Goal: Task Accomplishment & Management: Manage account settings

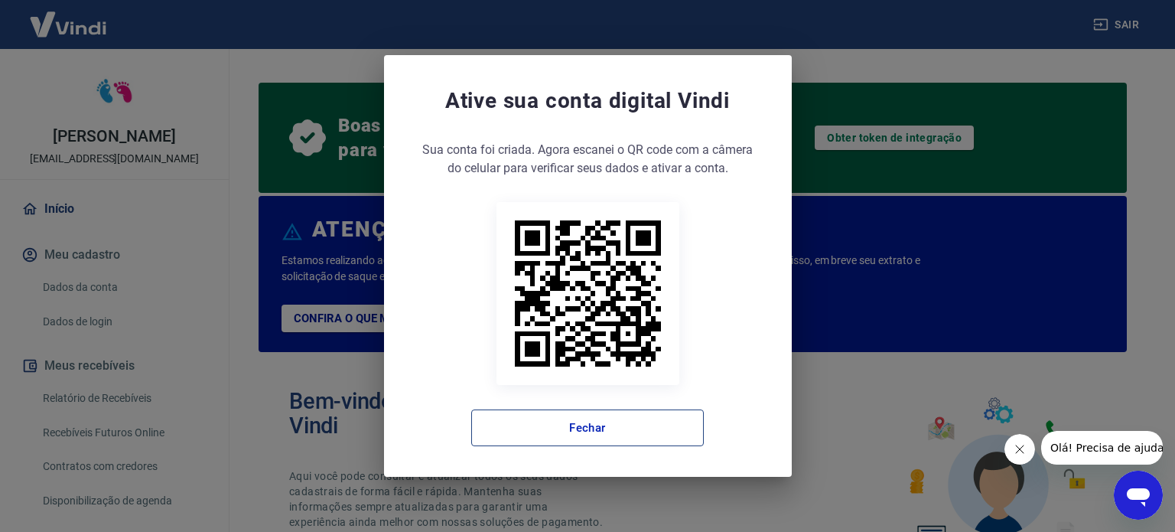
click at [569, 426] on button "Fechar" at bounding box center [587, 427] width 233 height 37
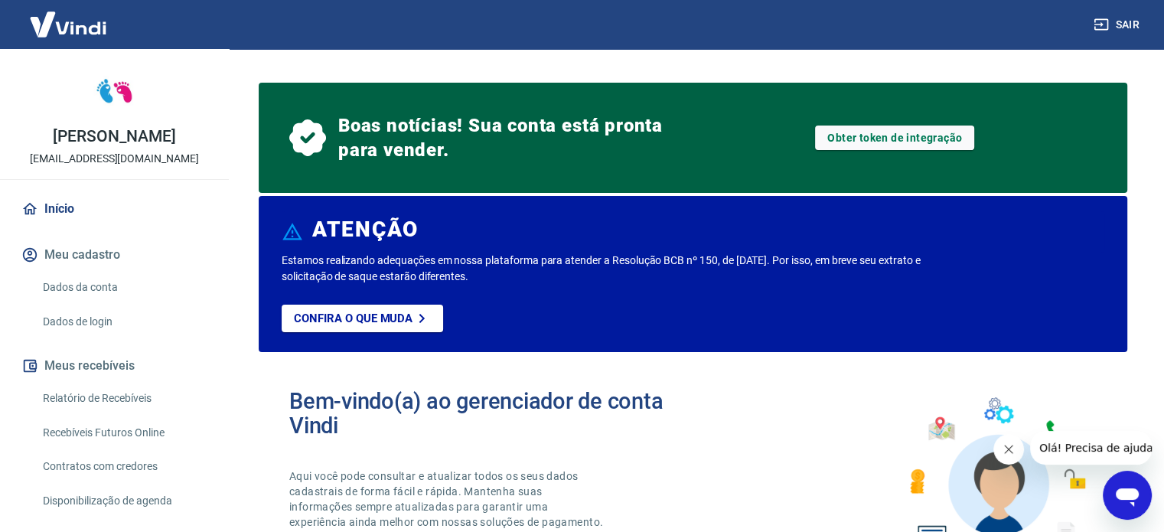
click at [106, 434] on link "Recebíveis Futuros Online" at bounding box center [124, 432] width 174 height 31
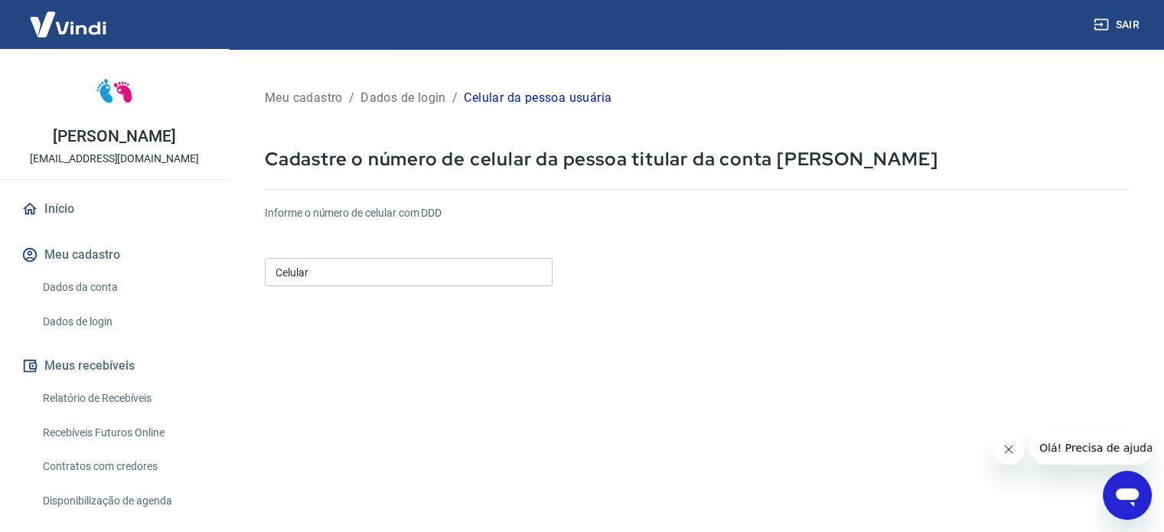
click at [320, 276] on input "Celular" at bounding box center [409, 272] width 288 height 28
drag, startPoint x: 1006, startPoint y: 451, endPoint x: 1966, endPoint y: 872, distance: 1048.3
click at [1006, 451] on icon "Fechar mensagem da empresa" at bounding box center [1009, 449] width 8 height 8
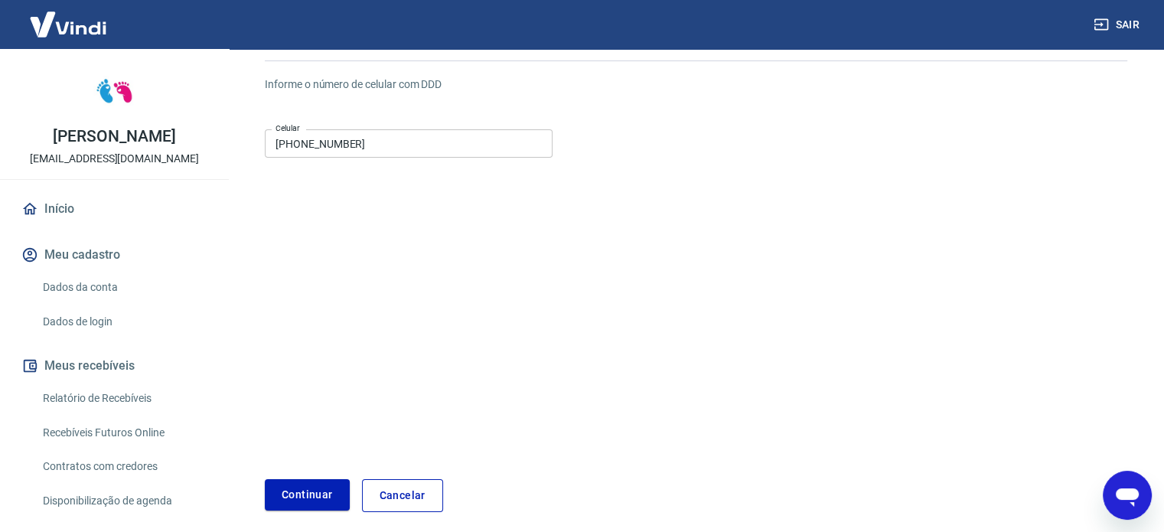
scroll to position [153, 0]
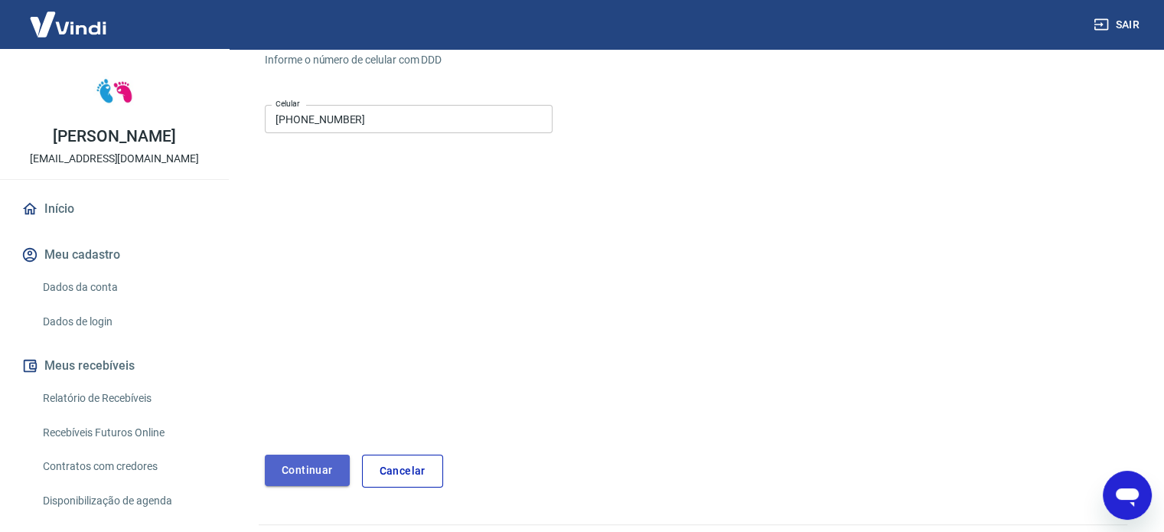
click at [306, 473] on button "Continuar" at bounding box center [307, 470] width 85 height 31
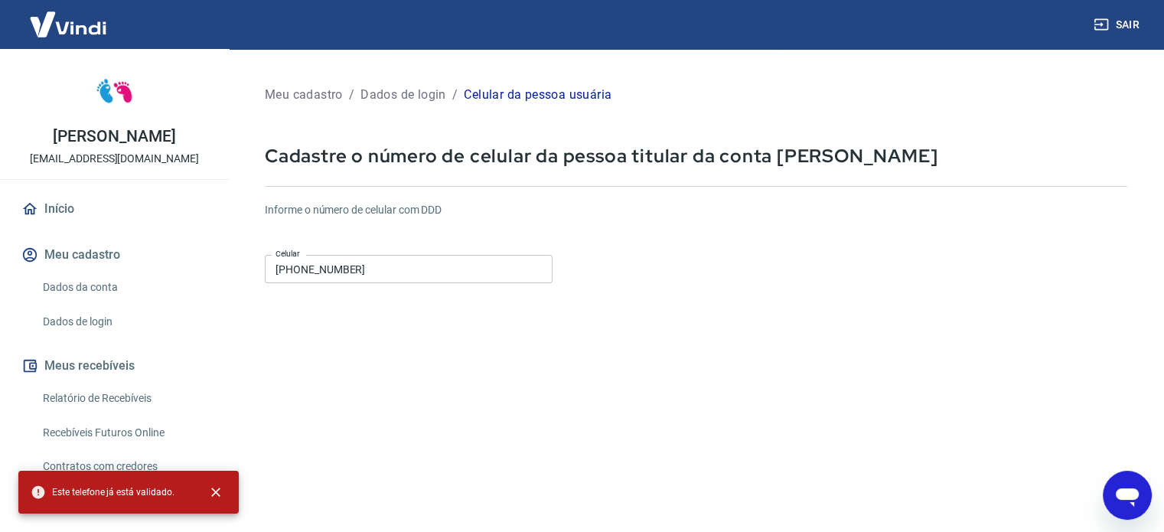
scroll to position [0, 0]
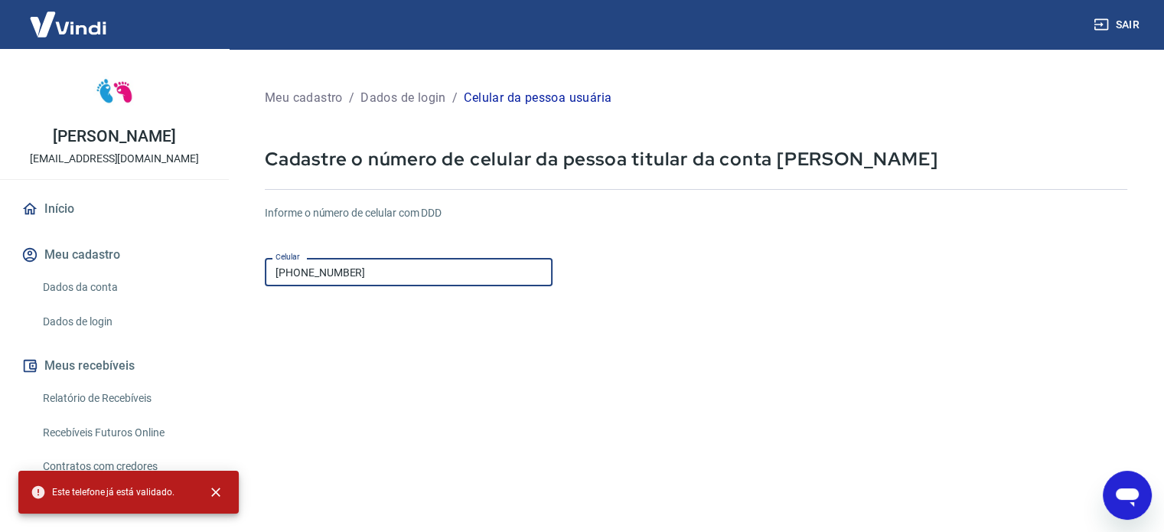
drag, startPoint x: 373, startPoint y: 272, endPoint x: 250, endPoint y: 277, distance: 123.3
click at [250, 277] on div "Meu cadastro / Dados de login / Celular da pessoa usuária Cadastre o número de …" at bounding box center [695, 363] width 899 height 592
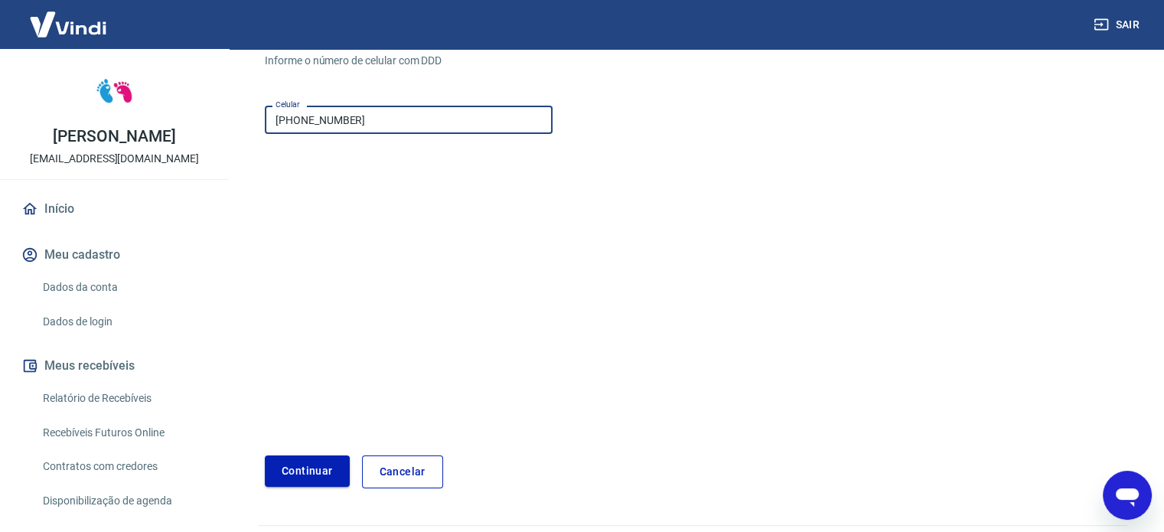
scroll to position [153, 0]
type input "(61) 99122-1386"
click at [308, 468] on button "Continuar" at bounding box center [307, 470] width 85 height 31
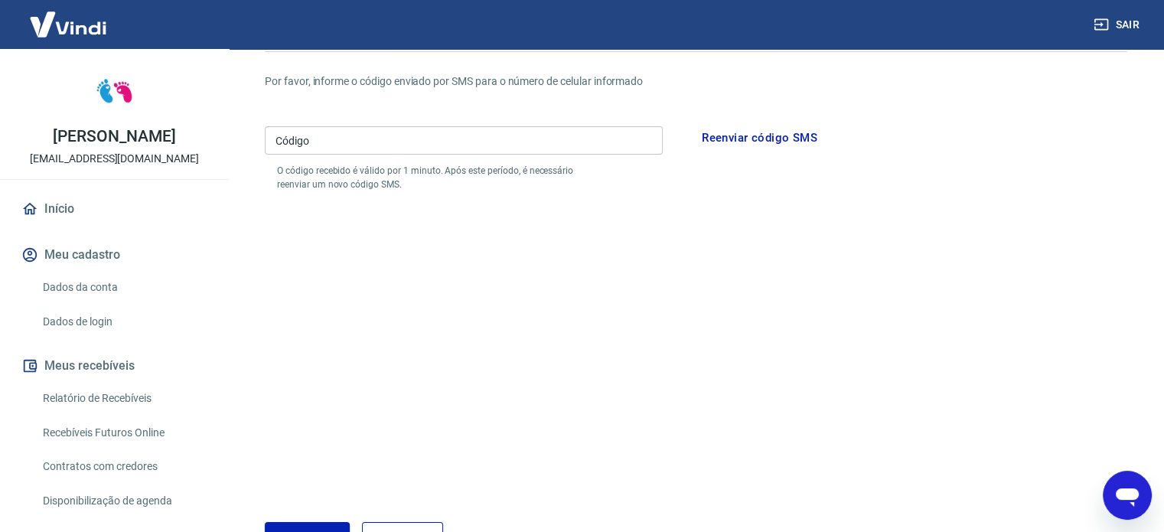
scroll to position [153, 0]
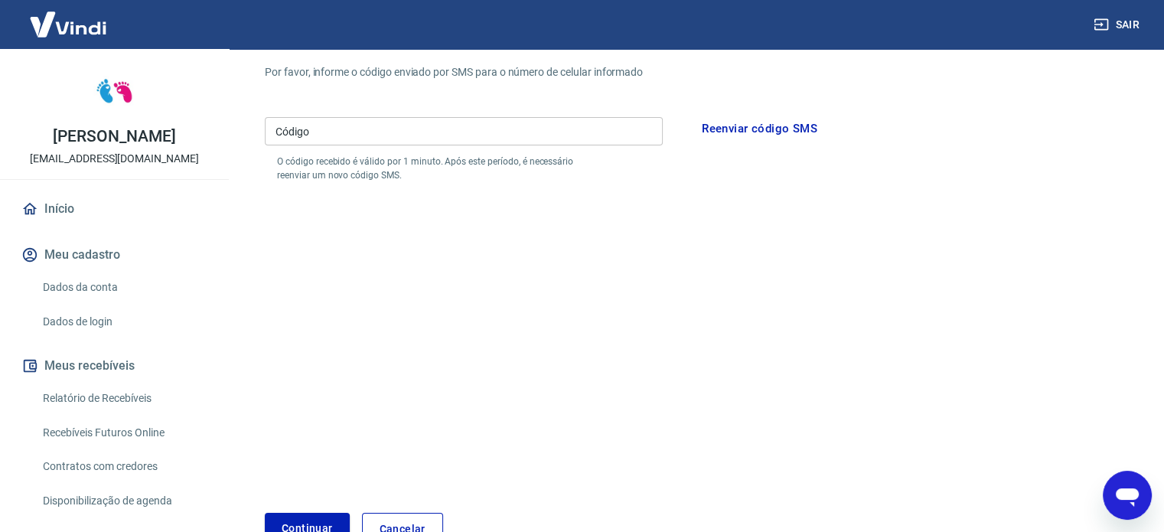
click at [324, 139] on input "Código" at bounding box center [464, 131] width 398 height 28
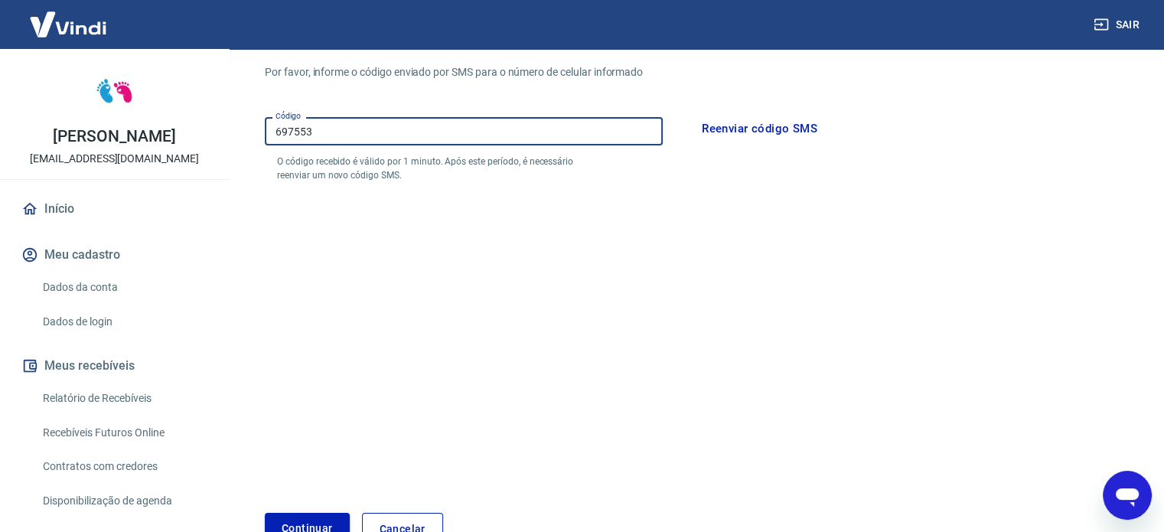
type input "697553"
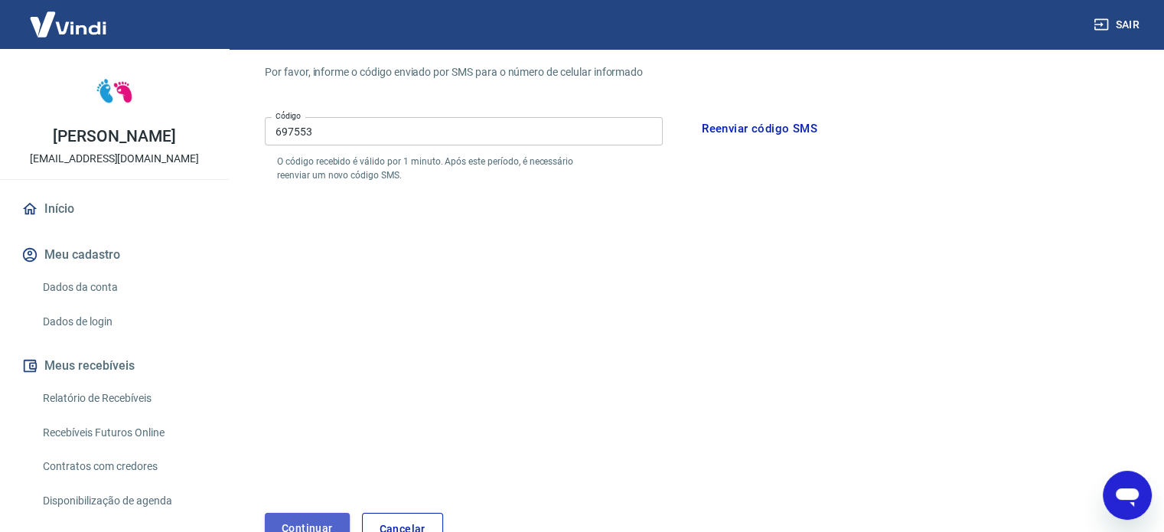
click at [317, 520] on button "Continuar" at bounding box center [307, 528] width 85 height 31
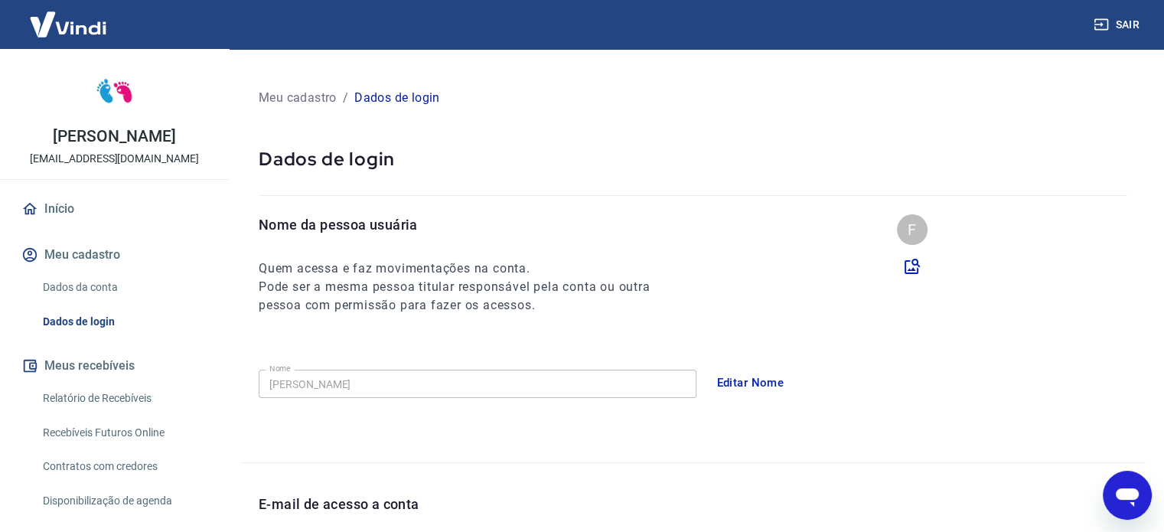
click at [68, 208] on link "Início" at bounding box center [114, 209] width 192 height 34
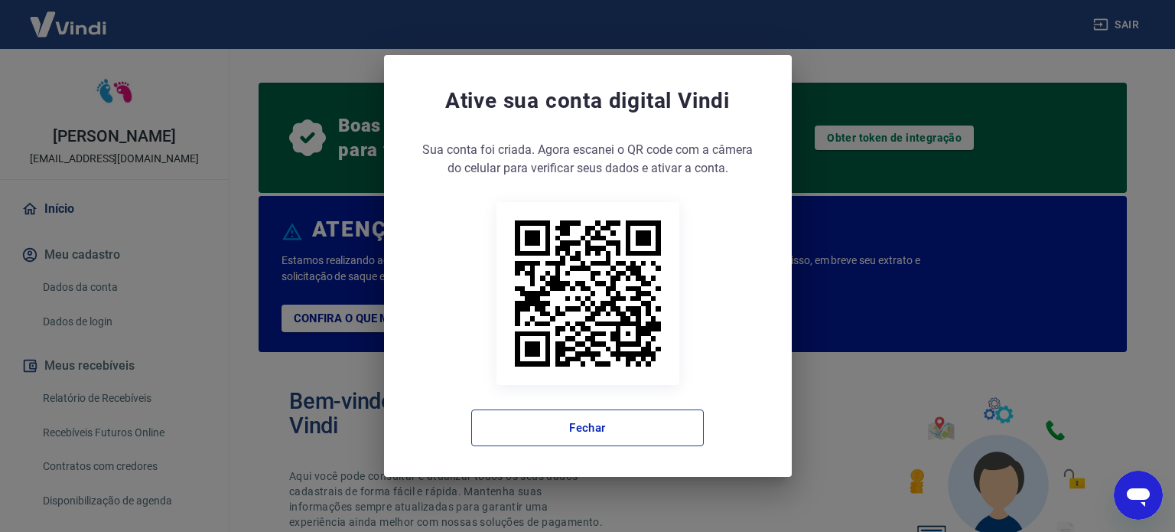
click at [625, 426] on button "Fechar" at bounding box center [587, 427] width 233 height 37
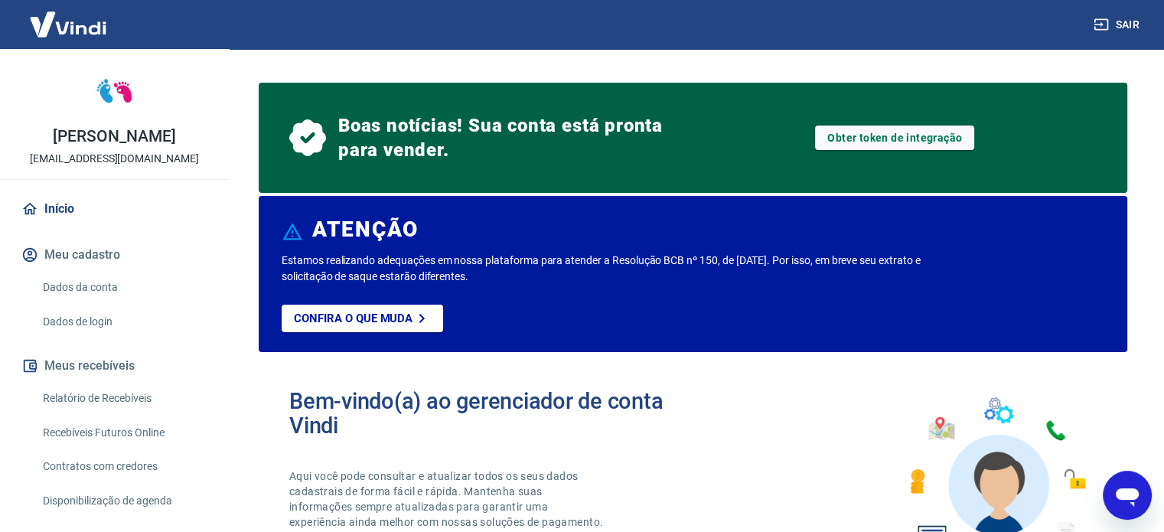
click at [1125, 487] on icon "Abrir janela de mensagens" at bounding box center [1127, 495] width 28 height 28
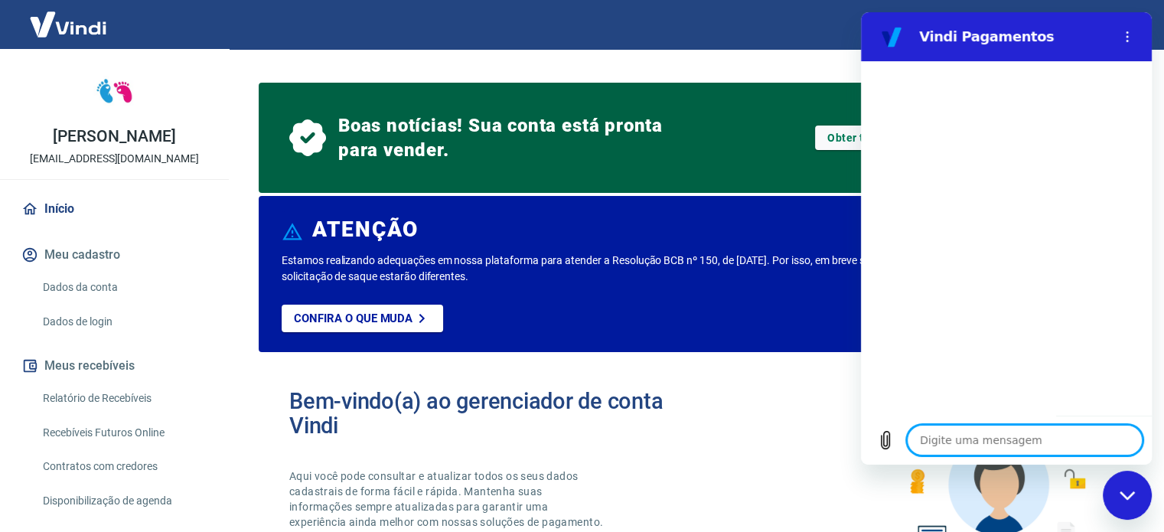
click at [949, 441] on textarea at bounding box center [1025, 440] width 236 height 31
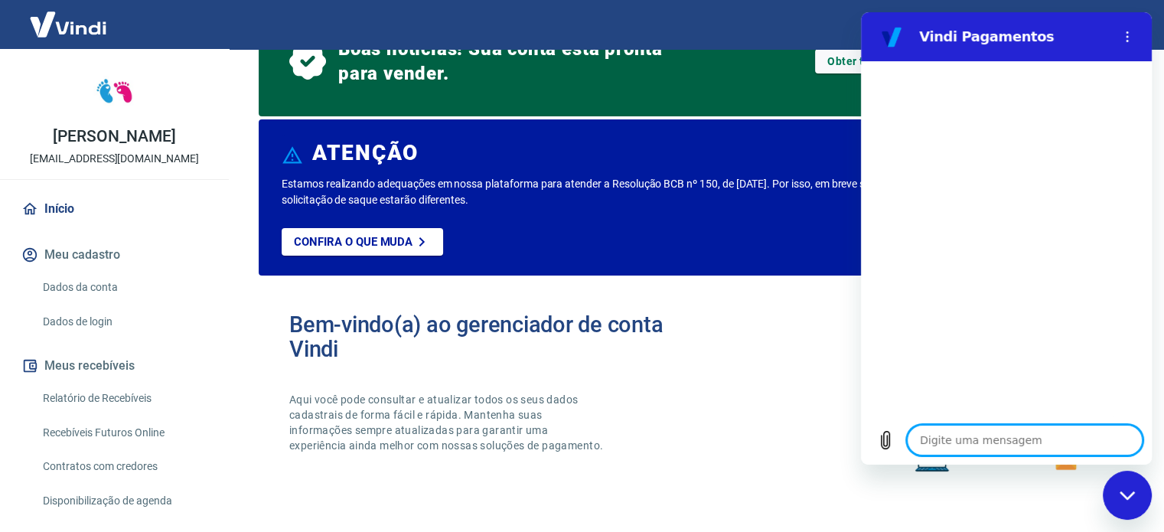
click at [968, 441] on textarea at bounding box center [1025, 440] width 236 height 31
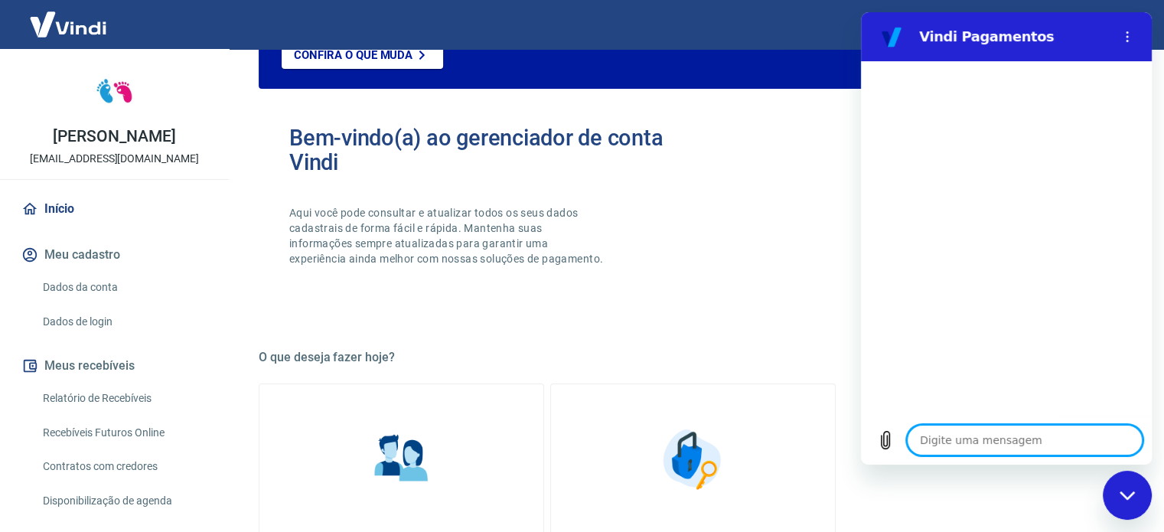
scroll to position [0, 0]
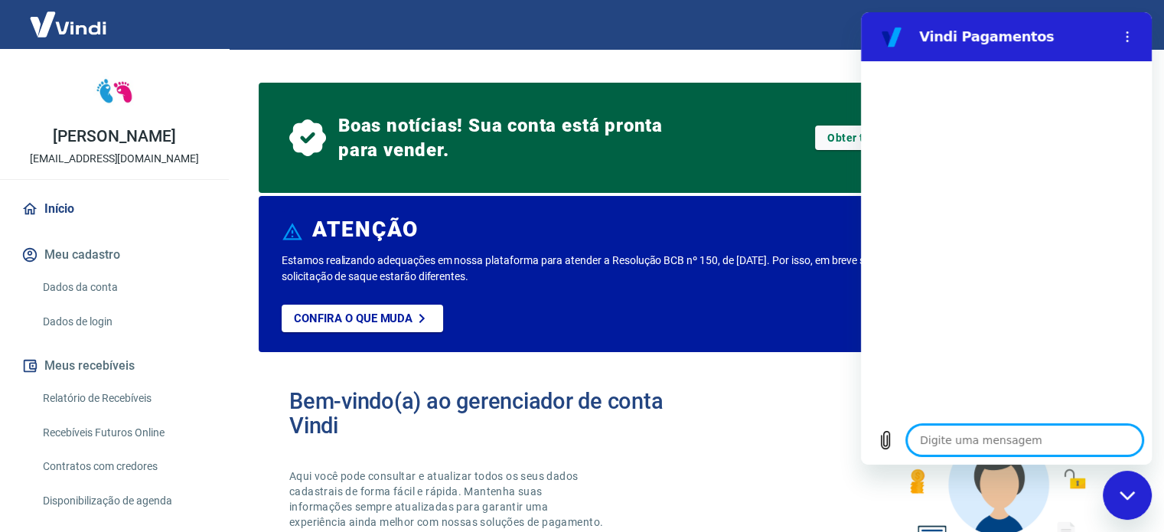
click at [805, 48] on div "Sair" at bounding box center [582, 24] width 1164 height 49
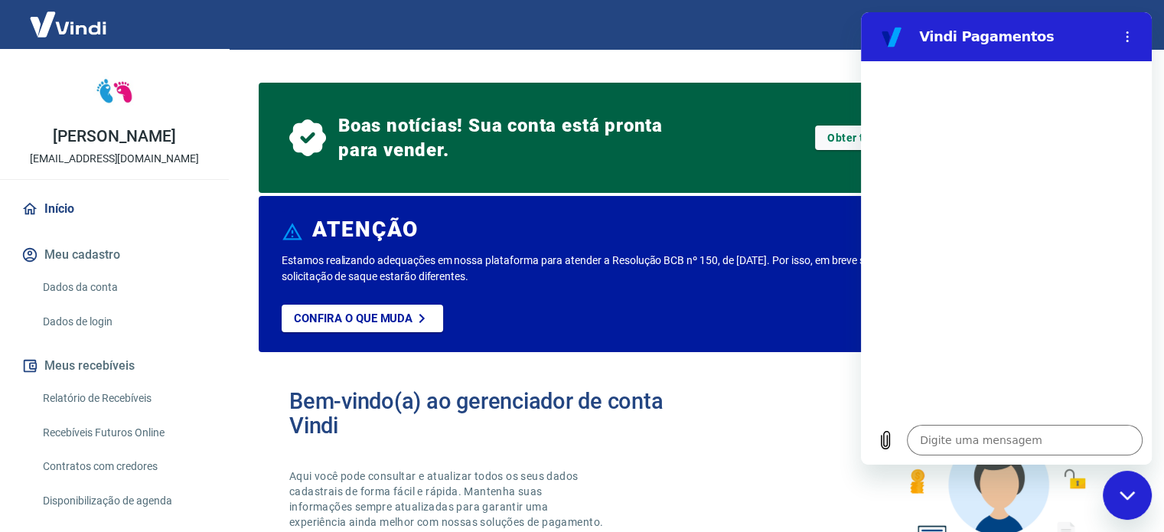
type textarea "x"
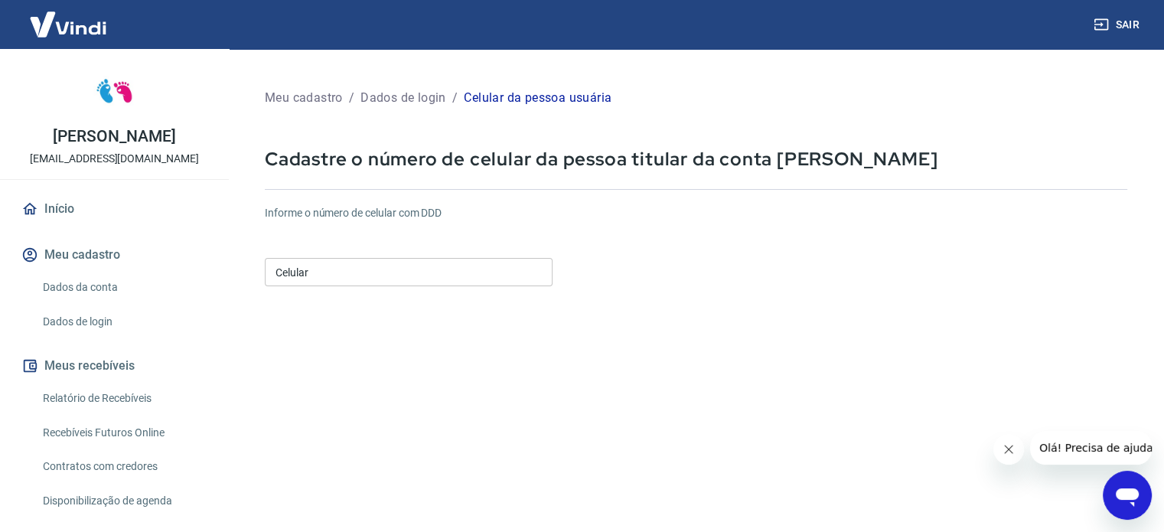
click at [311, 266] on input "Celular" at bounding box center [409, 272] width 288 height 28
drag, startPoint x: 371, startPoint y: 278, endPoint x: 298, endPoint y: 287, distance: 74.0
click at [298, 287] on div "Celular (61) 9995-6974 Celular" at bounding box center [409, 270] width 288 height 37
type input "[PHONE_NUMBER]"
click at [362, 296] on form "Informe o número de celular com DDD Celular (61) 99956-9704 Celular Continuar C…" at bounding box center [696, 417] width 862 height 448
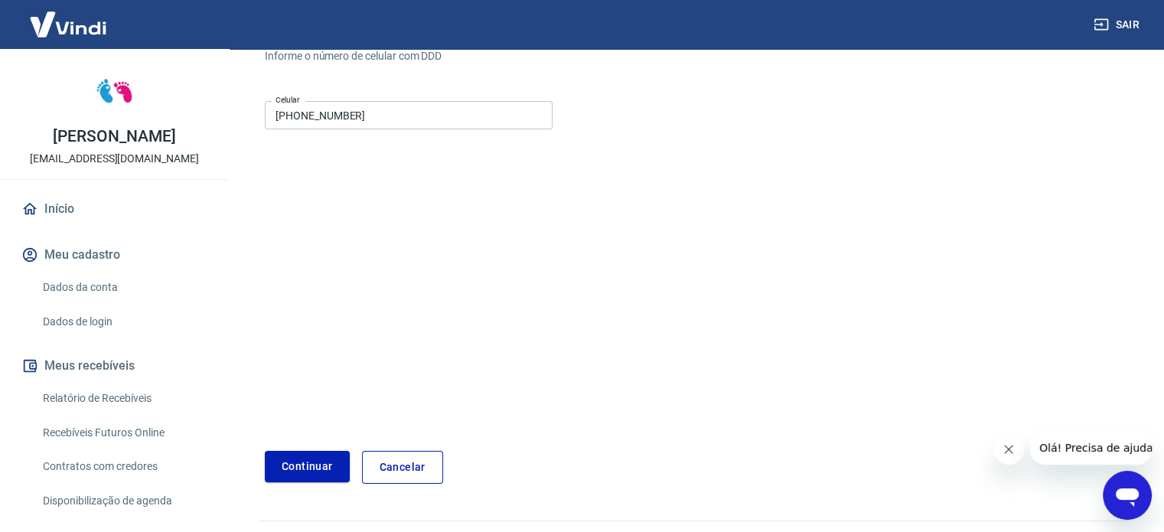
scroll to position [162, 0]
click at [283, 457] on button "Continuar" at bounding box center [307, 460] width 85 height 31
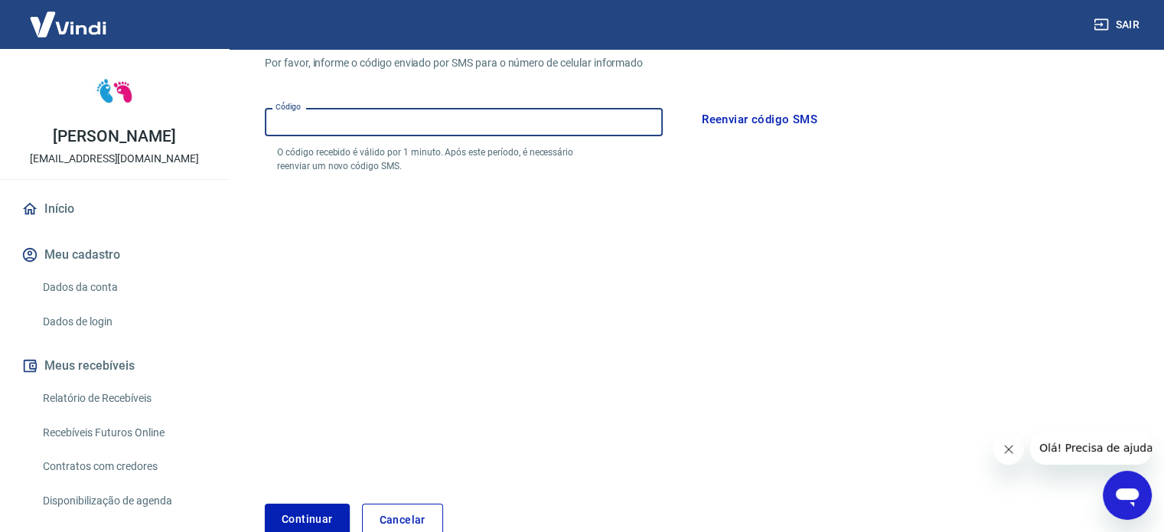
click at [293, 116] on div "Código Código" at bounding box center [464, 122] width 398 height 28
type input "627556"
click at [302, 510] on button "Continuar" at bounding box center [307, 519] width 85 height 31
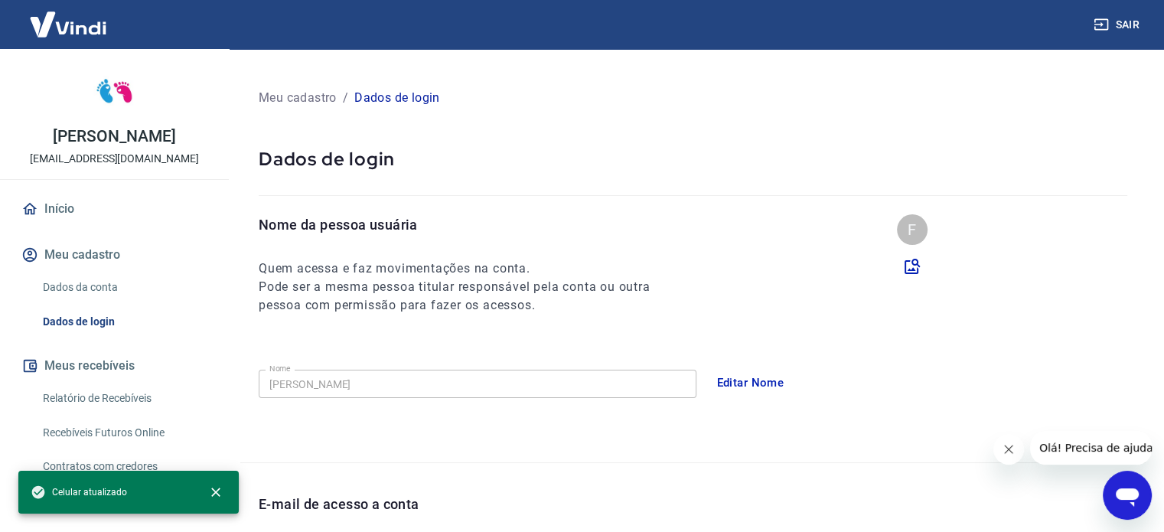
click at [64, 207] on link "Início" at bounding box center [114, 209] width 192 height 34
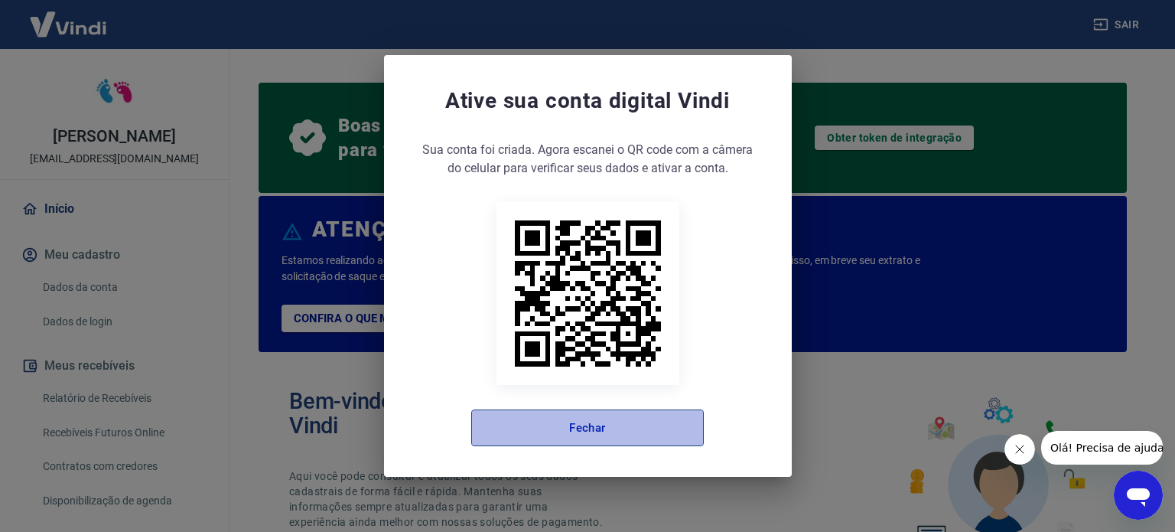
click at [585, 430] on button "Fechar" at bounding box center [587, 427] width 233 height 37
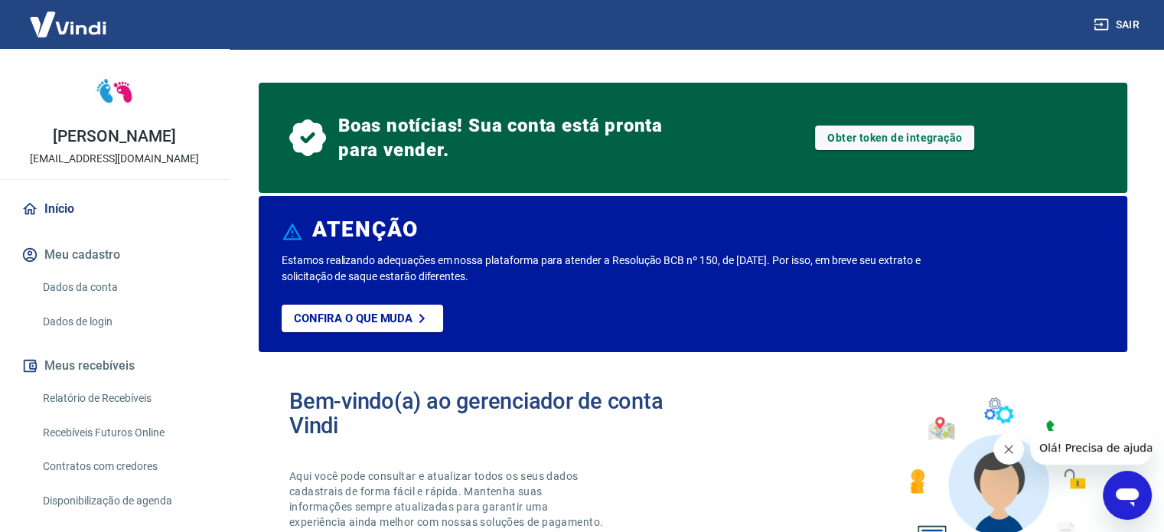
click at [56, 210] on link "Início" at bounding box center [114, 209] width 192 height 34
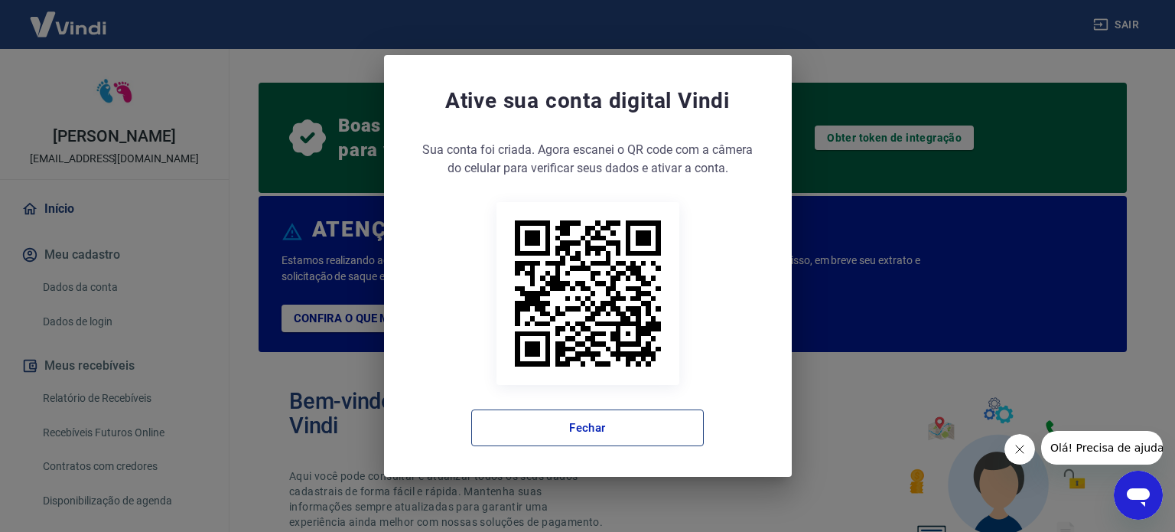
click at [599, 425] on button "Fechar" at bounding box center [587, 427] width 233 height 37
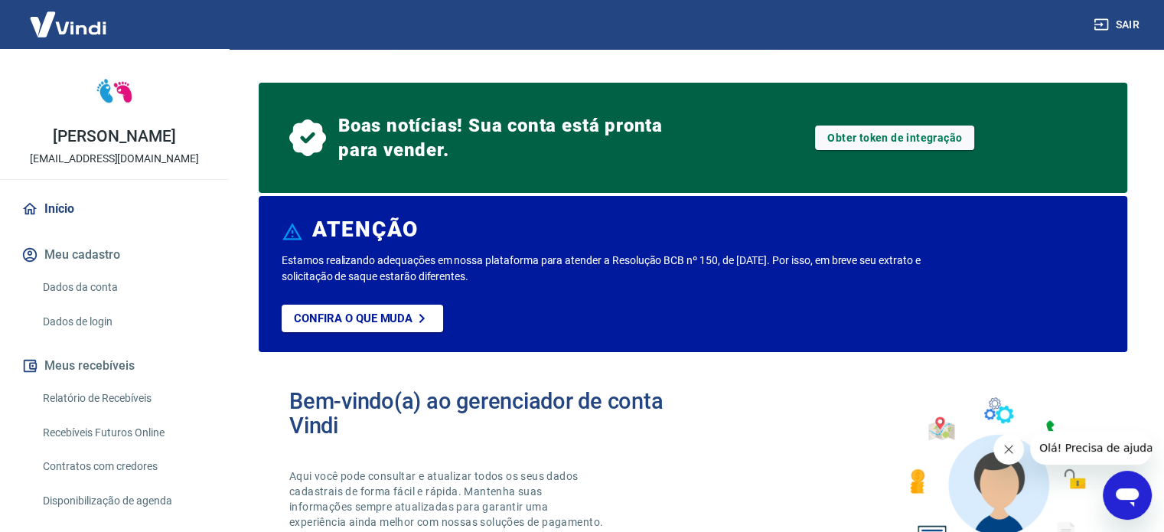
click at [1130, 491] on icon "Abrir janela de mensagens" at bounding box center [1127, 497] width 23 height 18
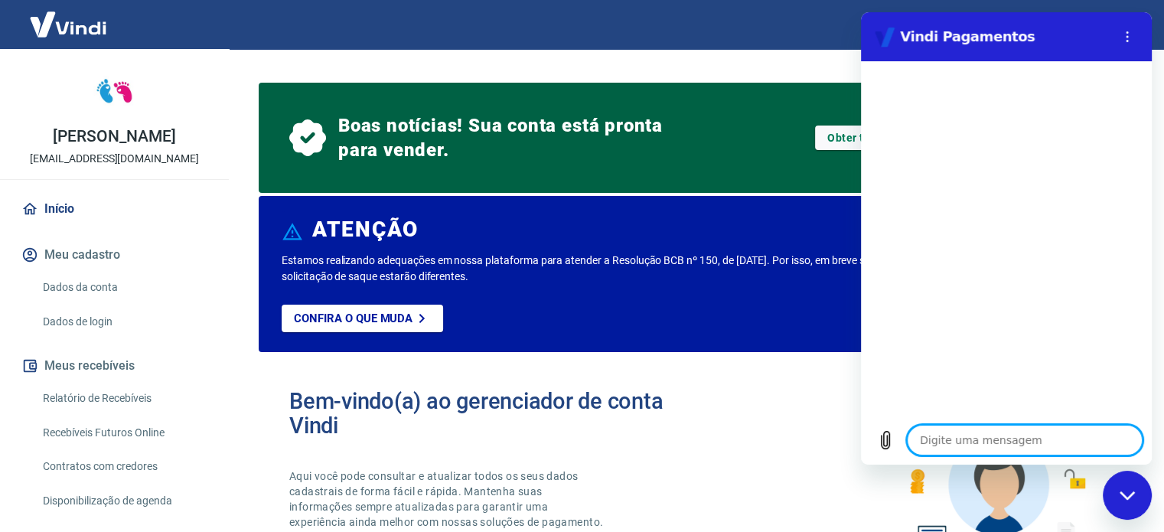
type textarea "O"
type textarea "x"
type textarea "Ol"
type textarea "x"
type textarea "Olá"
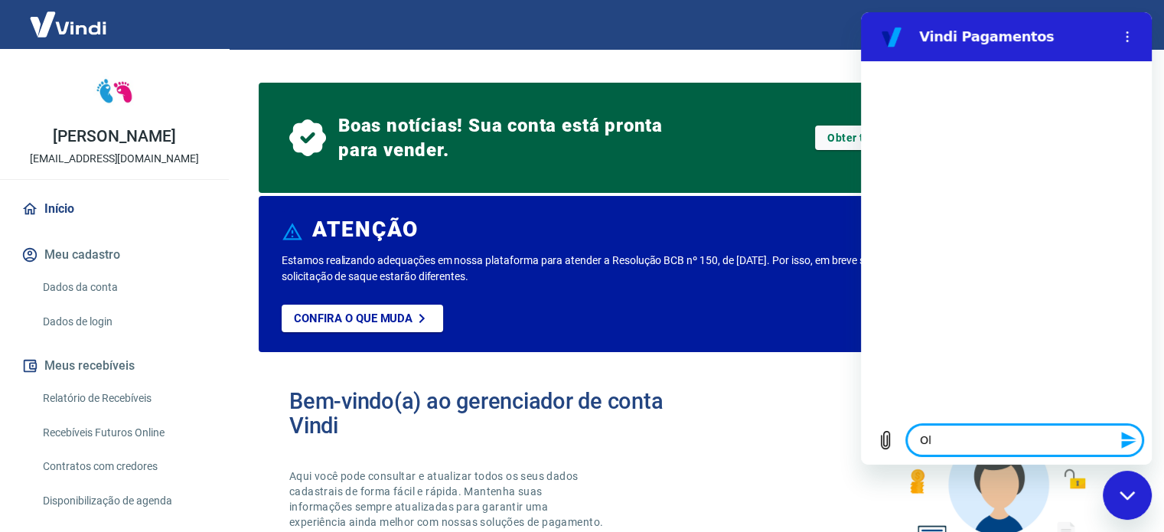
type textarea "x"
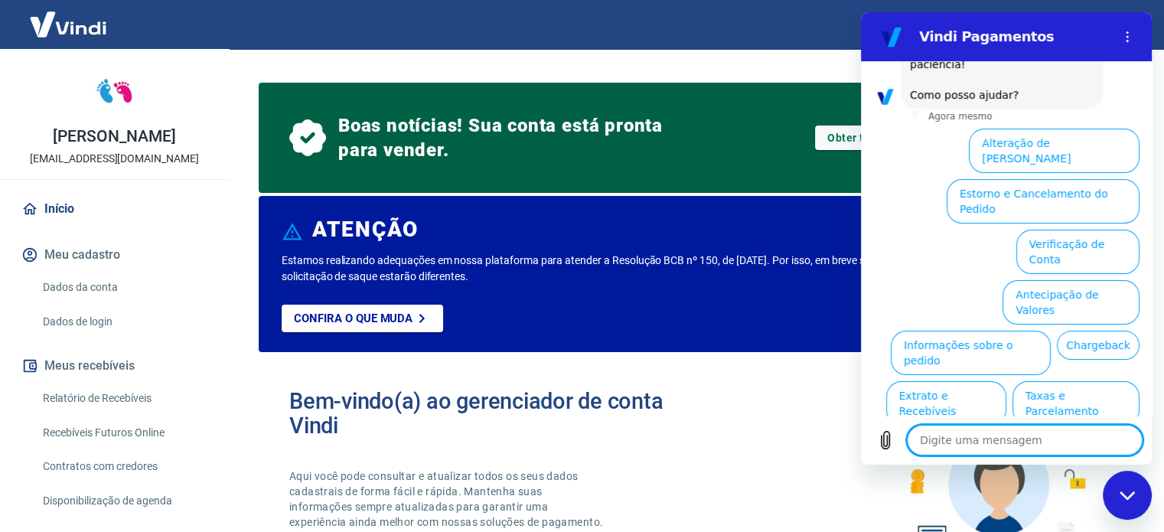
scroll to position [239, 0]
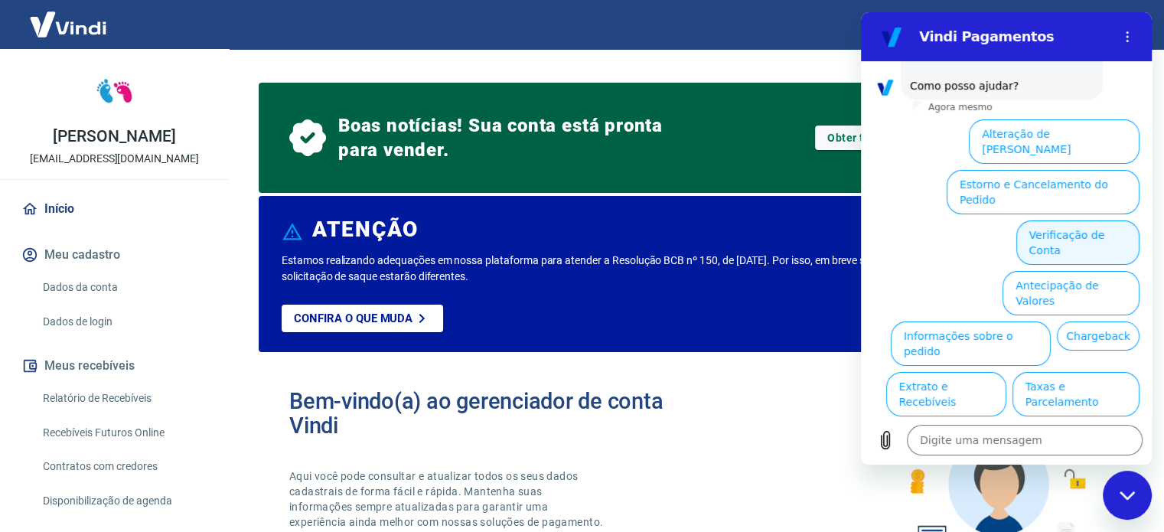
click at [1045, 220] on button "Verificação de Conta" at bounding box center [1077, 242] width 123 height 44
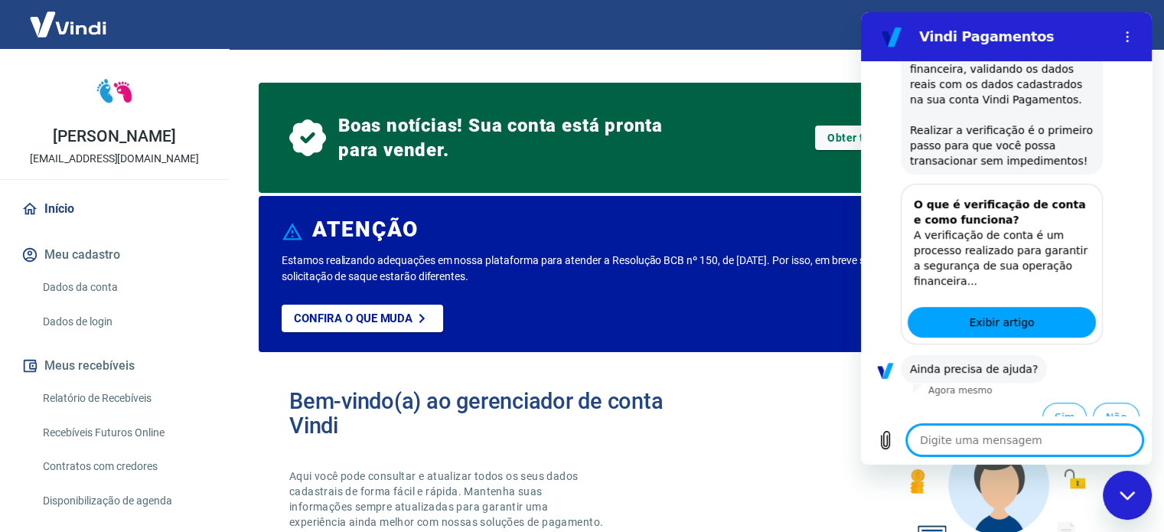
scroll to position [392, 0]
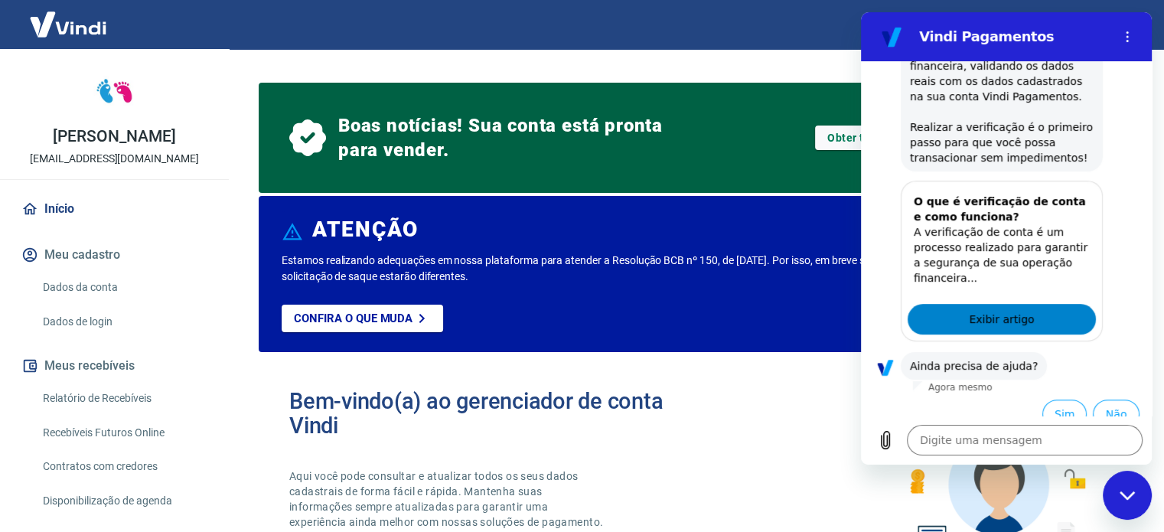
click at [990, 310] on span "Exibir artigo" at bounding box center [1001, 319] width 65 height 18
click at [1097, 399] on button "Não" at bounding box center [1116, 413] width 47 height 29
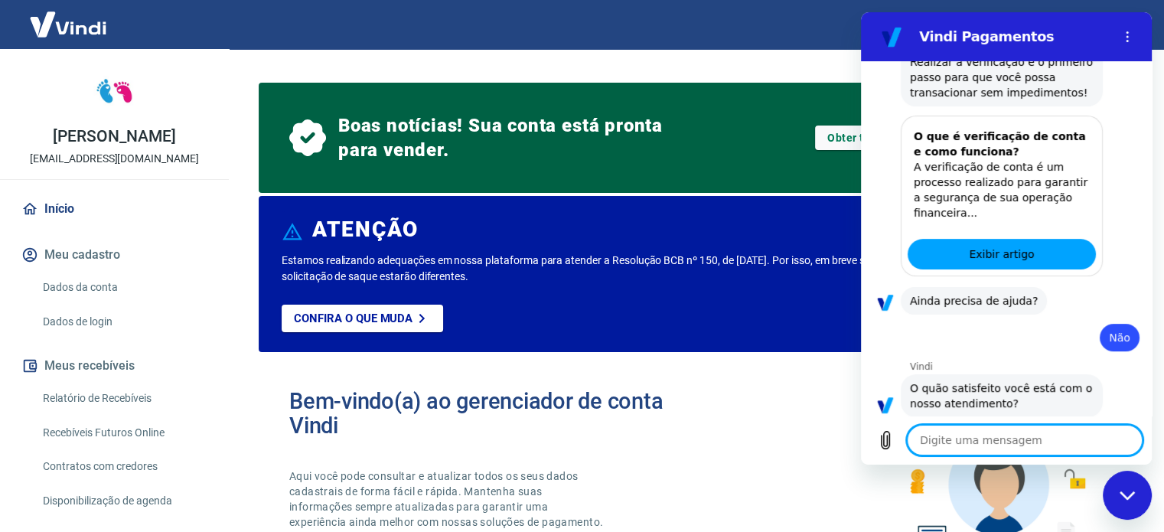
scroll to position [530, 0]
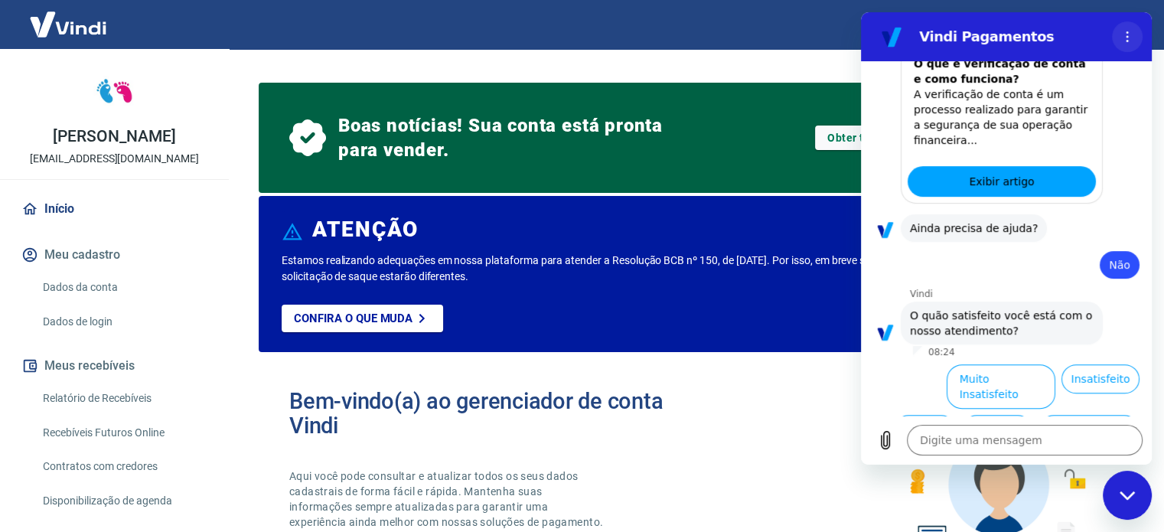
click at [1130, 37] on icon "Menu de opções" at bounding box center [1127, 37] width 12 height 12
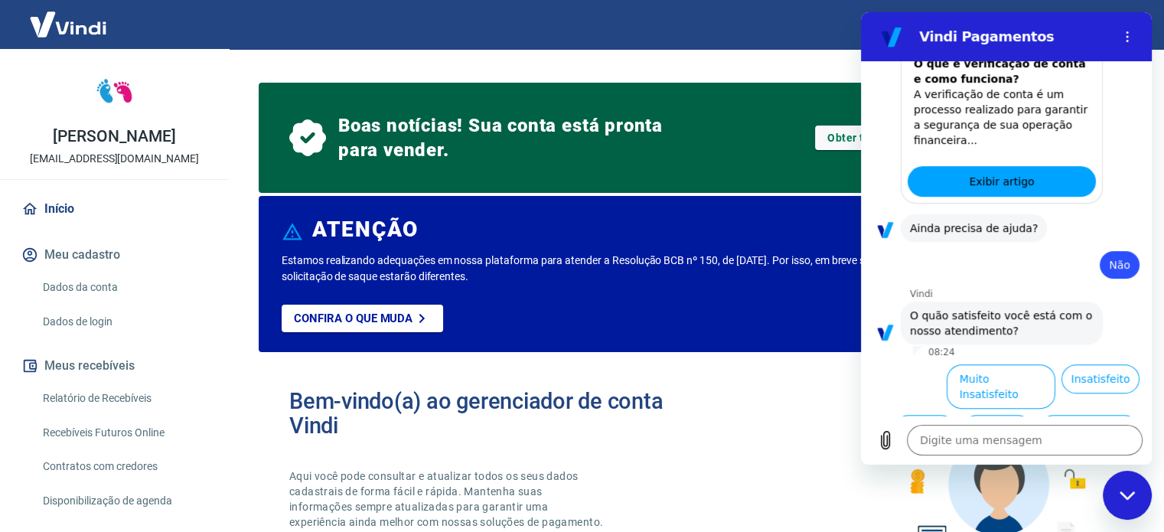
click at [1121, 491] on icon "Fechar janela de mensagens" at bounding box center [1128, 496] width 16 height 10
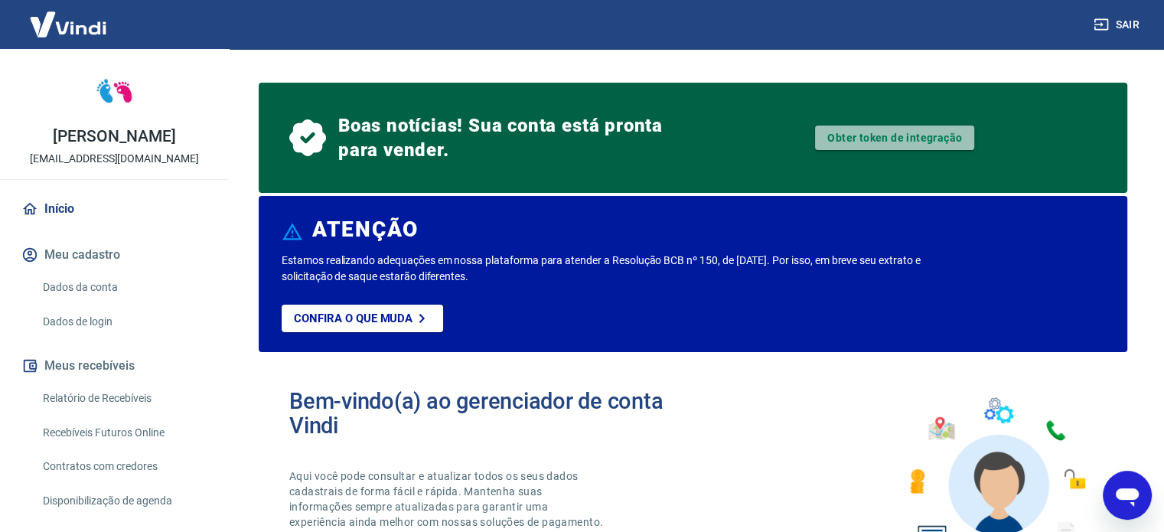
click at [872, 138] on link "Obter token de integração" at bounding box center [894, 138] width 159 height 24
type textarea "x"
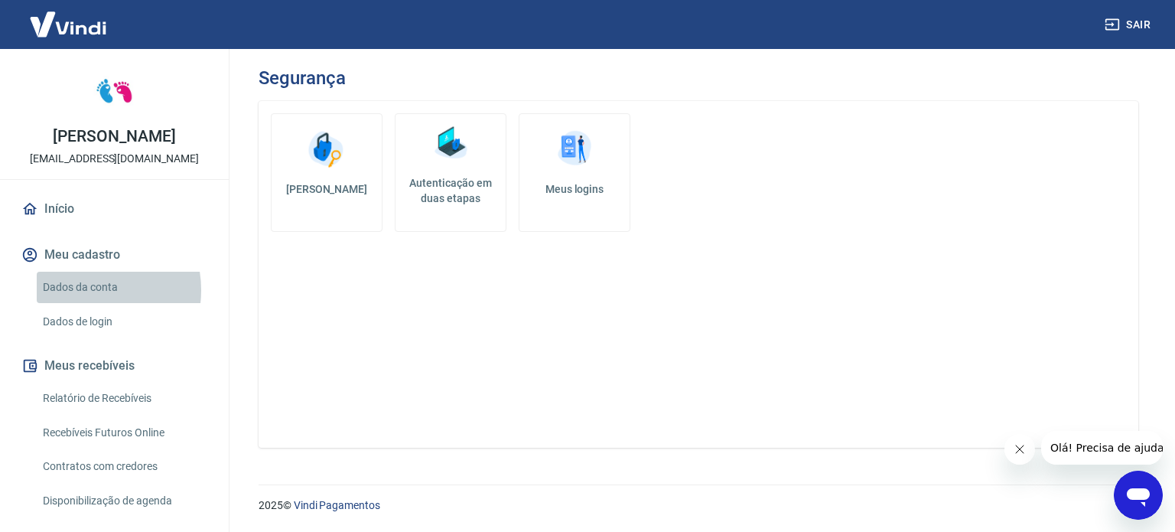
click at [83, 290] on link "Dados da conta" at bounding box center [124, 287] width 174 height 31
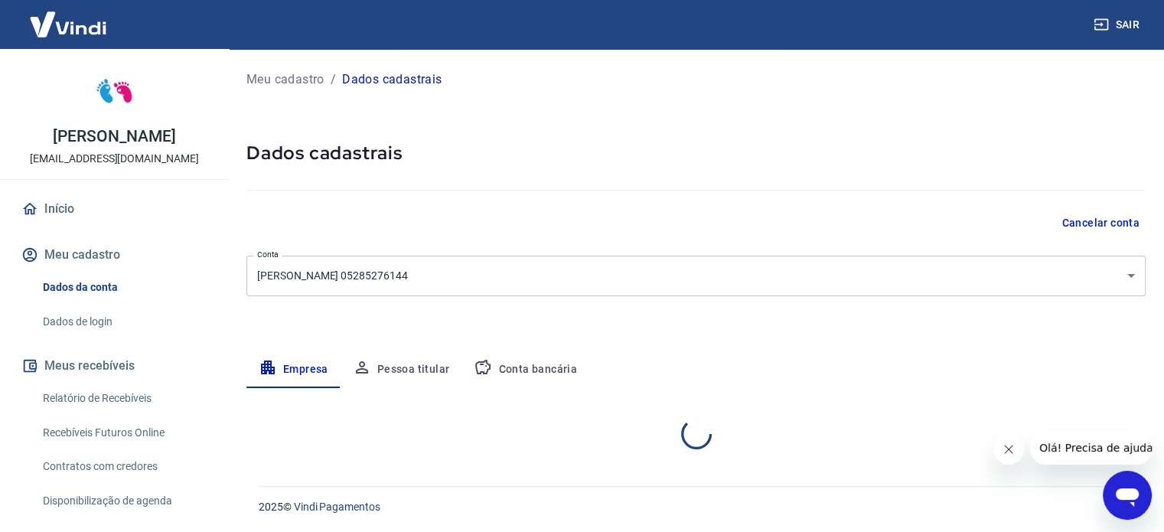
select select "GO"
select select "business"
click at [59, 213] on link "Início" at bounding box center [114, 209] width 192 height 34
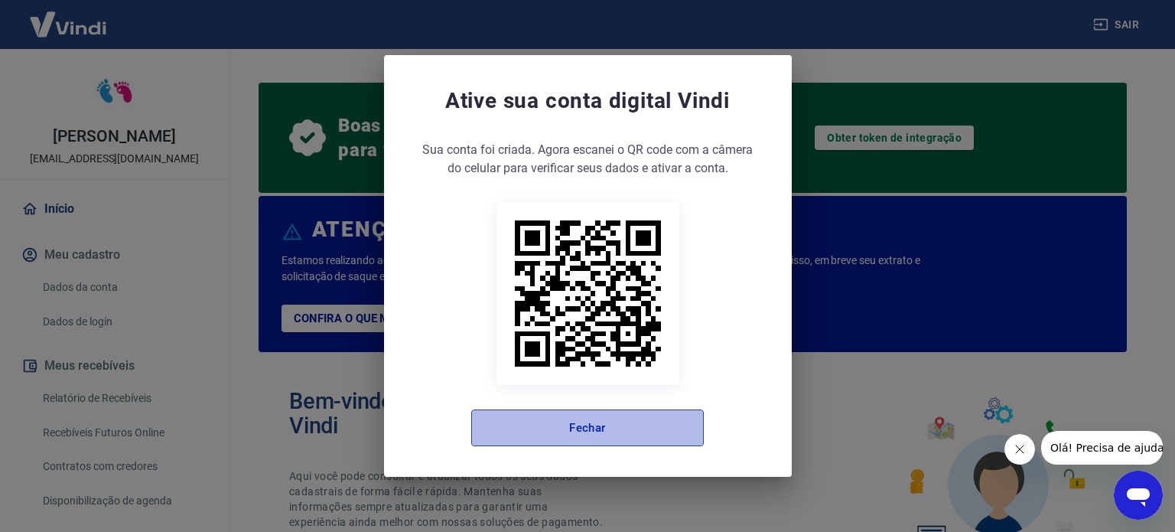
click at [600, 425] on button "Fechar" at bounding box center [587, 427] width 233 height 37
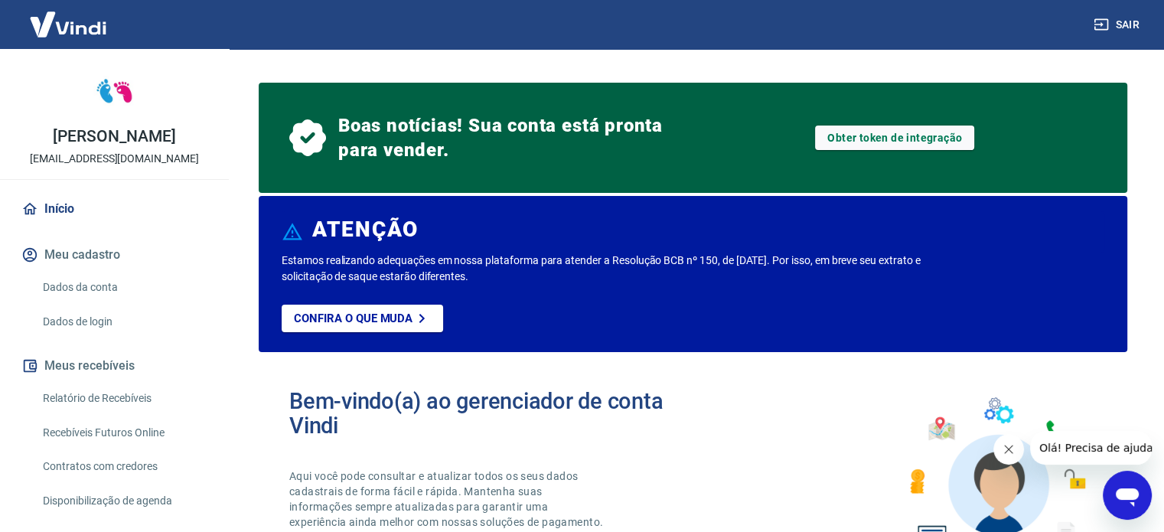
click at [1009, 448] on icon "Fechar mensagem da empresa" at bounding box center [1008, 449] width 12 height 12
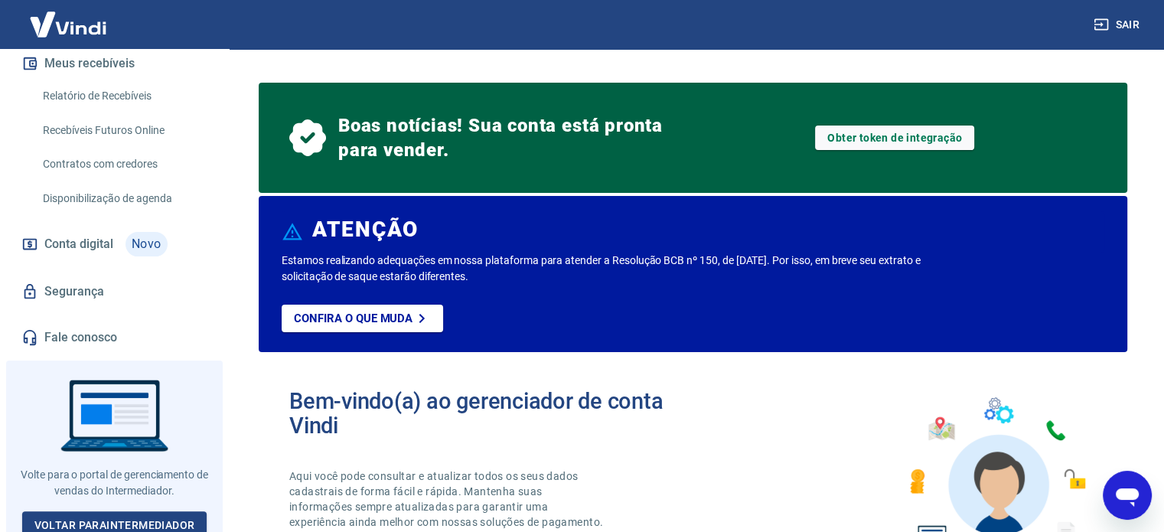
scroll to position [309, 0]
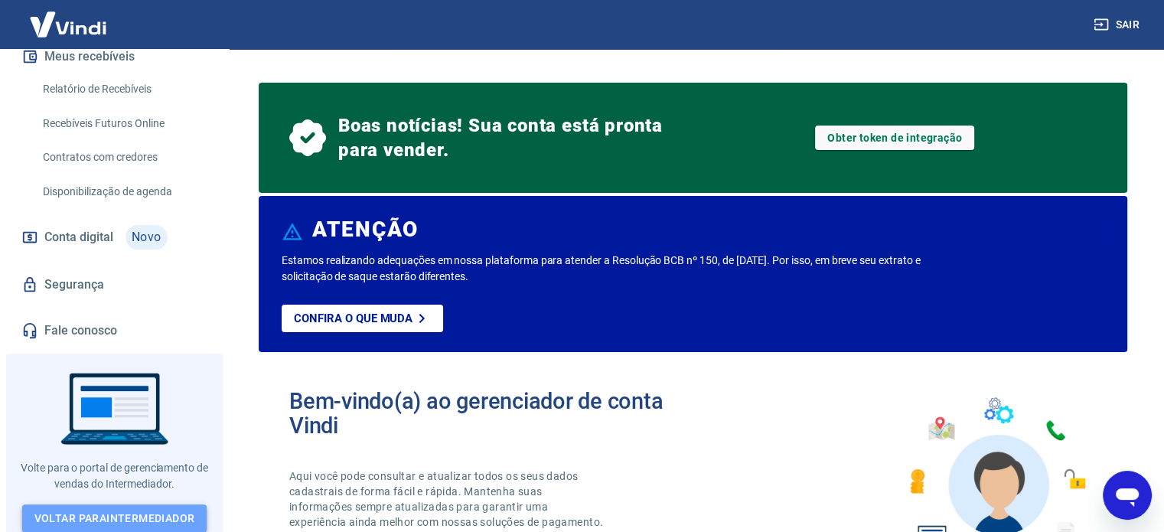
click at [159, 507] on link "Voltar para Intermediador" at bounding box center [114, 518] width 185 height 28
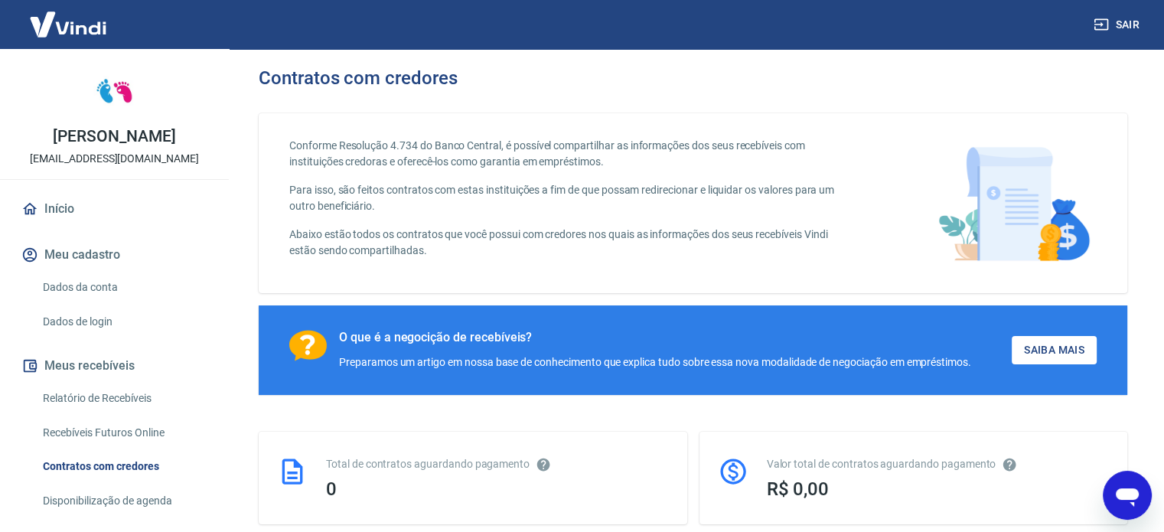
click at [1130, 493] on icon "Abrir janela de mensagens" at bounding box center [1127, 497] width 23 height 18
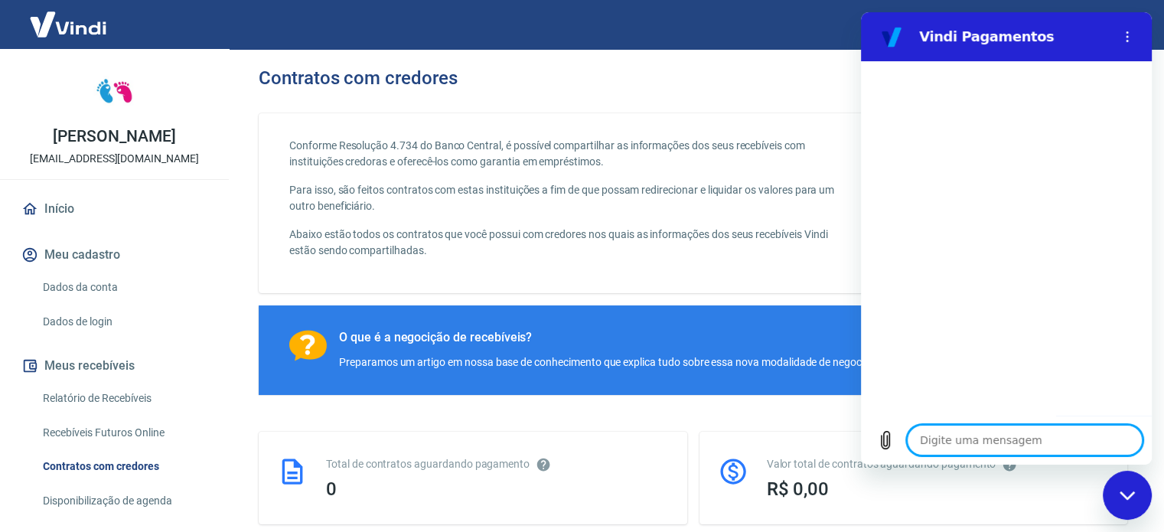
type textarea "O"
type textarea "x"
type textarea "Ol"
type textarea "x"
type textarea "Olá"
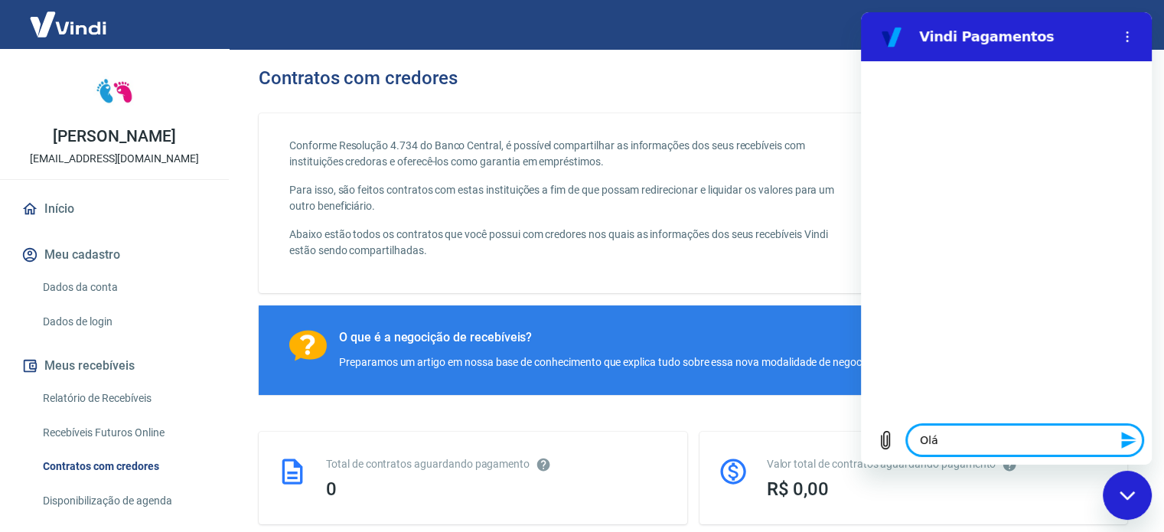
type textarea "x"
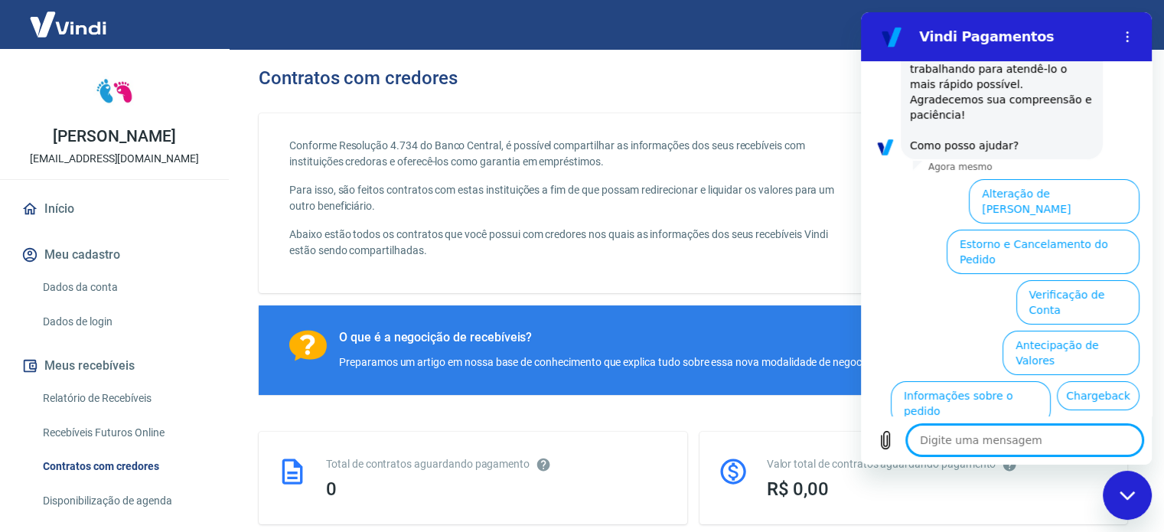
scroll to position [178, 0]
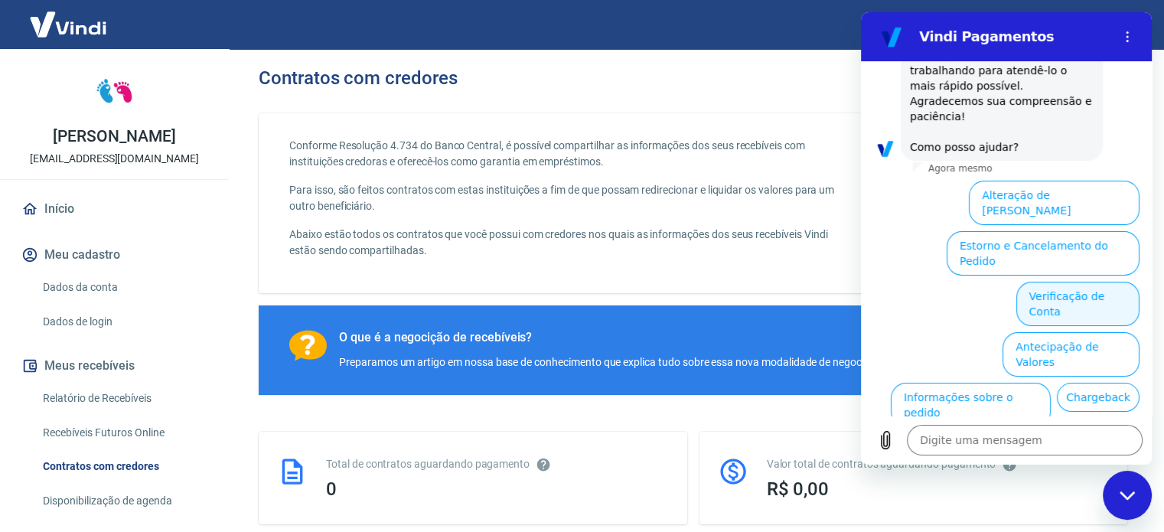
click at [1052, 282] on button "Verificação de Conta" at bounding box center [1077, 304] width 123 height 44
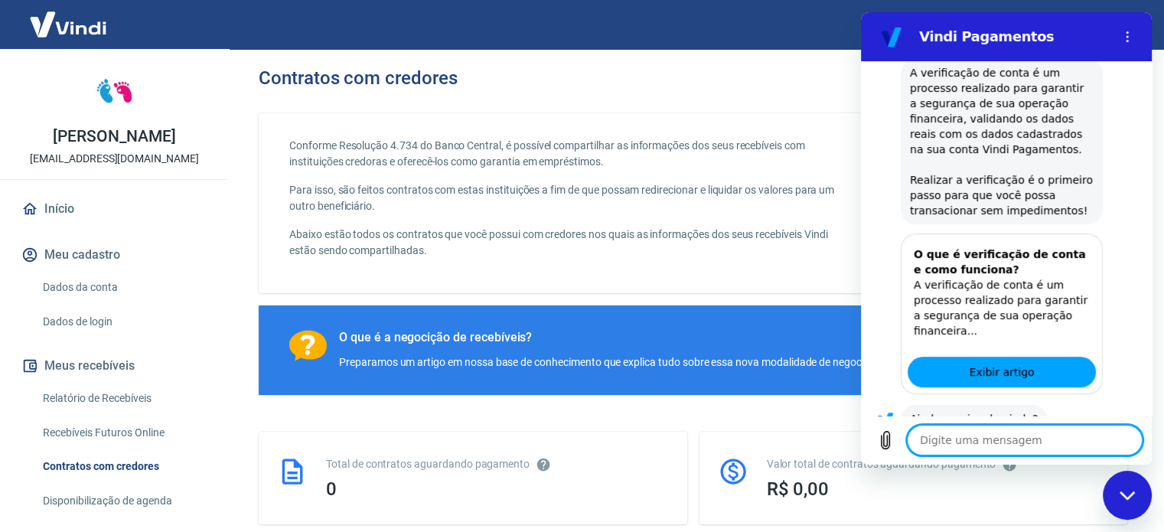
type textarea "x"
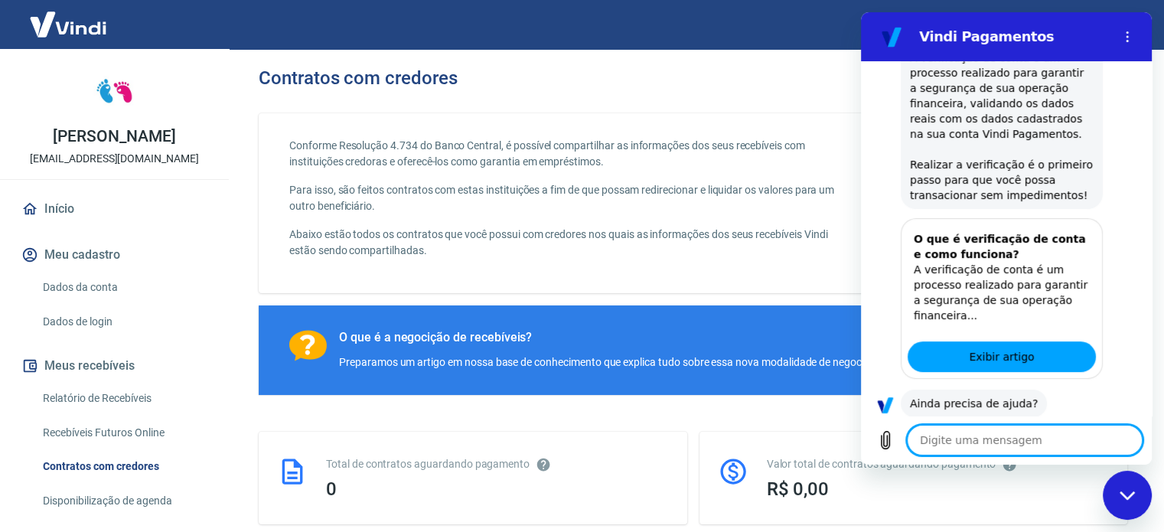
scroll to position [392, 0]
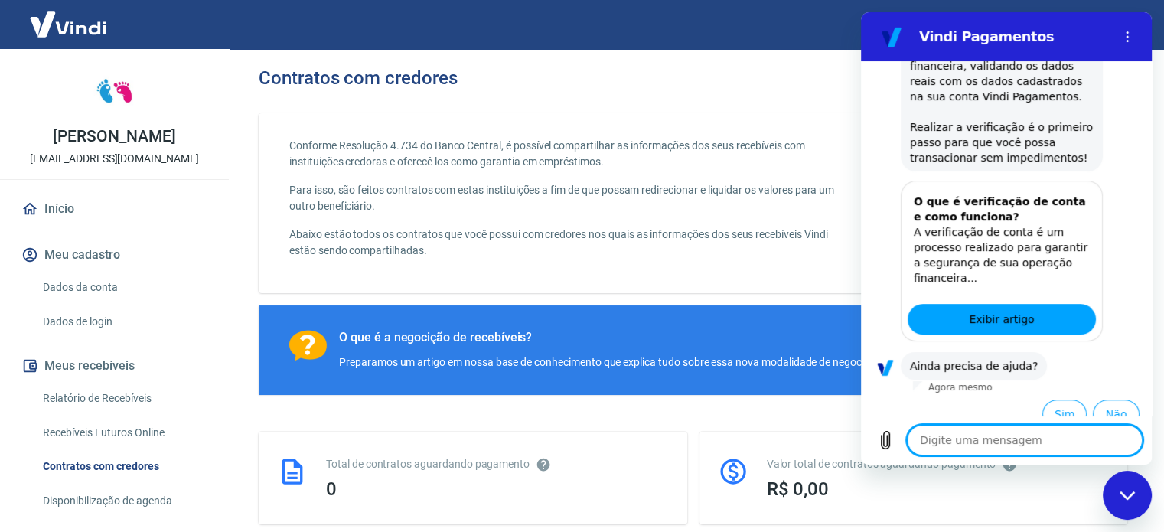
type textarea "o"
type textarea "x"
type textarea "oi"
type textarea "x"
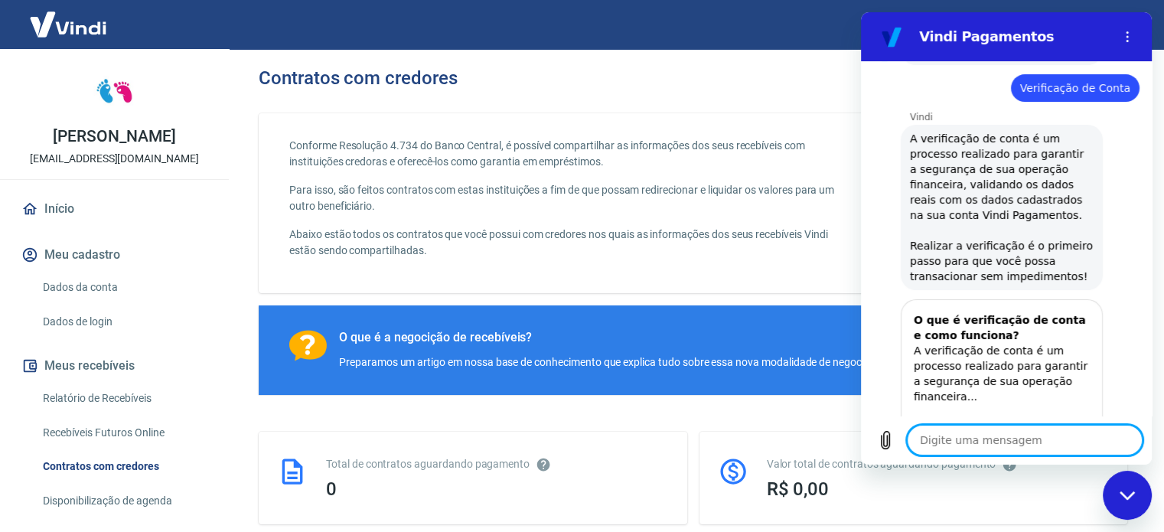
scroll to position [528, 0]
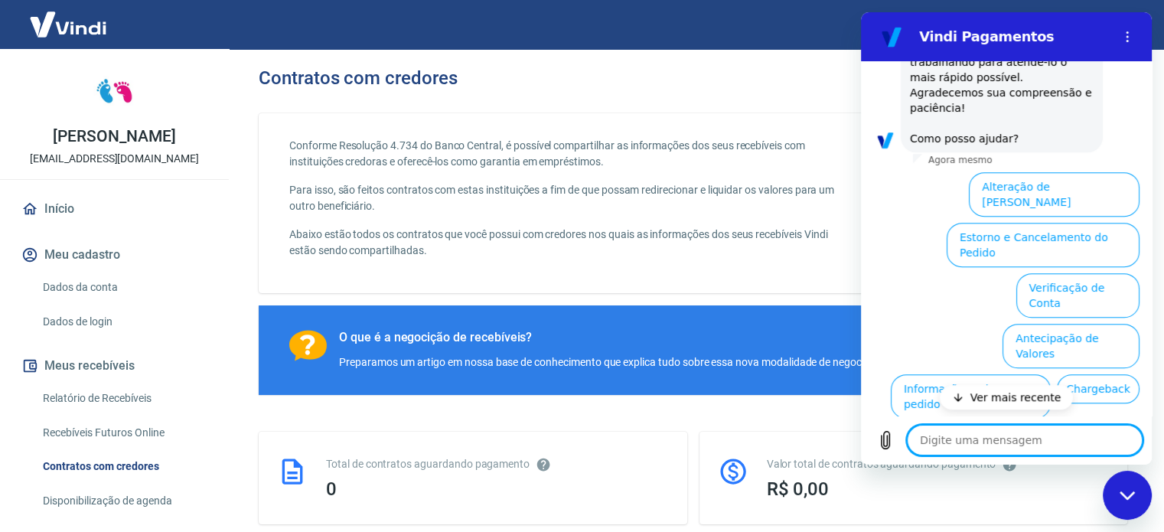
type textarea "x"
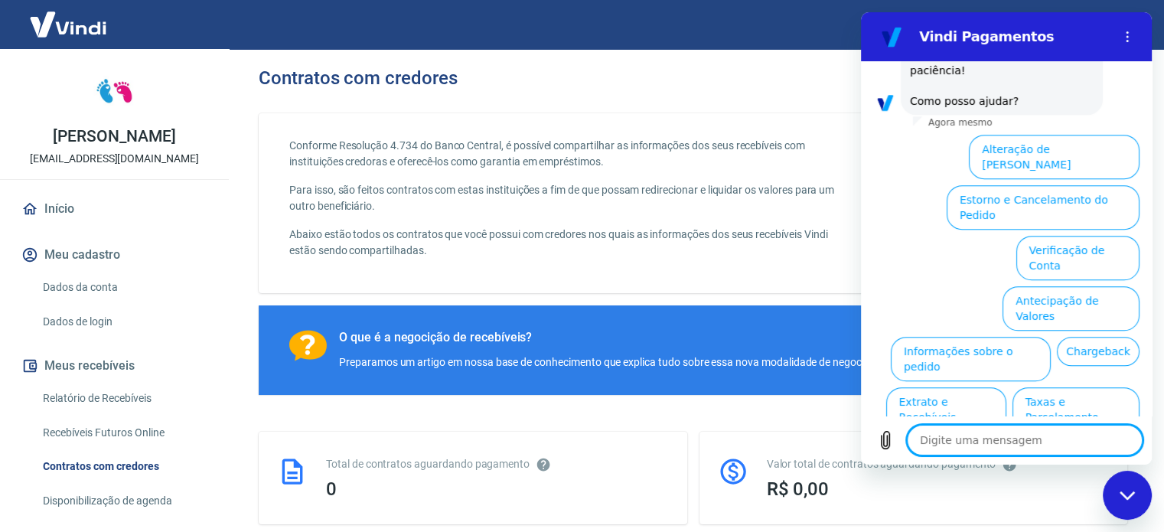
click at [995, 435] on textarea at bounding box center [1025, 440] width 236 height 31
type textarea "f"
type textarea "x"
type textarea "fa"
type textarea "x"
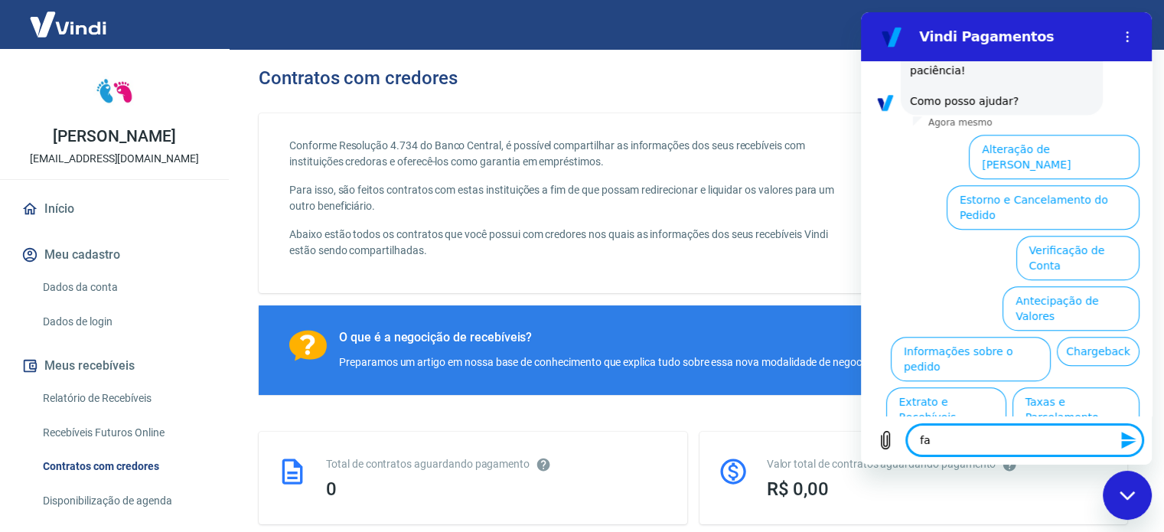
type textarea "fal"
type textarea "x"
type textarea "fala"
type textarea "x"
type textarea "fala"
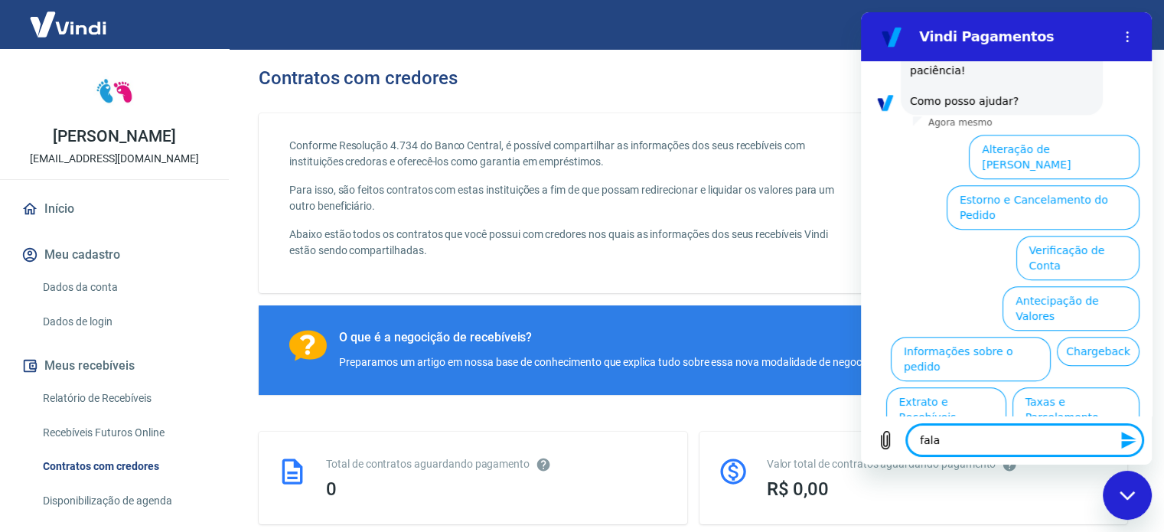
type textarea "x"
type textarea "fala c"
type textarea "x"
type textarea "fala"
type textarea "x"
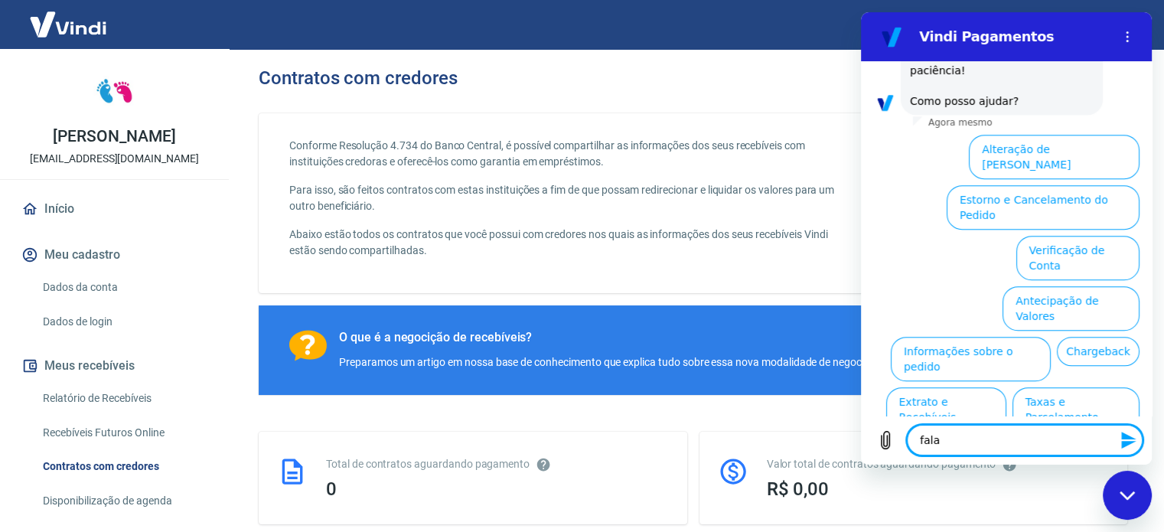
type textarea "fala"
type textarea "x"
type textarea "falar"
type textarea "x"
type textarea "falar"
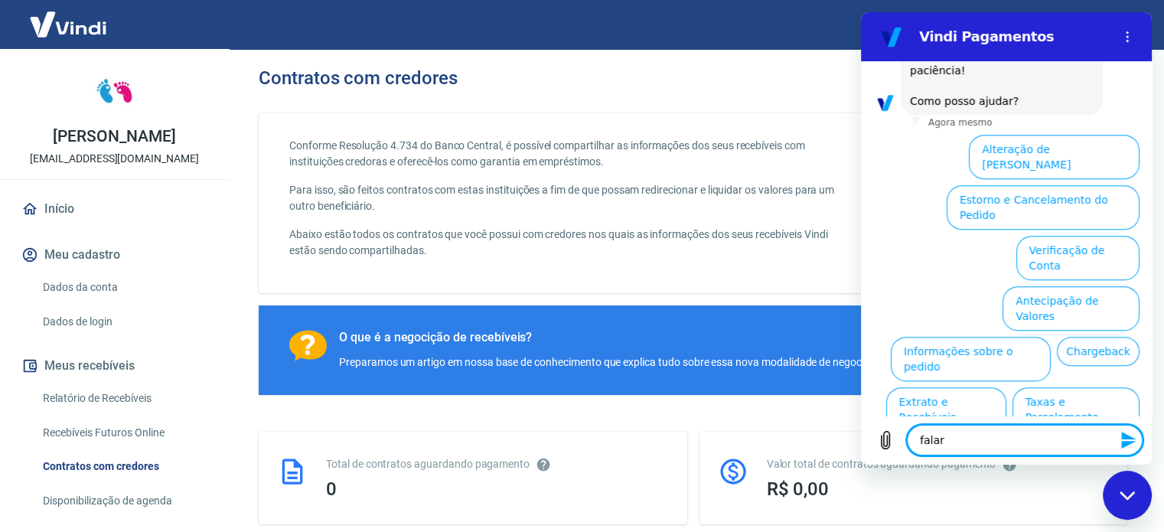
type textarea "x"
type textarea "falar c"
type textarea "x"
type textarea "falar co"
type textarea "x"
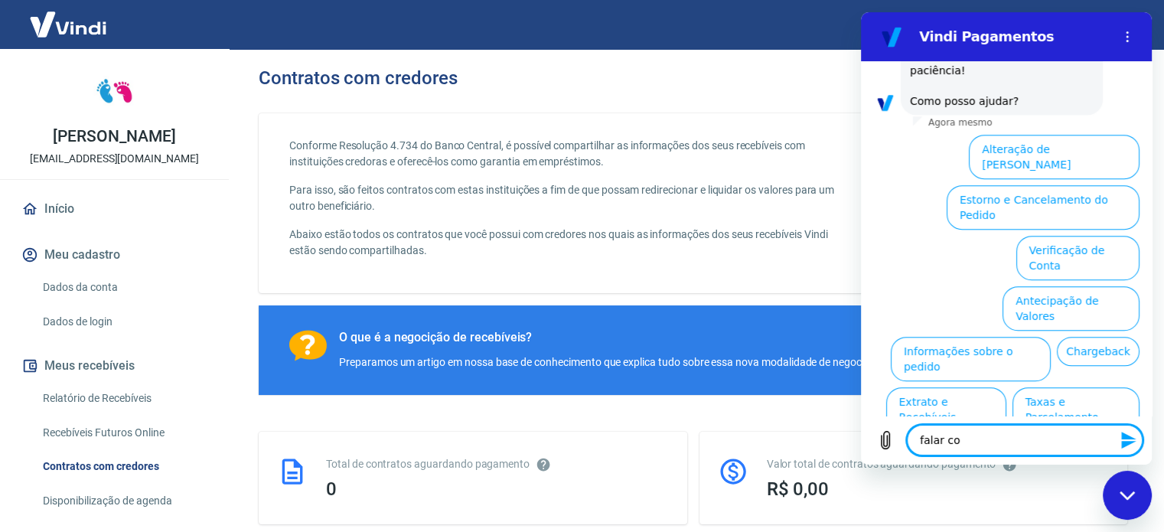
type textarea "falar com"
type textarea "x"
type textarea "falar com"
type textarea "x"
type textarea "falar com h"
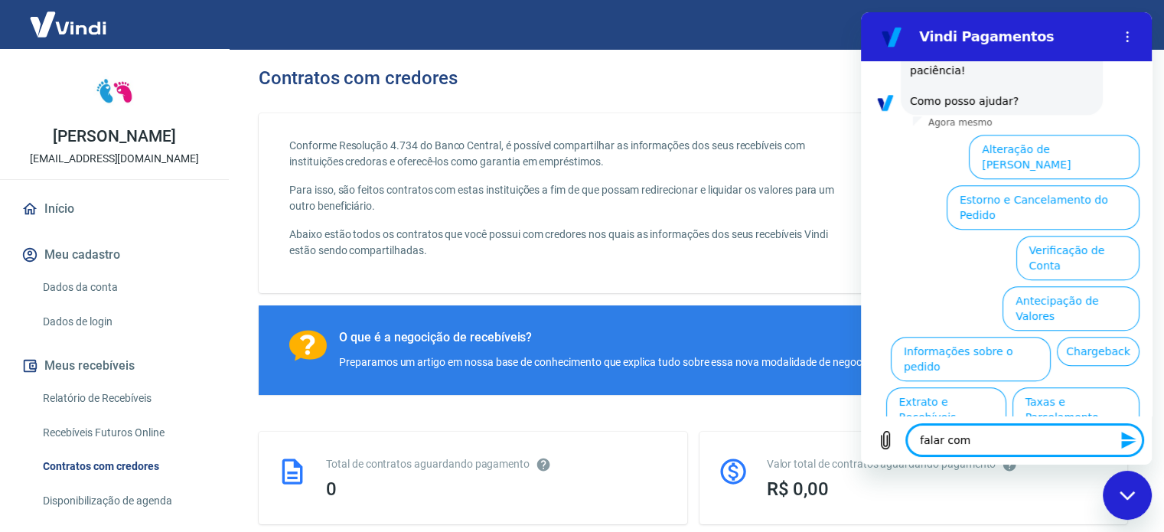
type textarea "x"
type textarea "falar com hu"
type textarea "x"
type textarea "falar com hum"
type textarea "x"
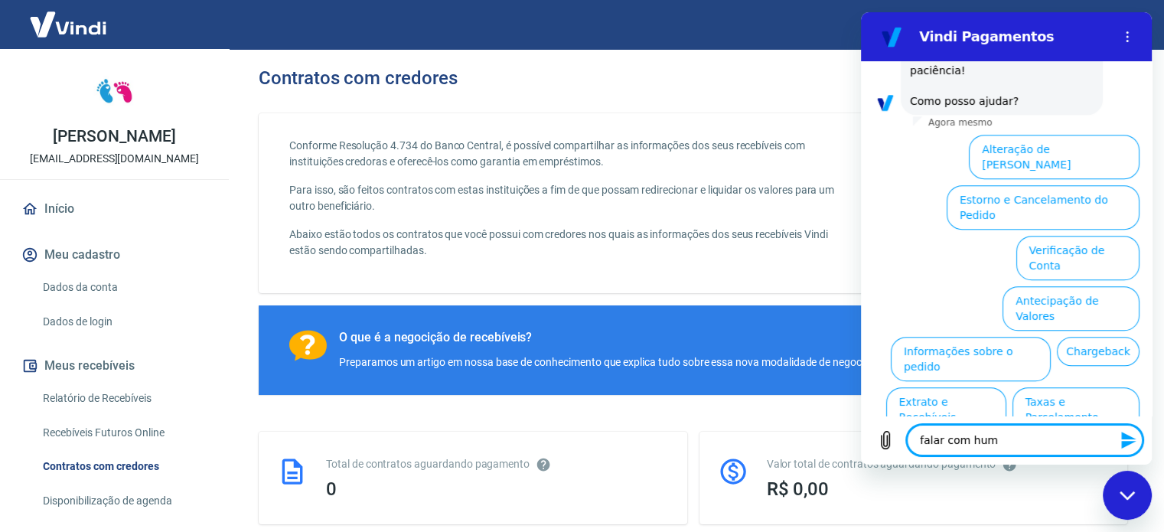
type textarea "falar com huma"
type textarea "x"
type textarea "falar com human"
type textarea "x"
type textarea "falar com humano"
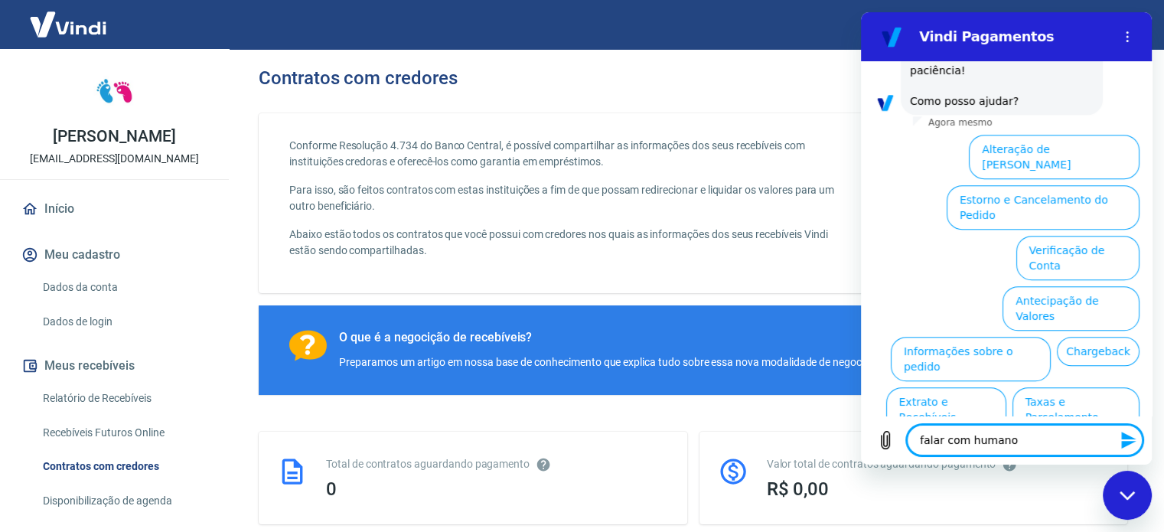
type textarea "x"
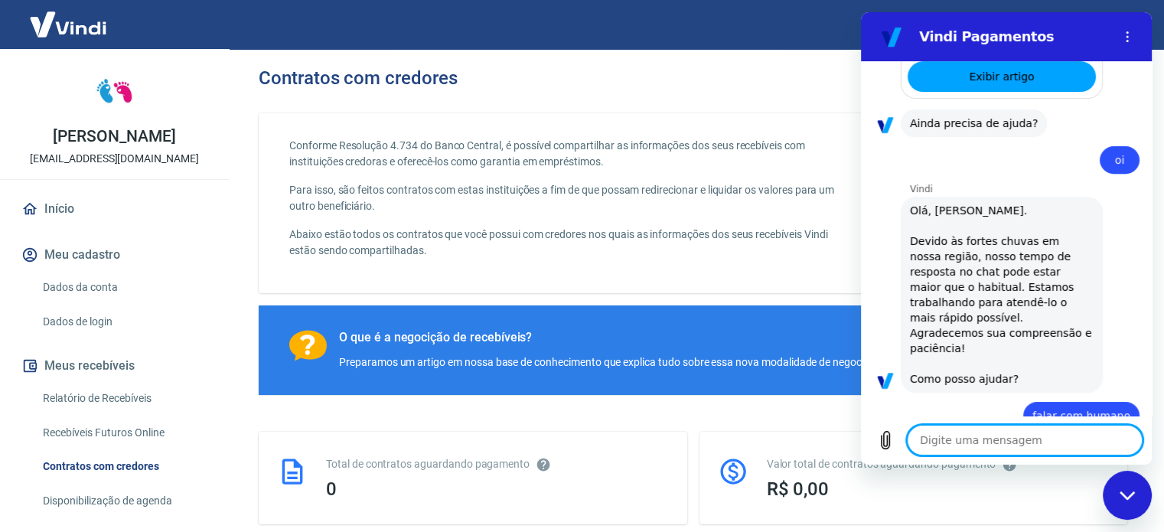
type textarea "x"
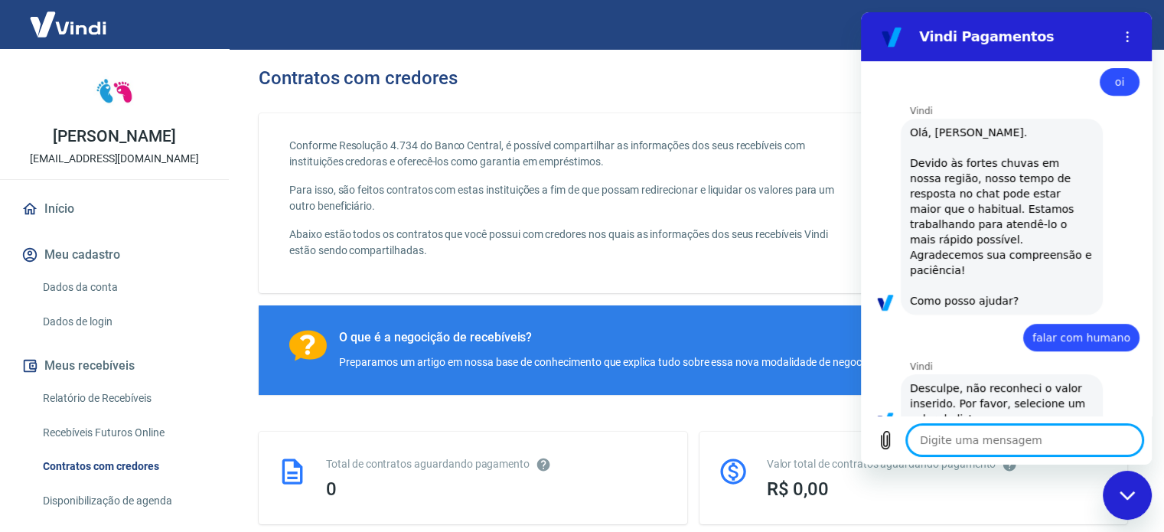
scroll to position [716, 0]
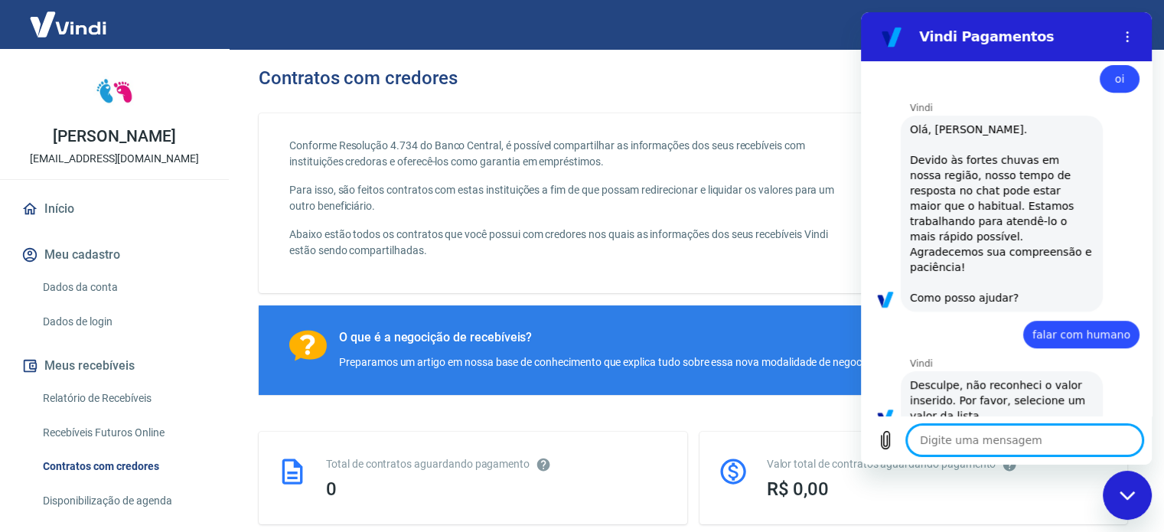
type textarea "h"
type textarea "x"
type textarea "hu"
type textarea "x"
type textarea "hum"
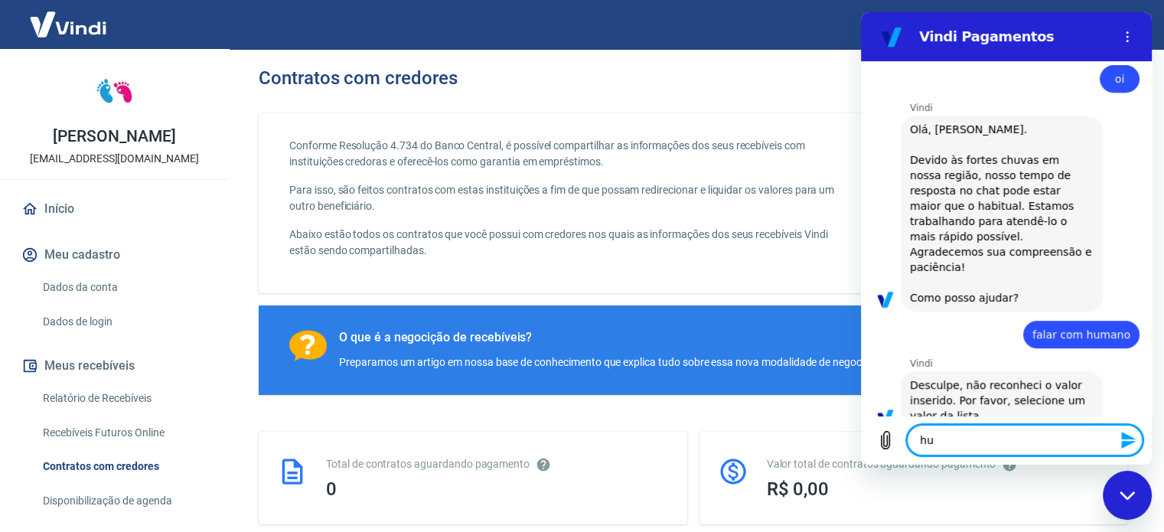
type textarea "x"
type textarea "huma"
type textarea "x"
type textarea "human"
type textarea "x"
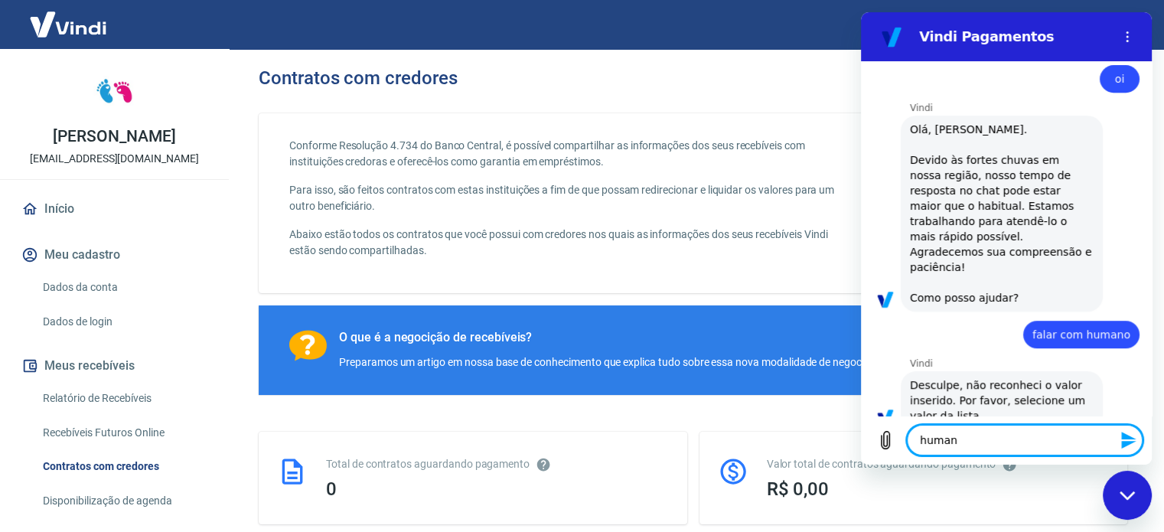
type textarea "humano"
type textarea "x"
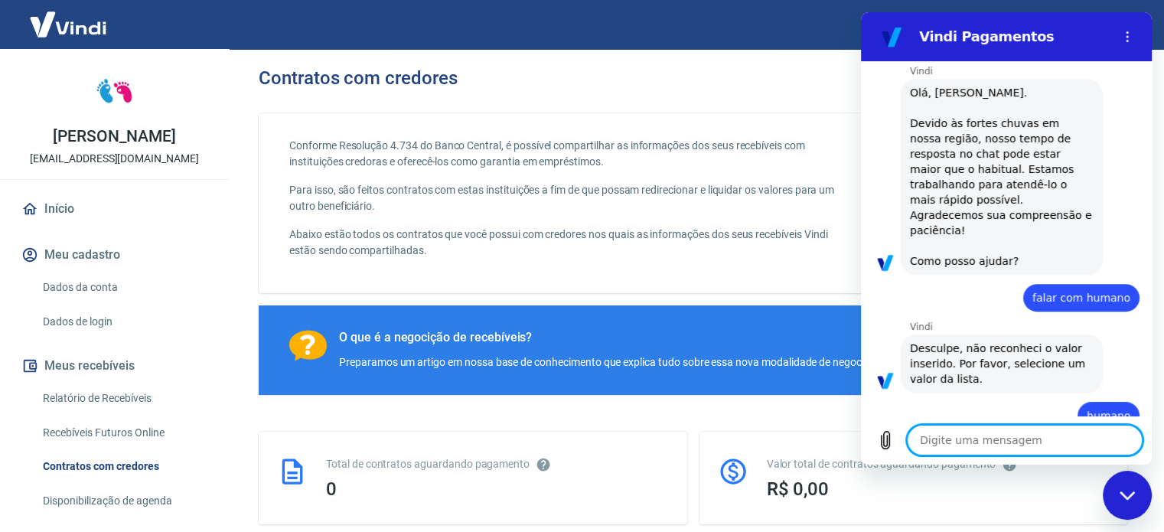
type textarea "x"
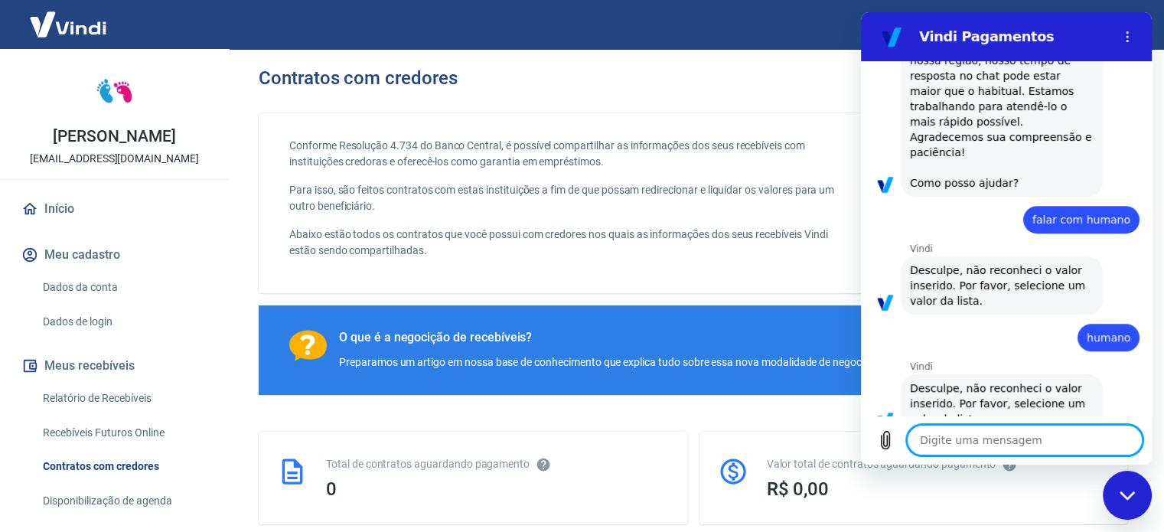
scroll to position [833, 0]
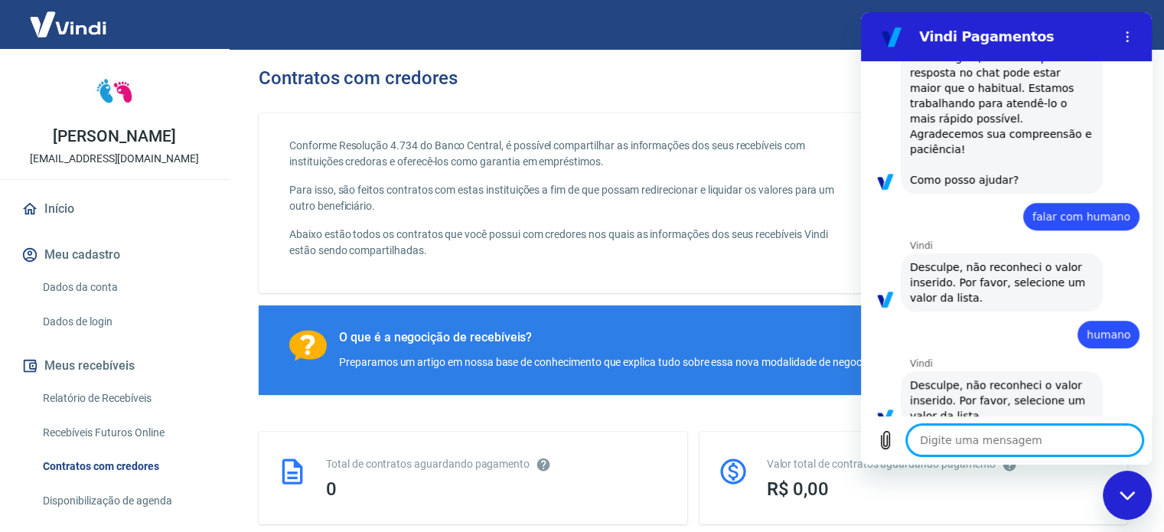
type textarea "t"
type textarea "x"
type textarea "tr"
type textarea "x"
type textarea "tra"
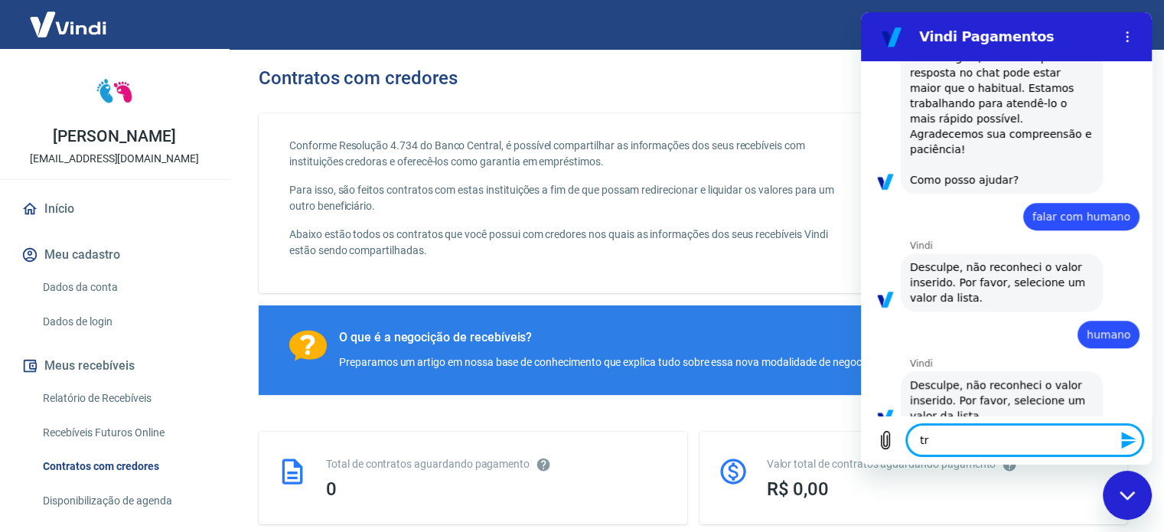
type textarea "x"
type textarea "tran"
type textarea "x"
type textarea "trans"
type textarea "x"
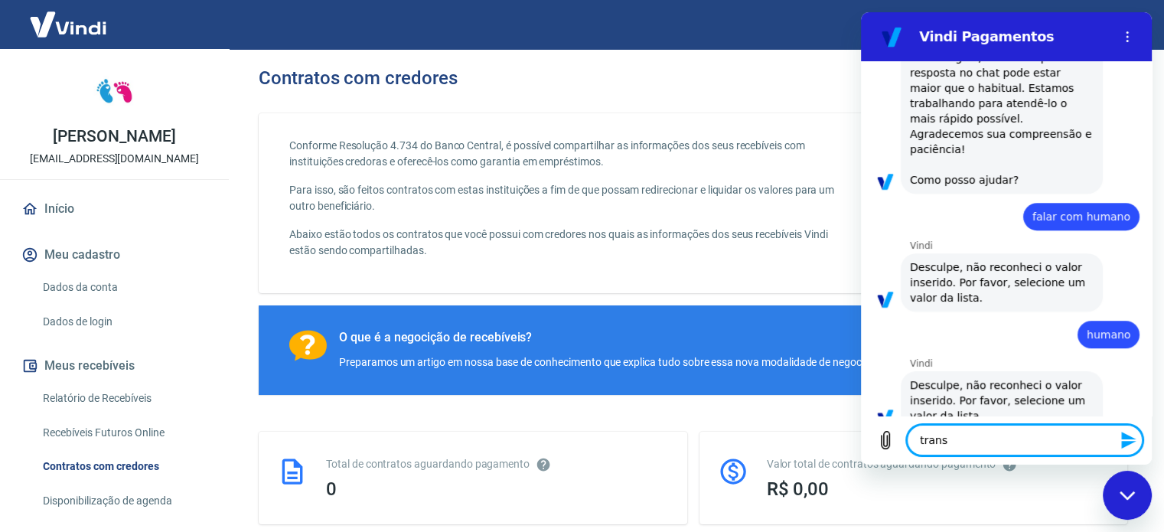
type textarea "transf"
type textarea "x"
type textarea "transfe"
type textarea "x"
type textarea "transfer"
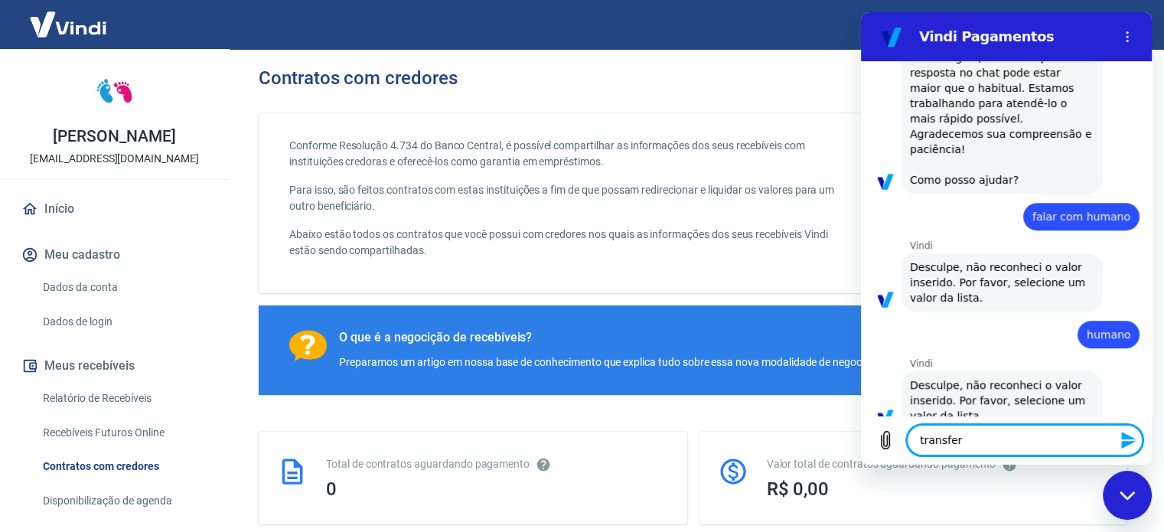
type textarea "x"
type textarea "transferi"
type textarea "x"
type textarea "transferir"
type textarea "x"
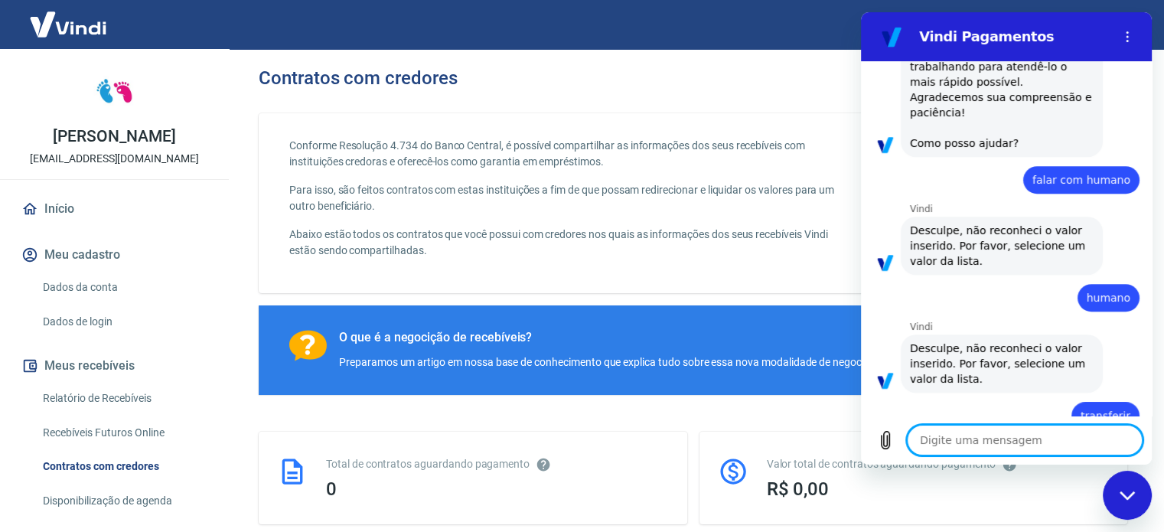
type textarea "x"
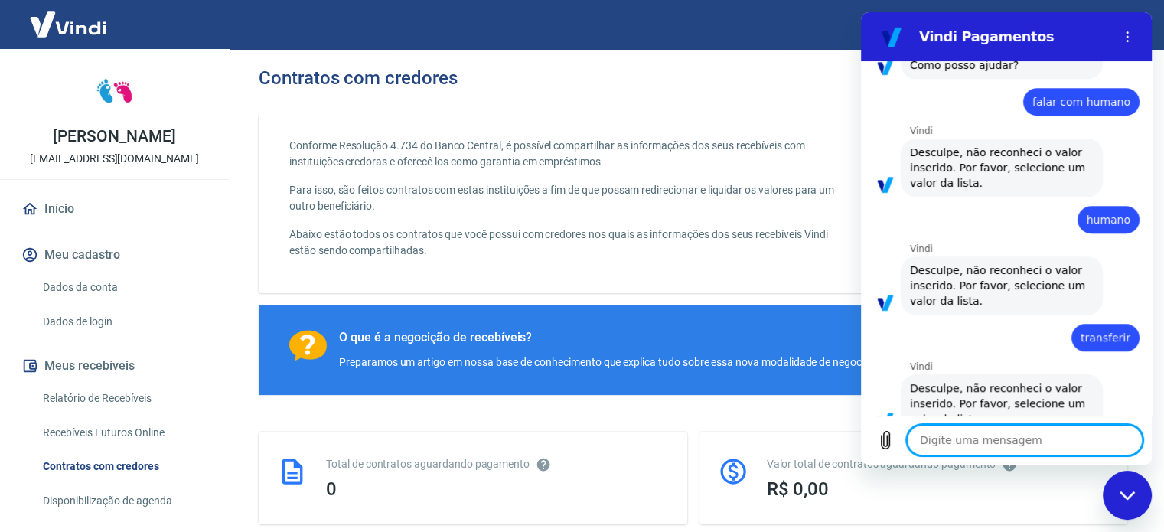
scroll to position [951, 0]
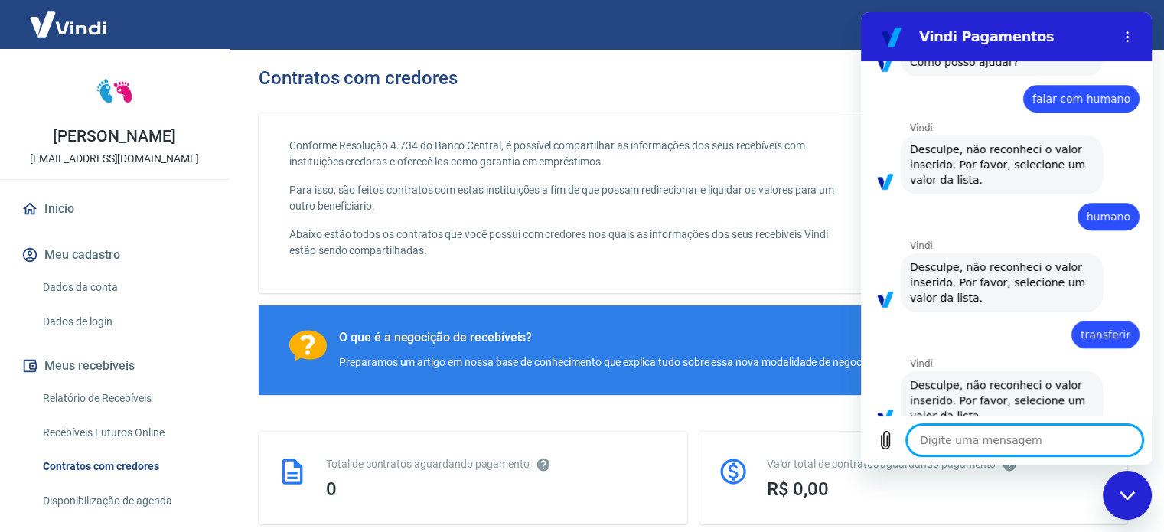
type textarea "f"
type textarea "x"
type textarea "fa"
type textarea "x"
type textarea "fal"
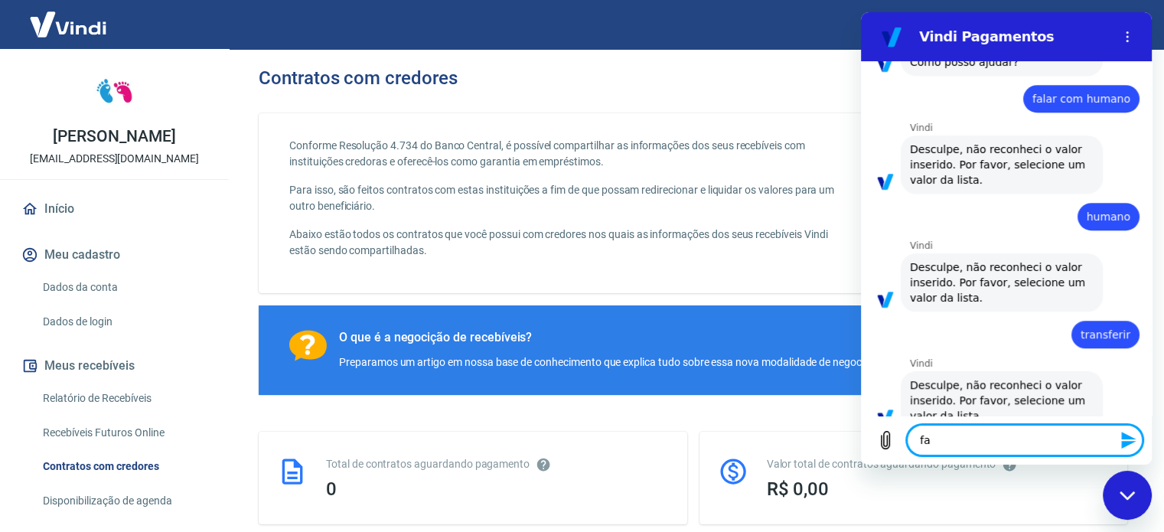
type textarea "x"
type textarea "fala"
type textarea "x"
type textarea "falar"
type textarea "x"
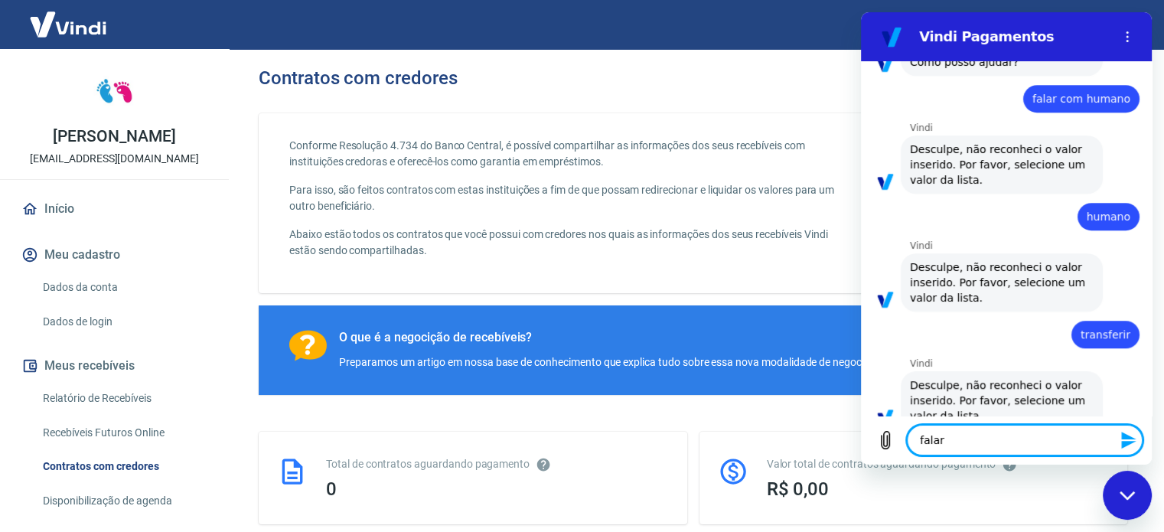
type textarea "falar"
type textarea "x"
type textarea "falar c"
type textarea "x"
type textarea "falar co"
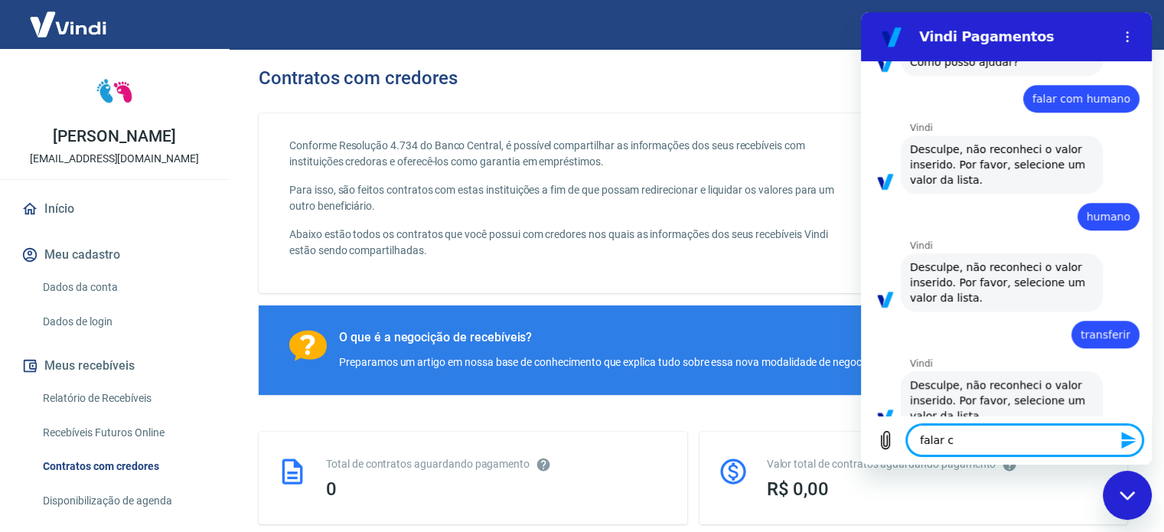
type textarea "x"
type textarea "falar com"
type textarea "x"
type textarea "falar com"
type textarea "x"
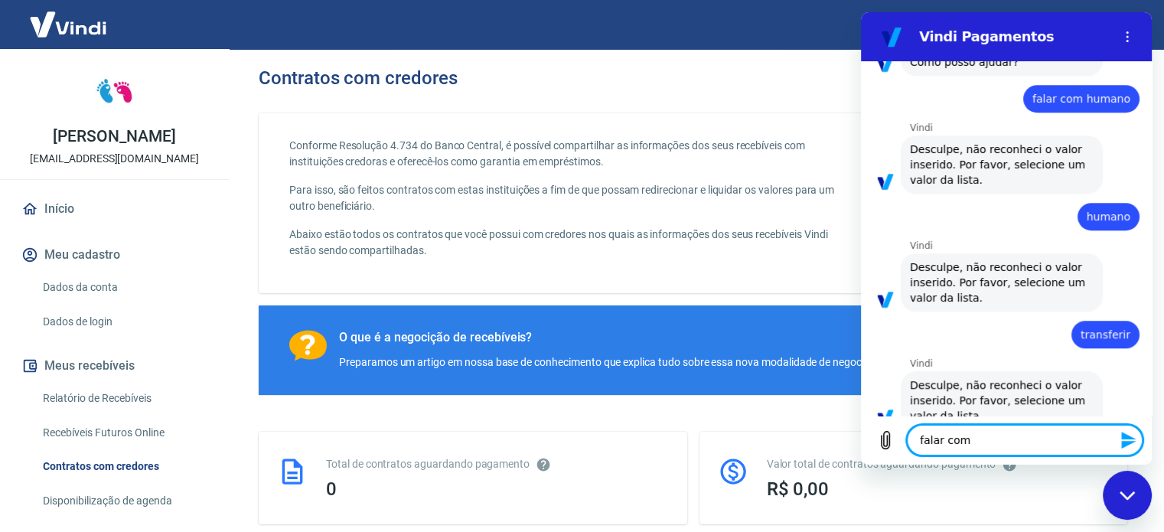
type textarea "falar com a"
type textarea "x"
type textarea "falar com al"
type textarea "x"
type textarea "falar com alg"
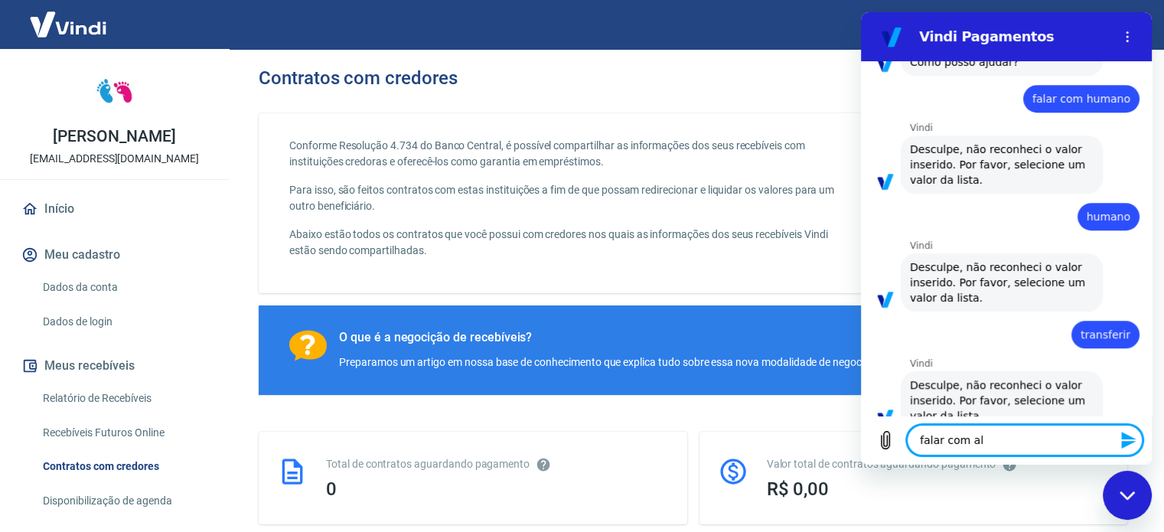
type textarea "x"
type textarea "falar com algu"
type textarea "x"
type textarea "falar com algué"
type textarea "x"
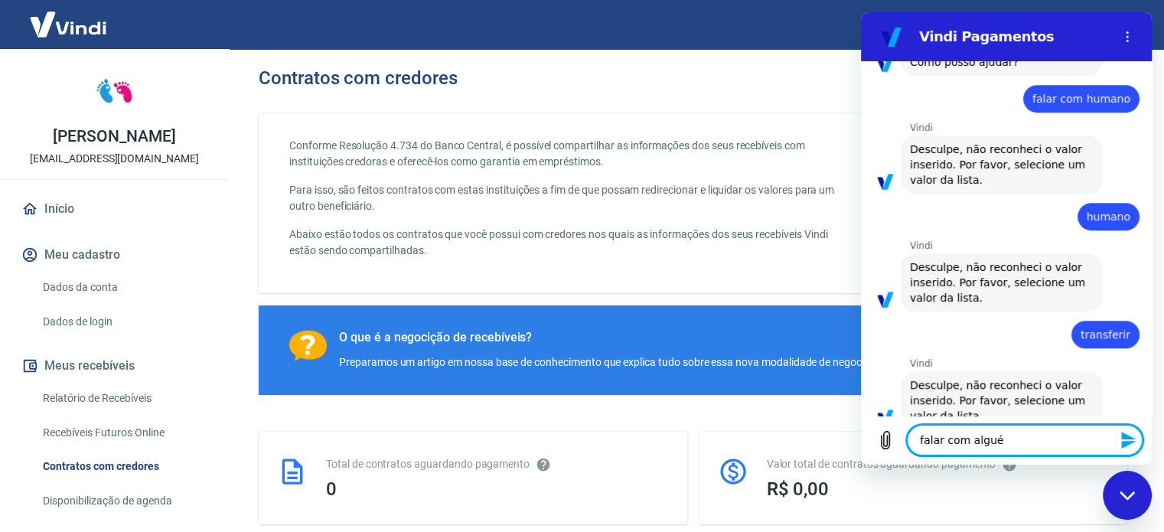
type textarea "falar com alguém"
type textarea "x"
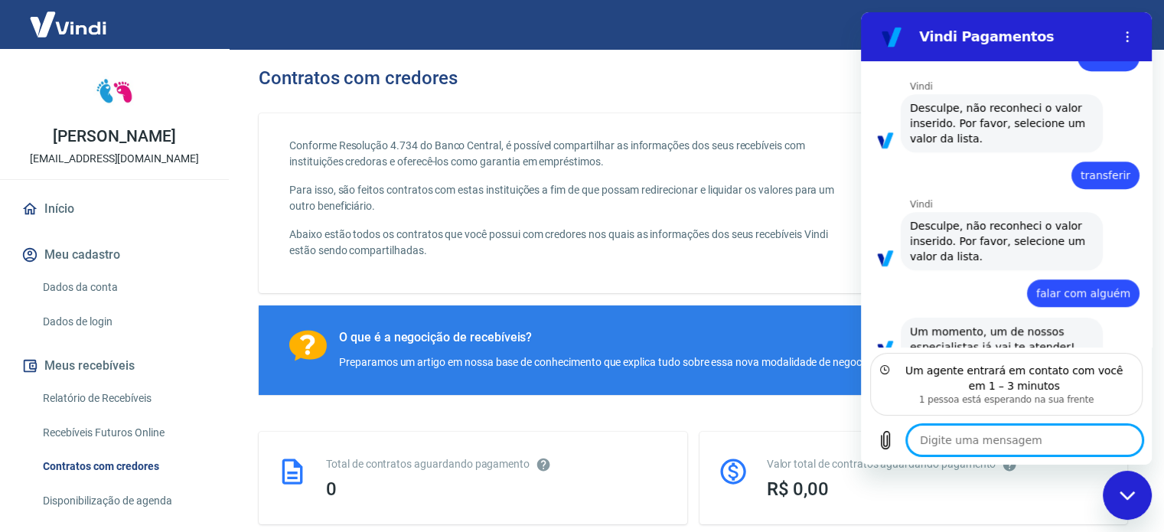
scroll to position [1110, 0]
click at [986, 438] on textarea at bounding box center [1025, 440] width 236 height 31
click at [989, 442] on textarea at bounding box center [1025, 440] width 236 height 31
click at [993, 431] on textarea at bounding box center [1025, 440] width 236 height 31
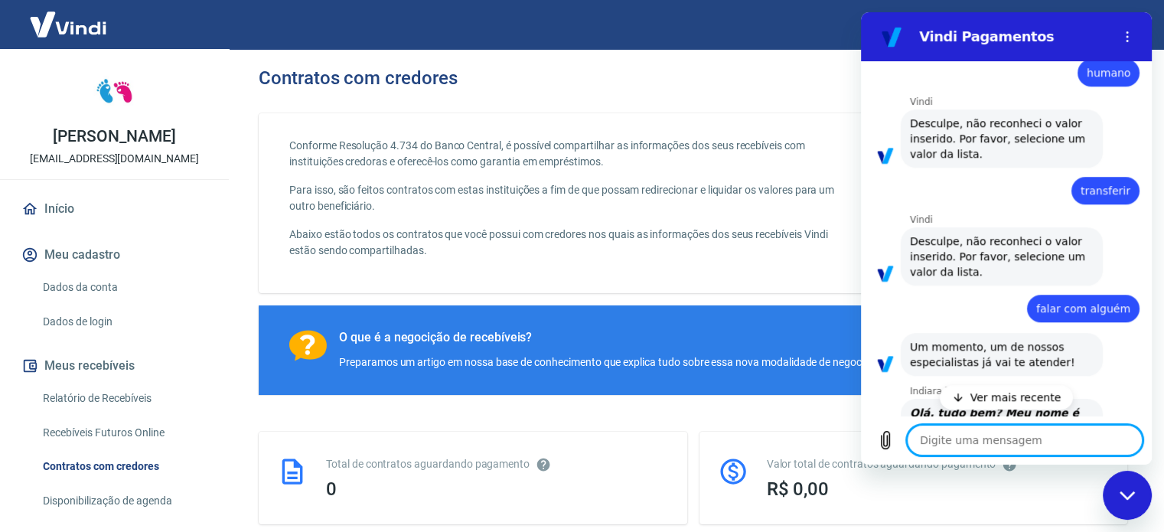
scroll to position [1138, 0]
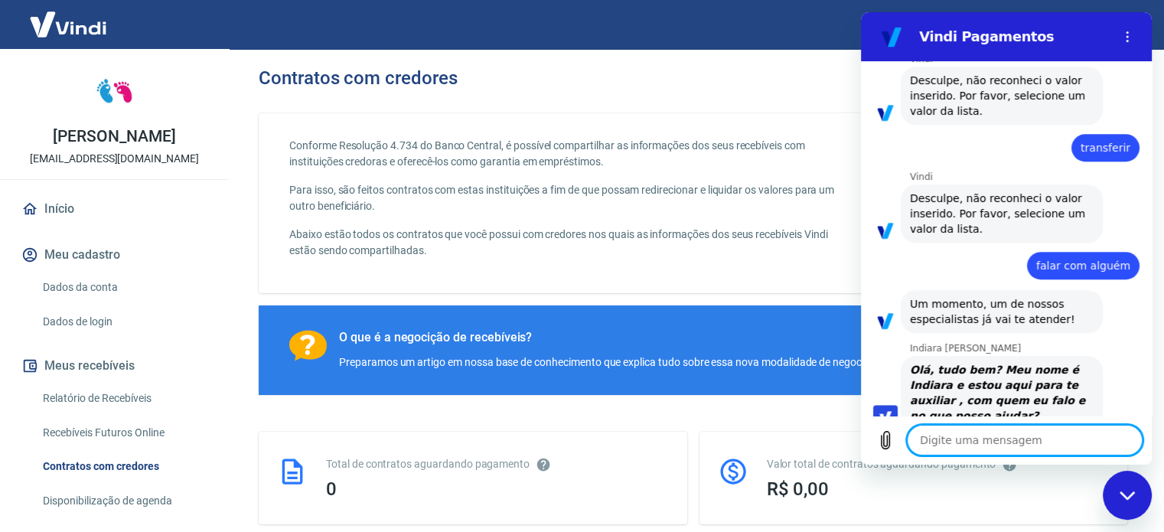
type textarea "x"
click at [937, 440] on textarea at bounding box center [1025, 440] width 236 height 31
type textarea "l"
type textarea "x"
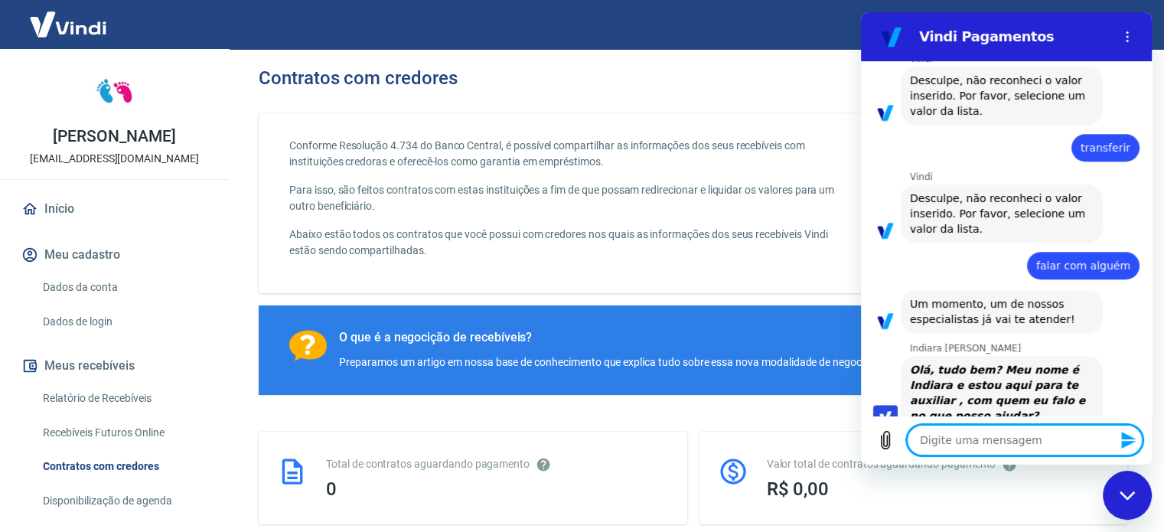
type textarea "O"
type textarea "x"
type textarea "Ol"
type textarea "x"
type textarea "Olá"
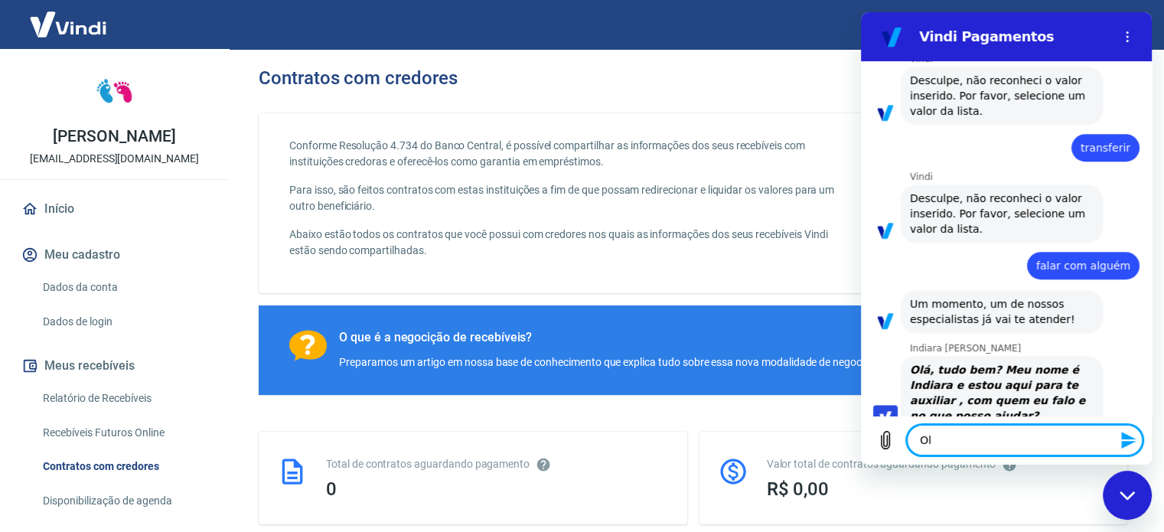
type textarea "x"
type textarea "Olá,"
type textarea "x"
type textarea "Olá,"
type textarea "x"
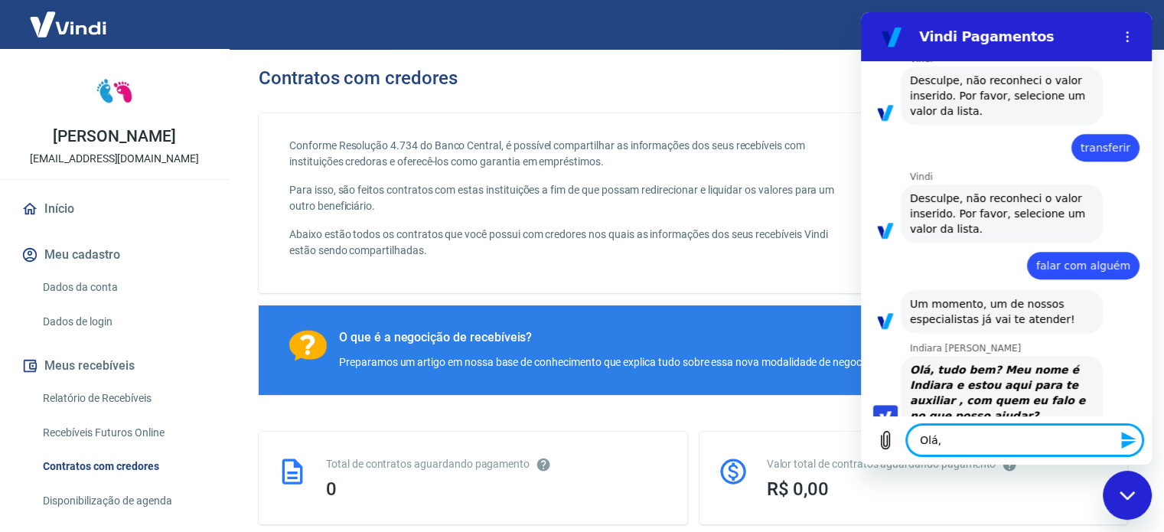
type textarea "Olá, b"
type textarea "x"
type textarea "Olá, bo"
type textarea "x"
type textarea "Olá, bom"
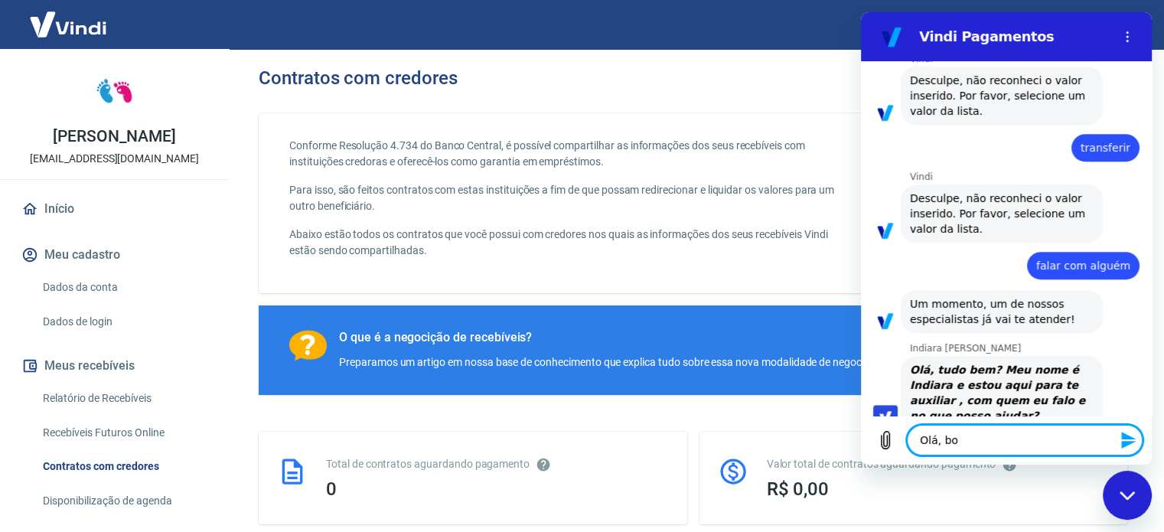
type textarea "x"
type textarea "Olá, bom"
type textarea "x"
type textarea "Olá, bom d"
type textarea "x"
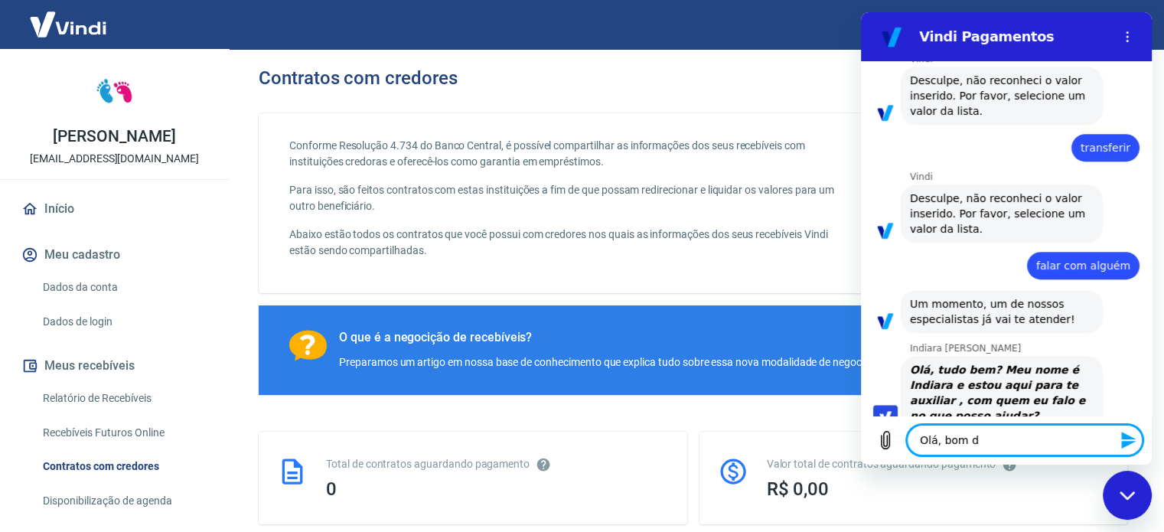
type textarea "Olá, bom di"
type textarea "x"
type textarea "Olá, bom dia"
type textarea "x"
type textarea "Olá, bom dia"
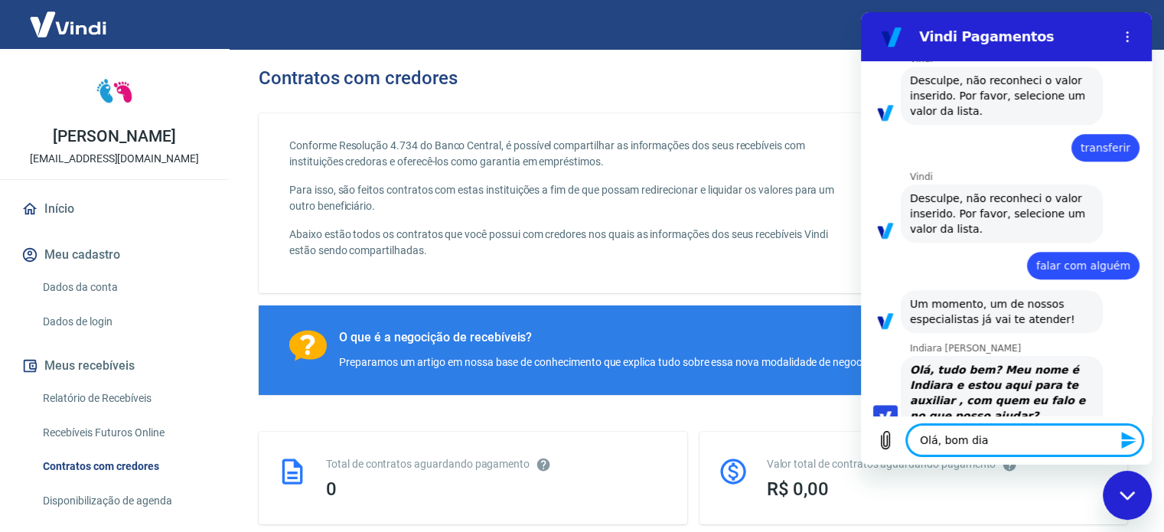
type textarea "x"
type textarea "Olá, bom dia"
type textarea "x"
type textarea "Olá, bom dia,"
type textarea "x"
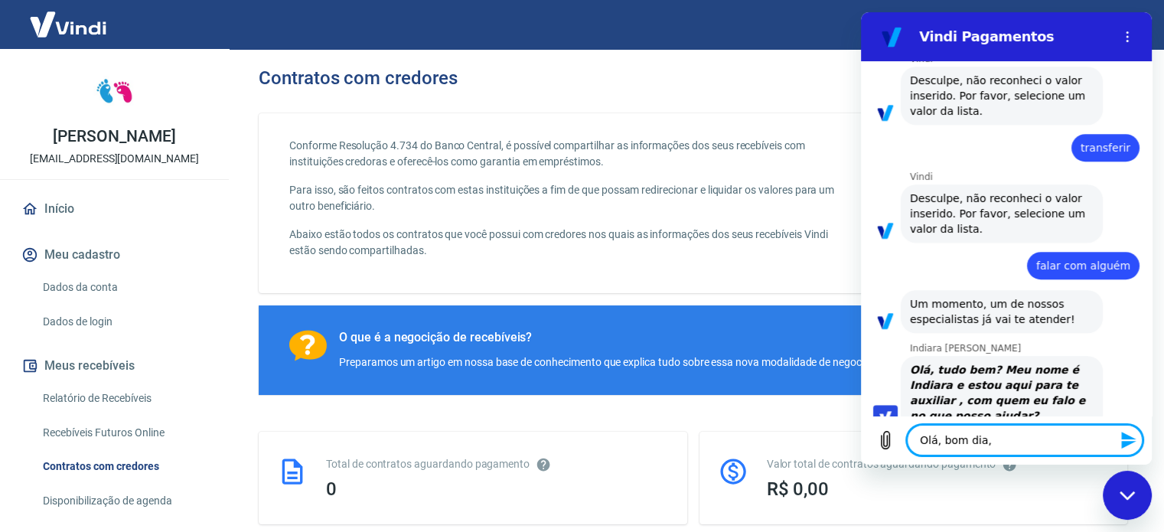
type textarea "Olá, bom dia,"
type textarea "x"
type textarea "Olá, bom dia, I"
type textarea "x"
type textarea "Olá, bom dia, In"
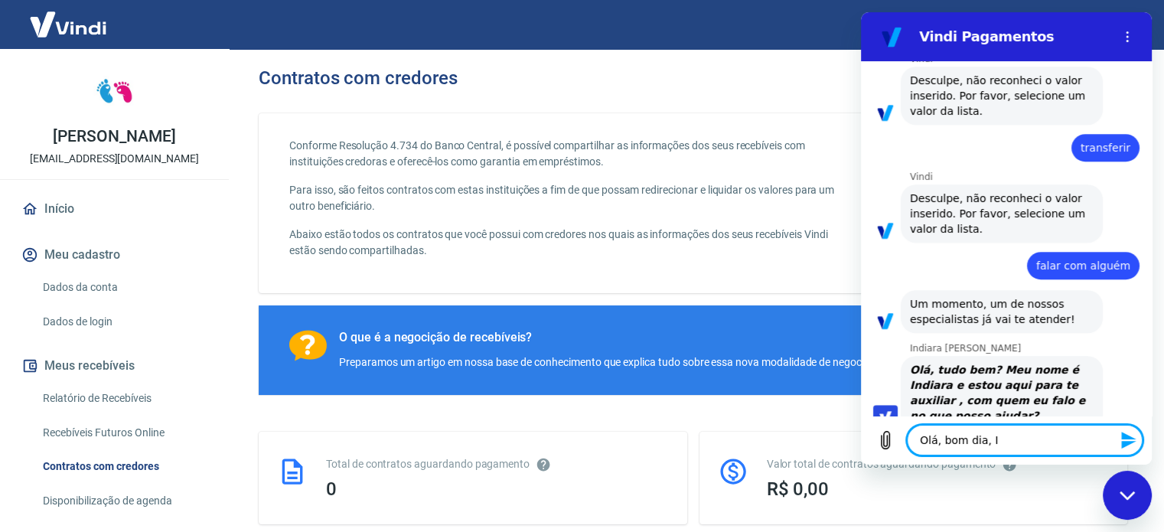
type textarea "x"
type textarea "Olá, bom dia, Ind"
type textarea "x"
type textarea "Olá, bom dia, Indi"
type textarea "x"
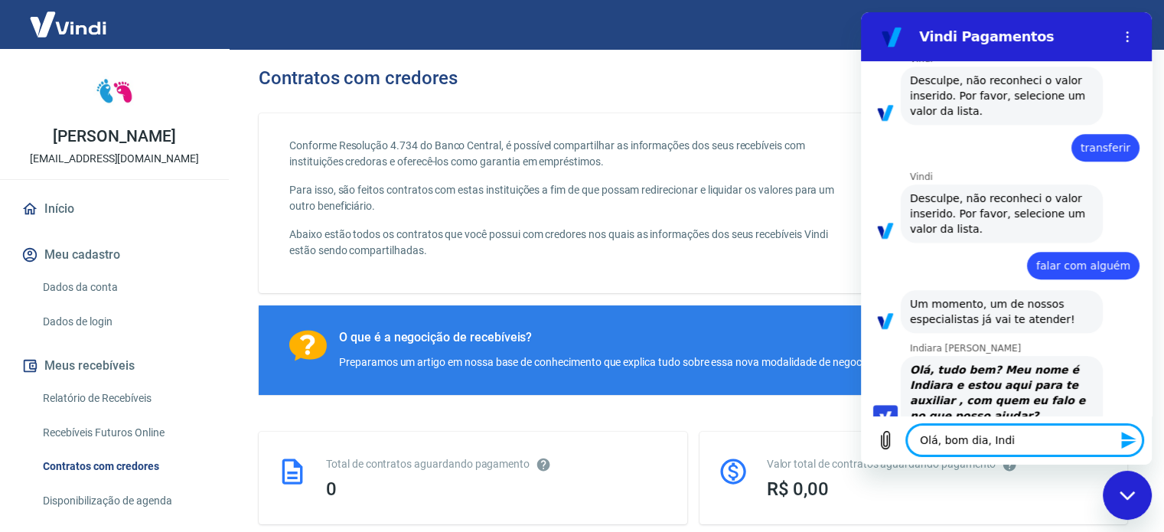
type textarea "Olá, bom dia, India"
type textarea "x"
type textarea "Olá, bom dia, Indiar"
type textarea "x"
type textarea "Olá, bom dia, Indiara"
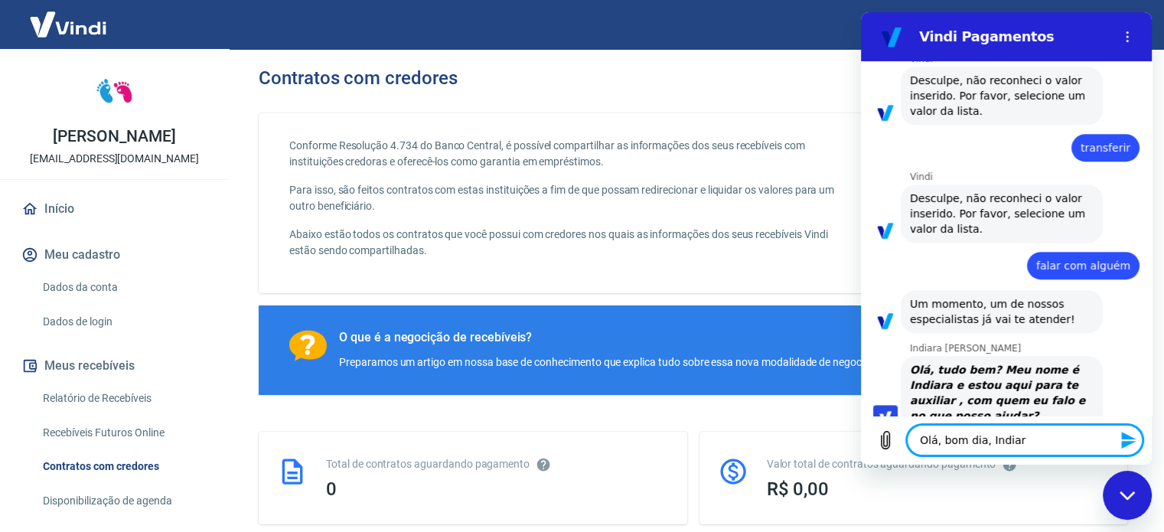
type textarea "x"
type textarea "Olá, bom dia, Indiara"
click at [1032, 443] on textarea "Olá, bom dia, Indiara" at bounding box center [1025, 440] width 236 height 31
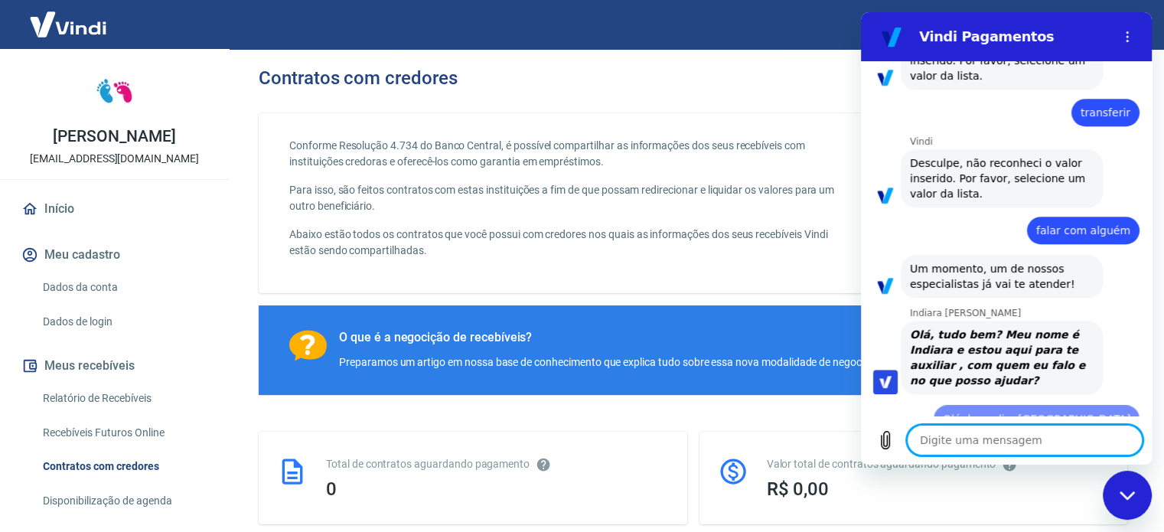
type textarea "x"
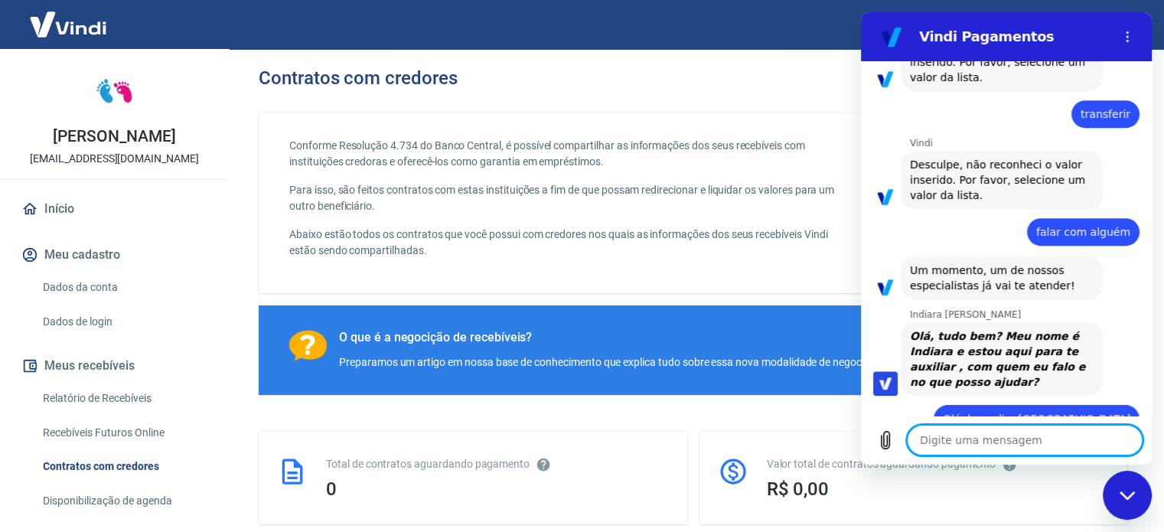
scroll to position [1175, 0]
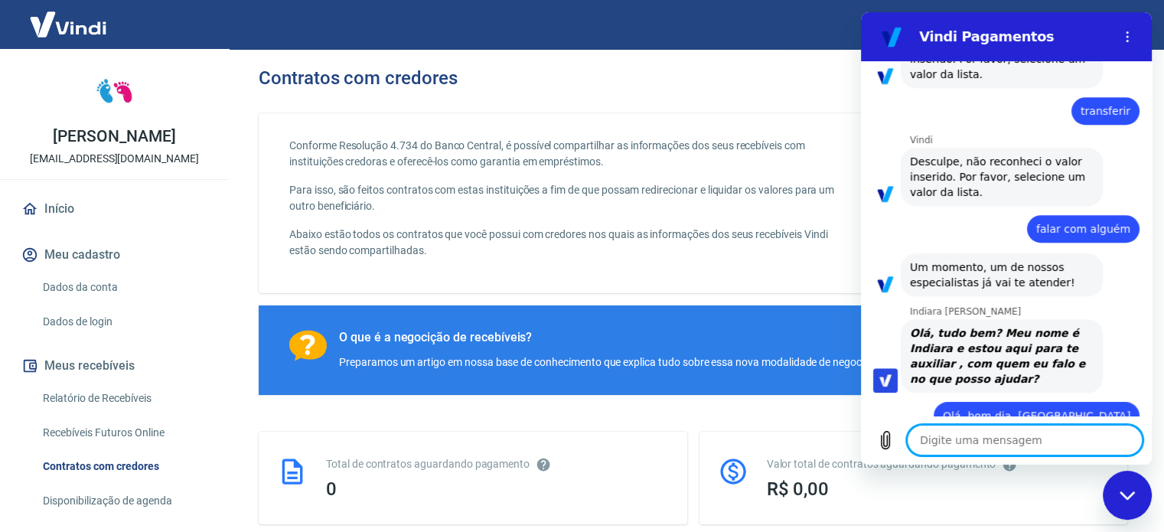
type textarea "B"
type textarea "x"
type textarea "Bo"
type textarea "x"
type textarea "Bom"
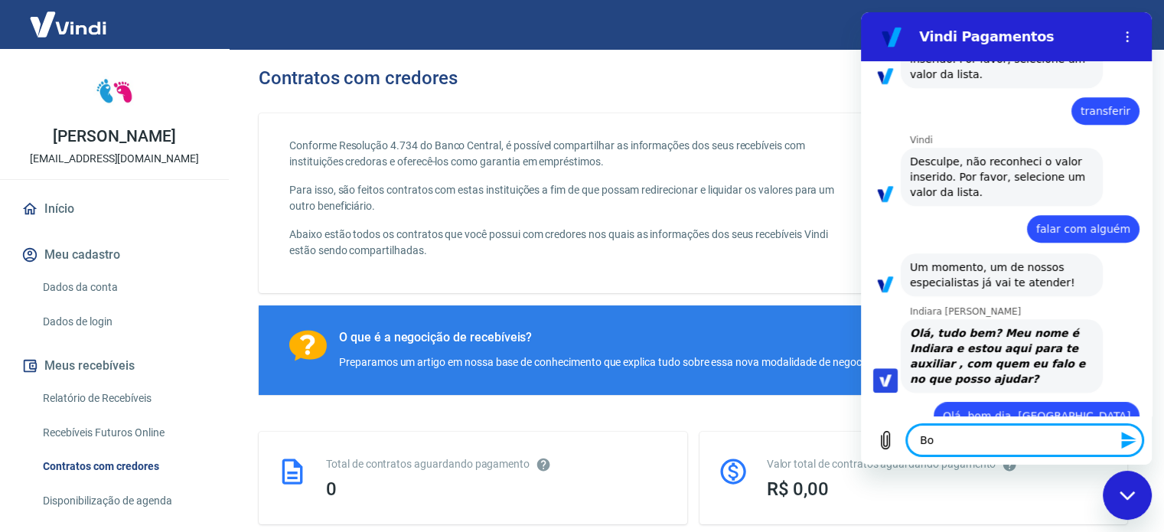
type textarea "x"
type textarea "Bom,"
type textarea "x"
type textarea "Bom,"
type textarea "x"
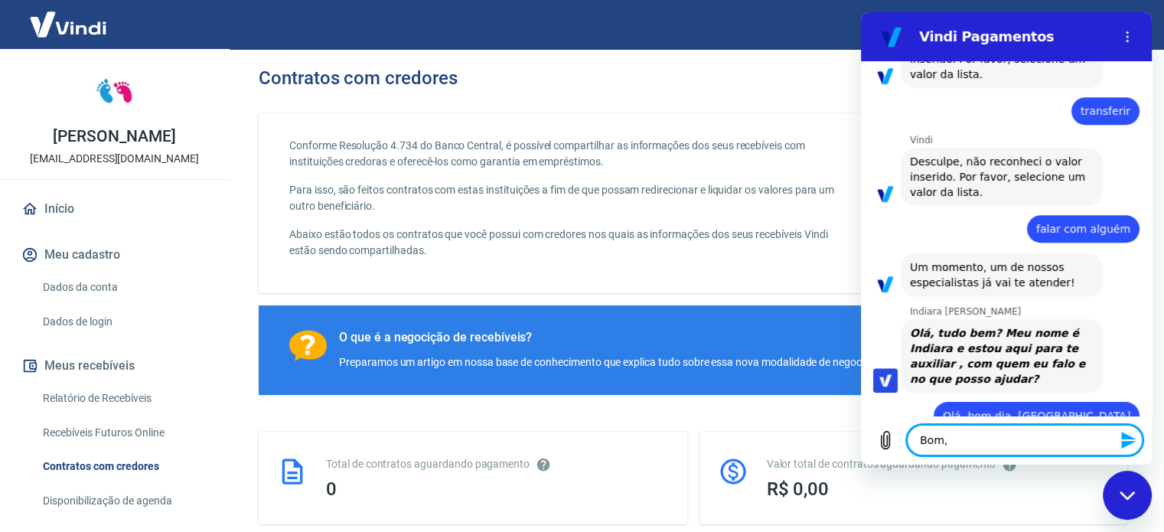
type textarea "Bom, e"
type textarea "x"
type textarea "Bom, es"
type textarea "x"
type textarea "Bom, est"
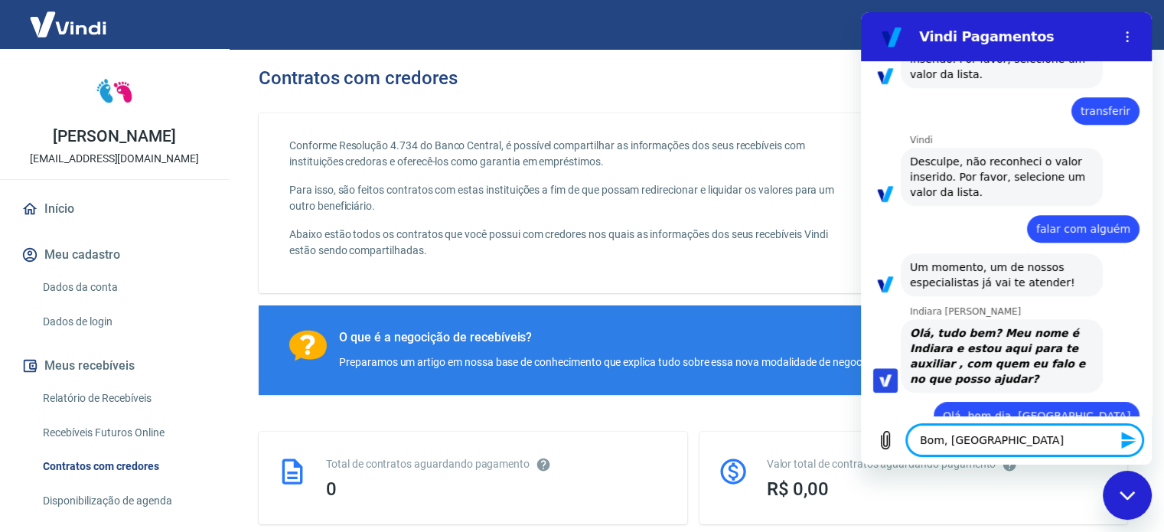
type textarea "x"
type textarea "Bom, esto"
type textarea "x"
type textarea "Bom, estou"
type textarea "x"
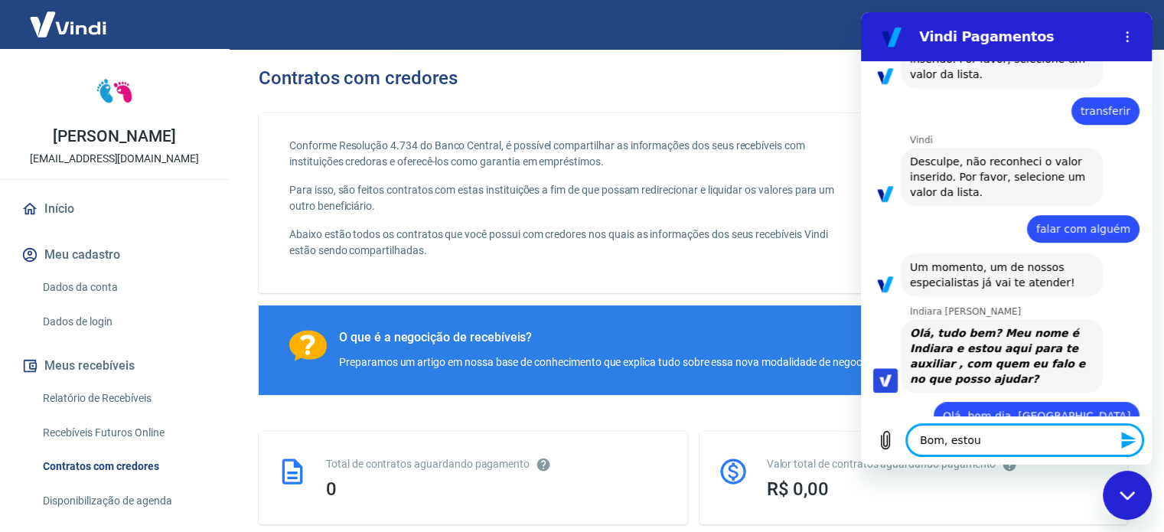
type textarea "Bom, estou"
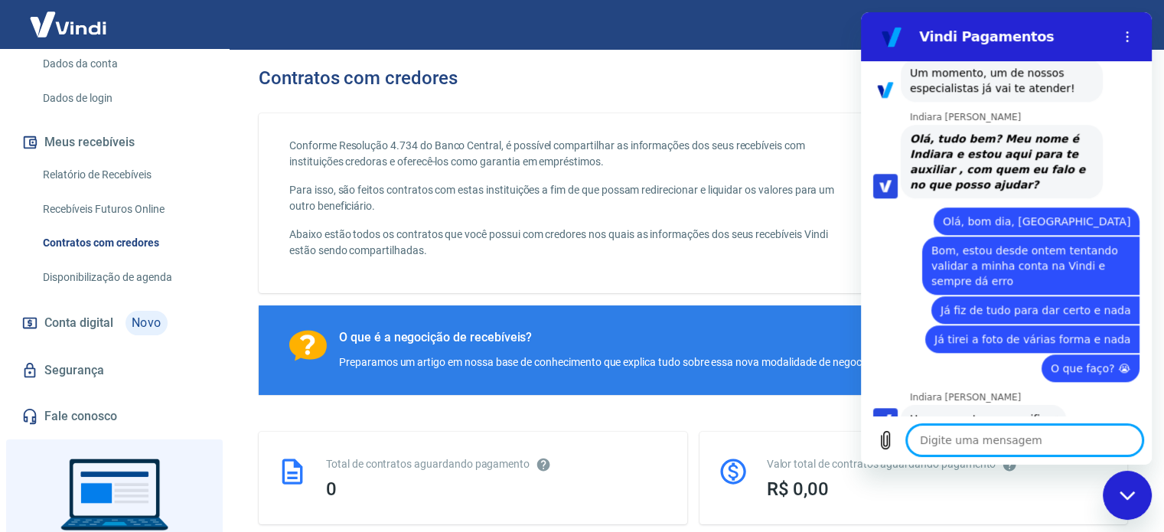
scroll to position [1372, 0]
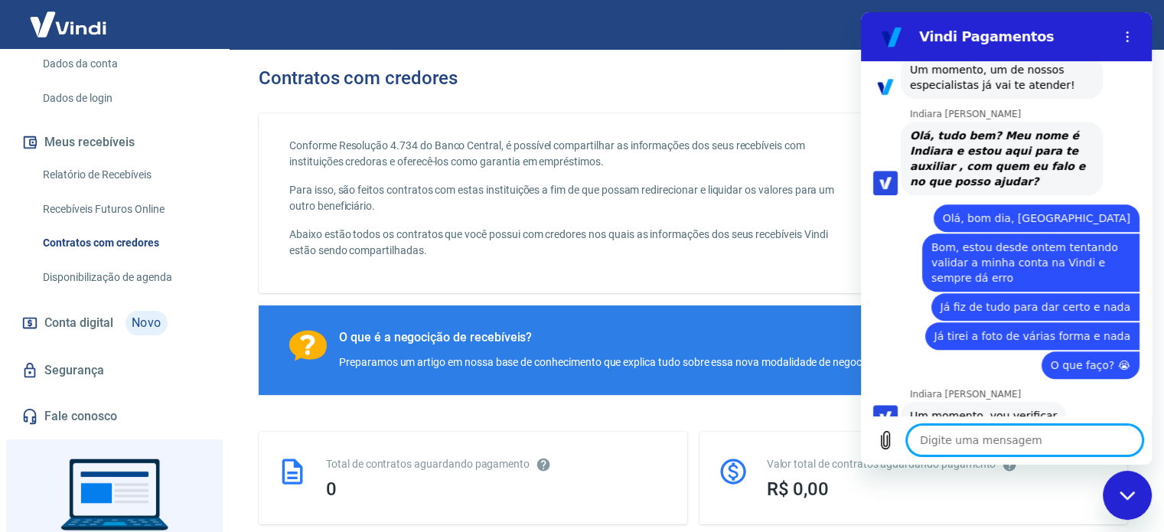
click at [999, 440] on textarea at bounding box center [1025, 440] width 236 height 31
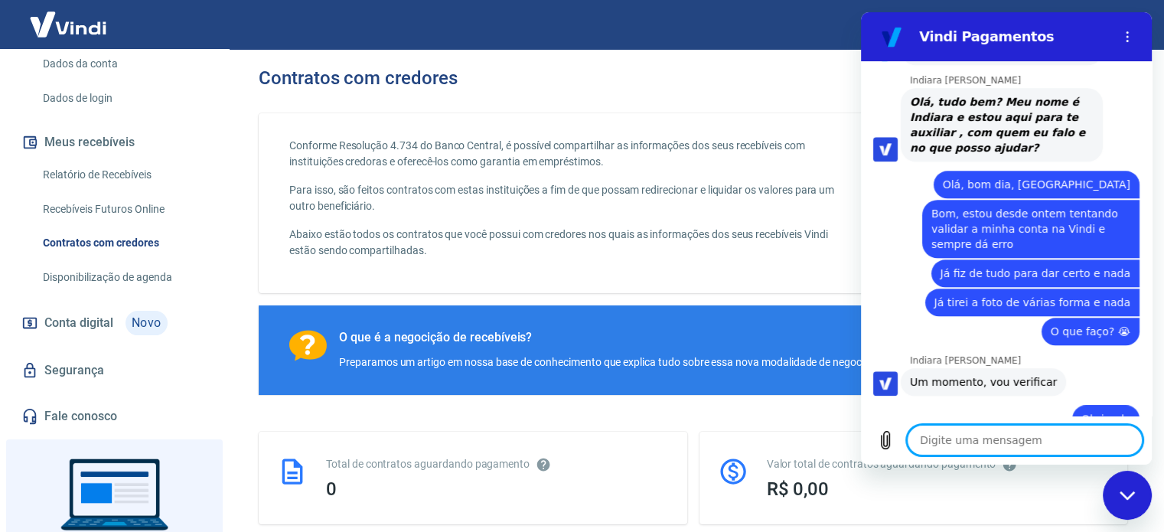
scroll to position [1409, 0]
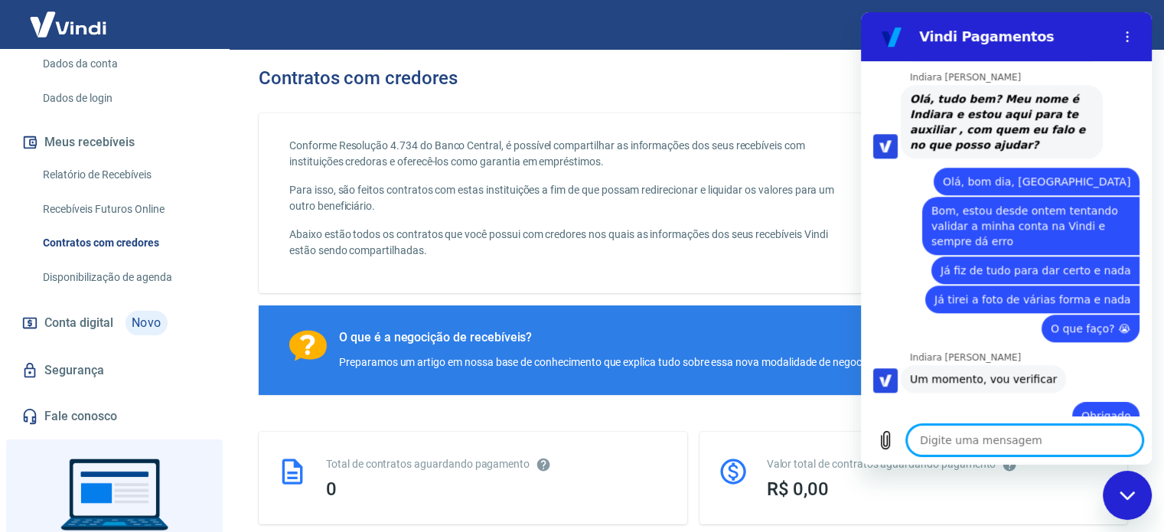
click at [944, 443] on textarea at bounding box center [1025, 440] width 236 height 31
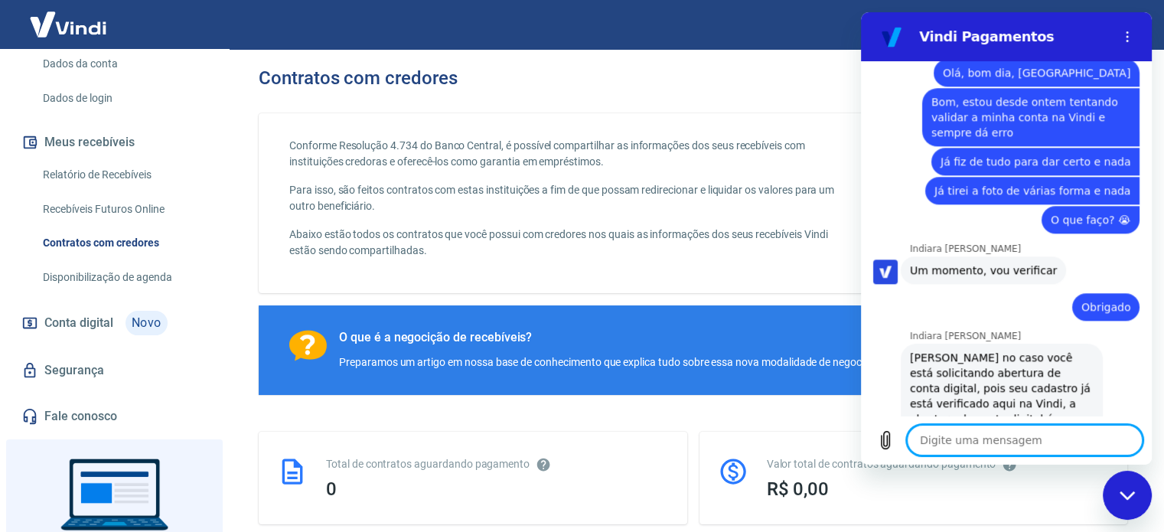
scroll to position [1521, 0]
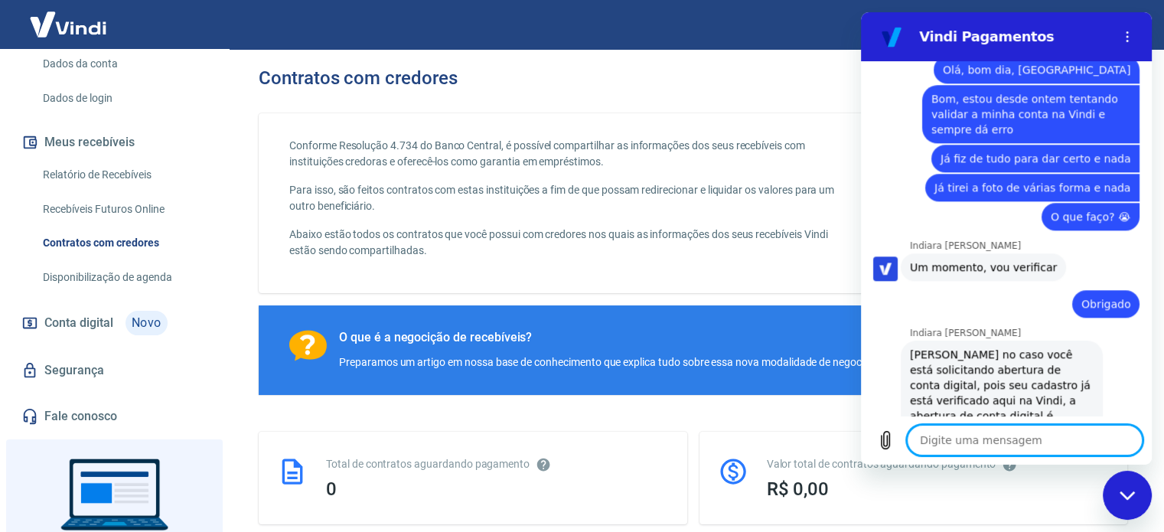
click at [930, 441] on textarea at bounding box center [1025, 440] width 236 height 31
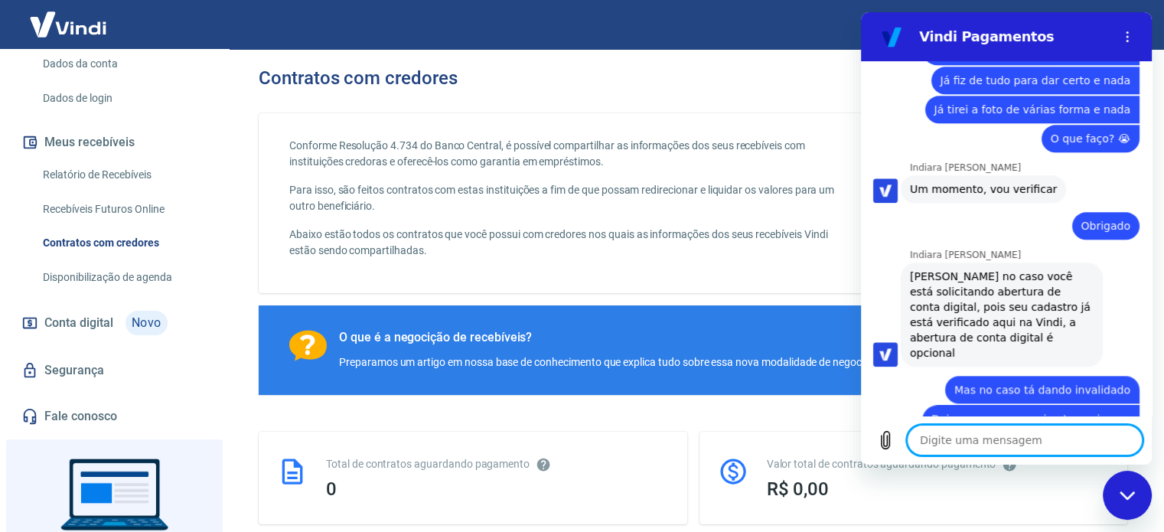
scroll to position [1602, 0]
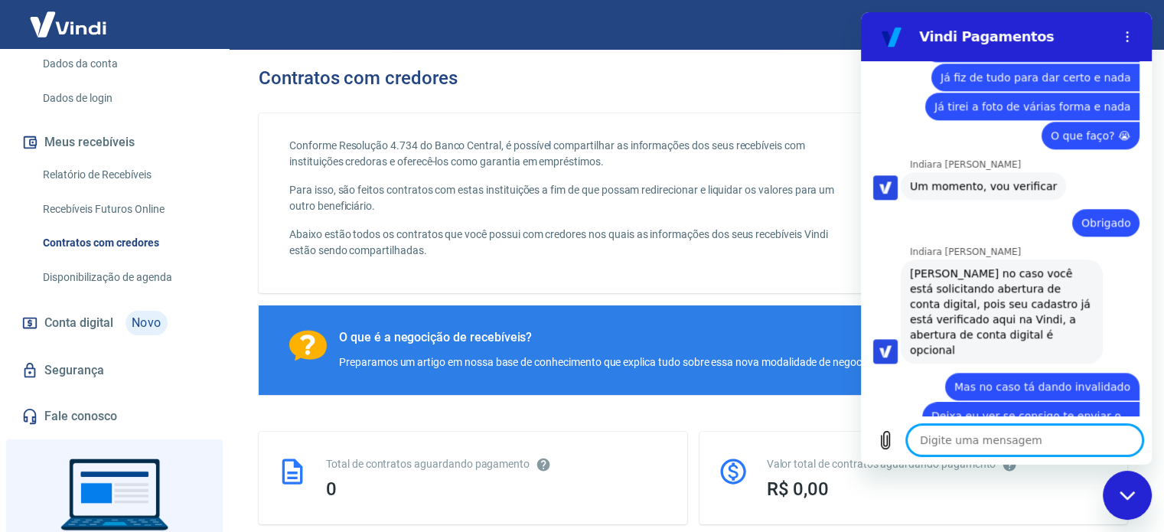
click at [928, 437] on textarea at bounding box center [1025, 440] width 236 height 31
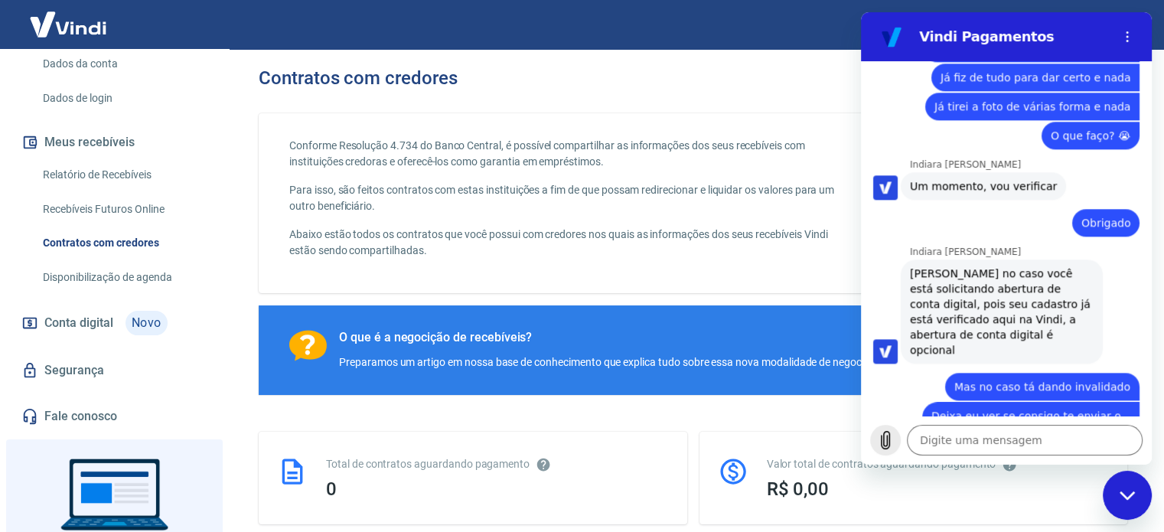
click at [876, 440] on icon "Carregar arquivo" at bounding box center [885, 440] width 18 height 18
click at [878, 437] on icon "Carregar arquivo" at bounding box center [885, 440] width 18 height 18
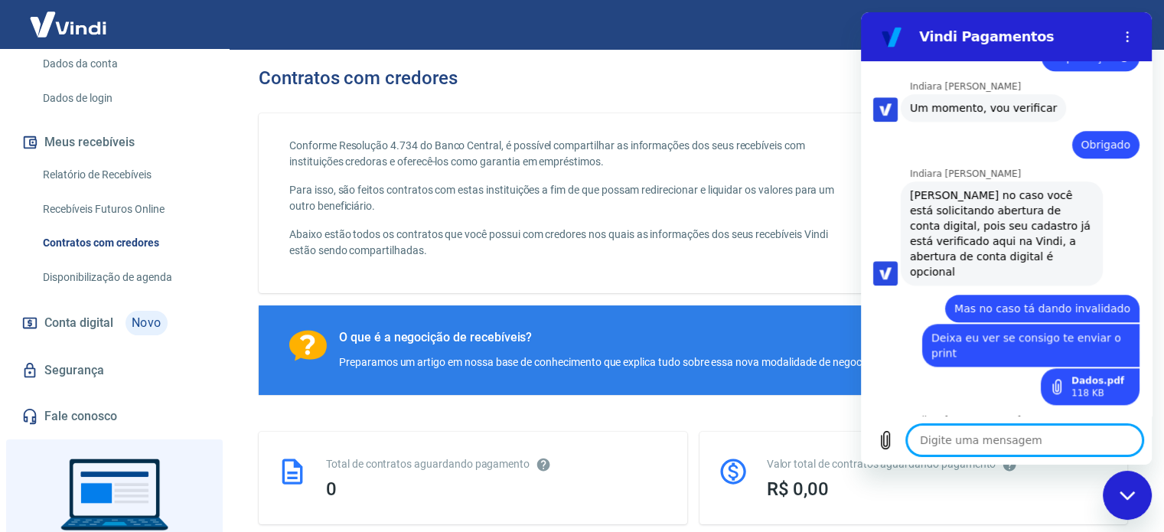
scroll to position [1669, 0]
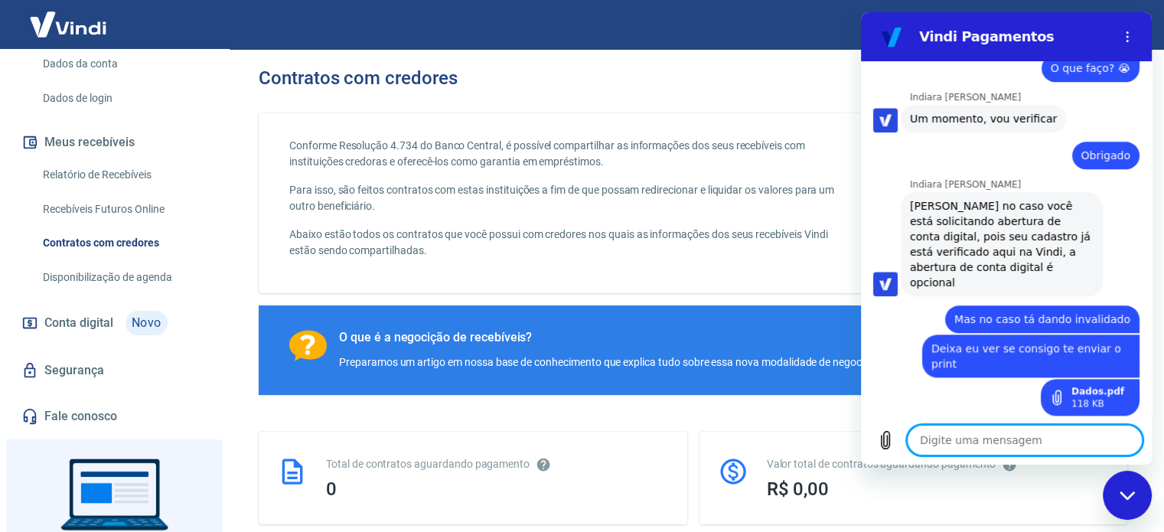
click at [1002, 435] on textarea at bounding box center [1025, 440] width 236 height 31
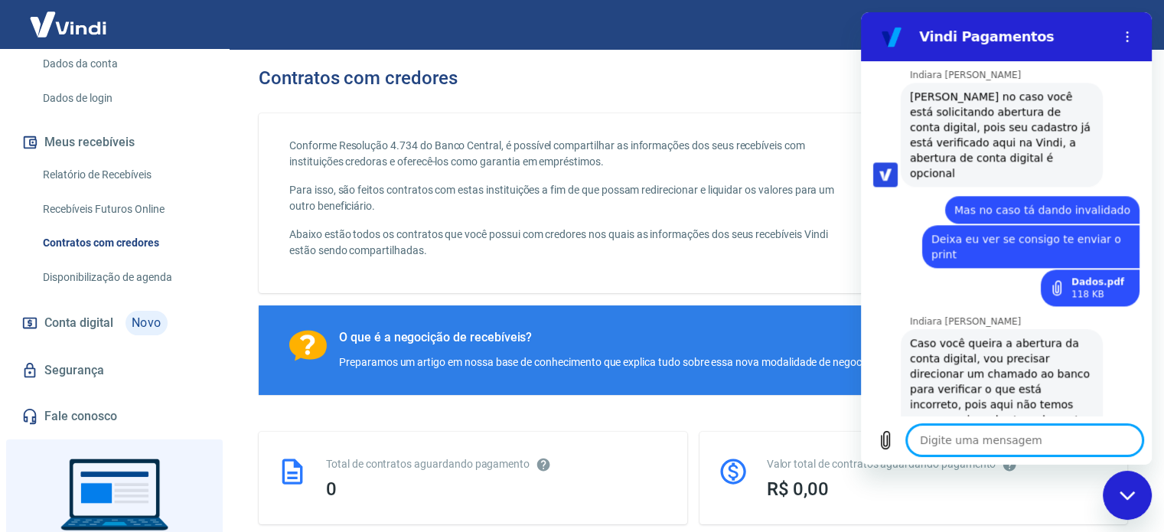
scroll to position [1782, 0]
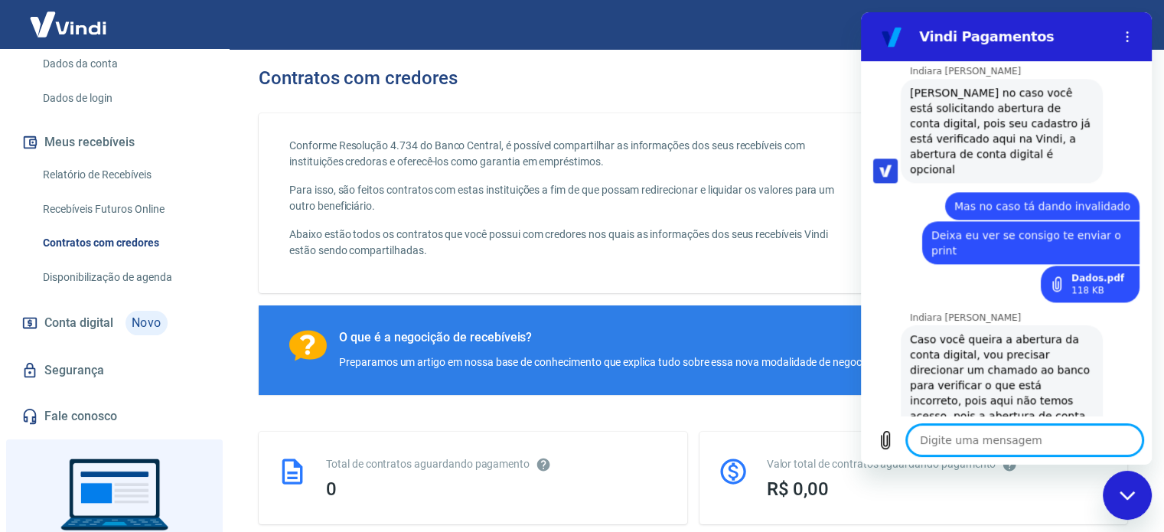
click at [966, 438] on textarea at bounding box center [1025, 440] width 236 height 31
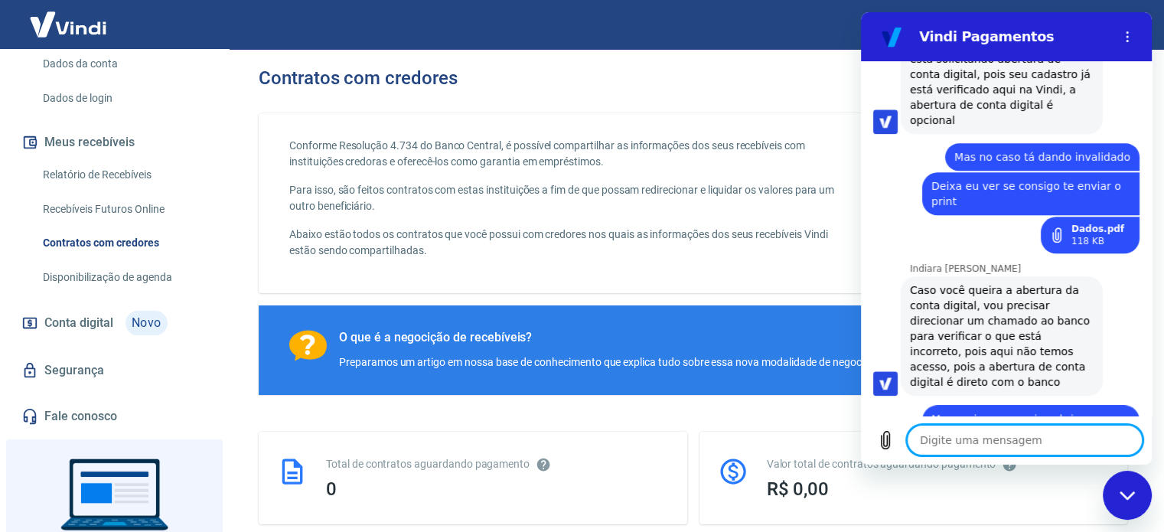
scroll to position [1834, 0]
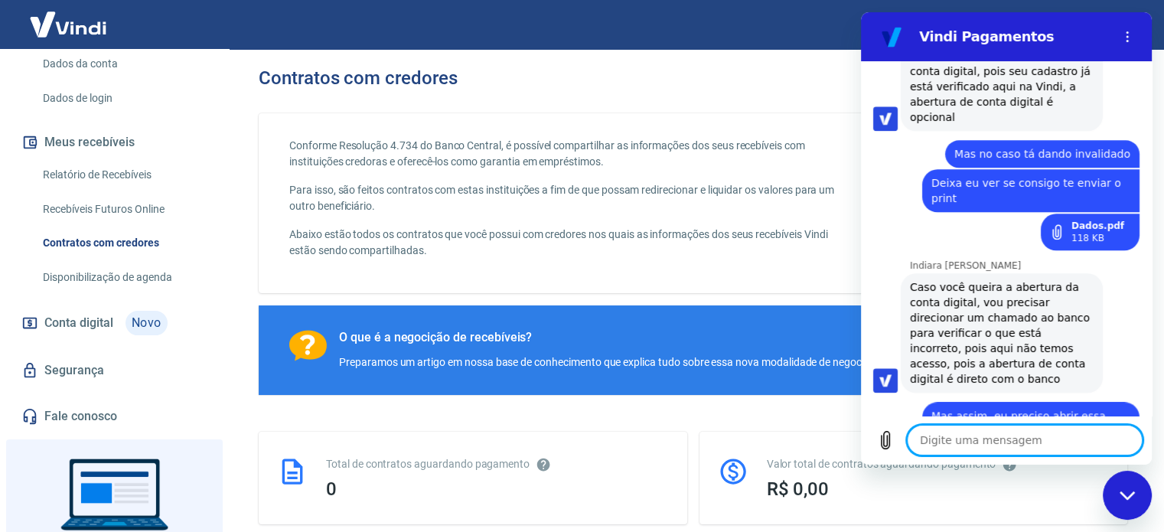
click at [1024, 445] on textarea at bounding box center [1025, 440] width 236 height 31
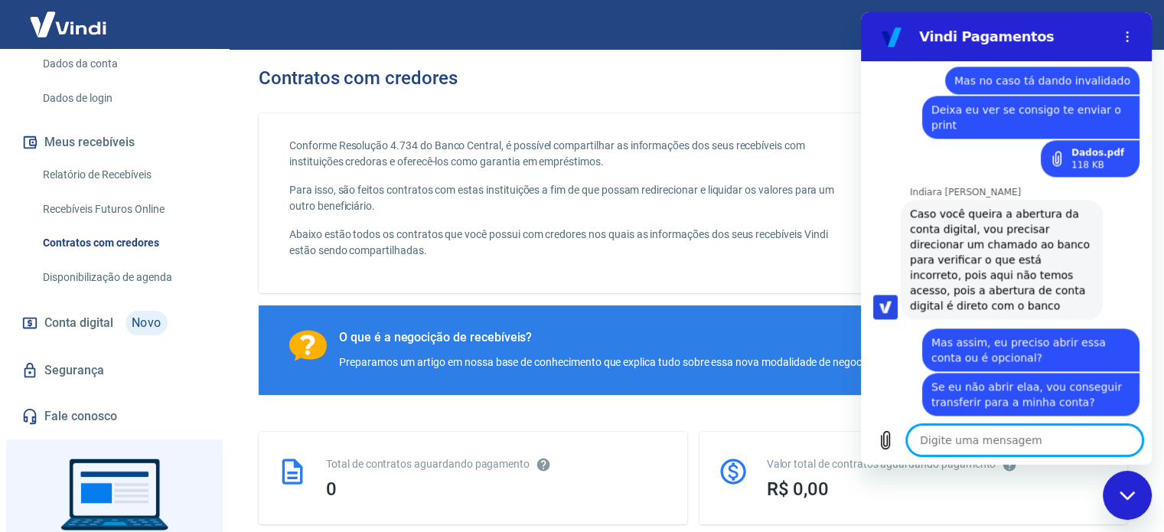
scroll to position [2006, 0]
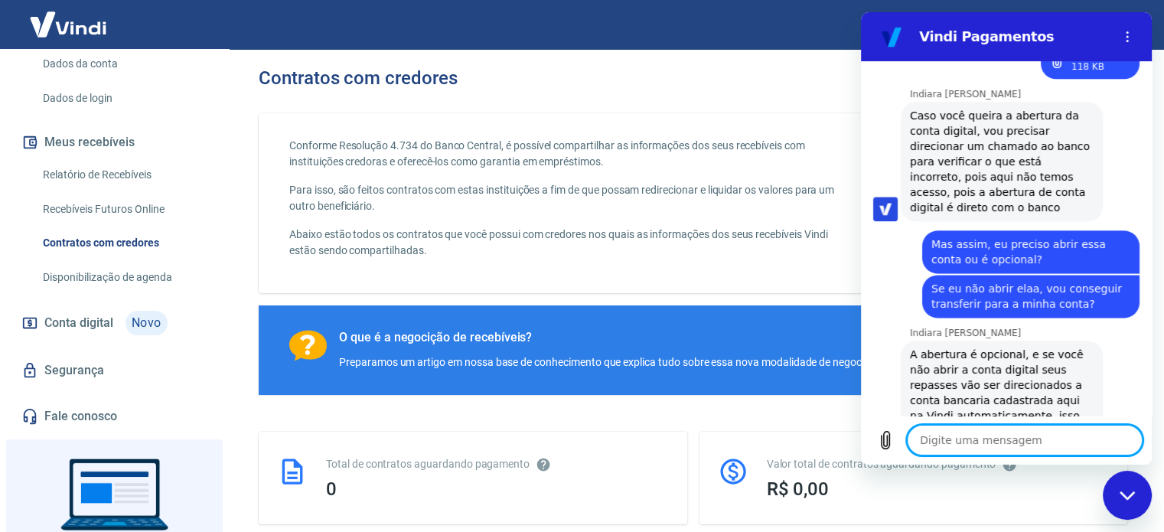
click at [986, 439] on textarea at bounding box center [1025, 440] width 236 height 31
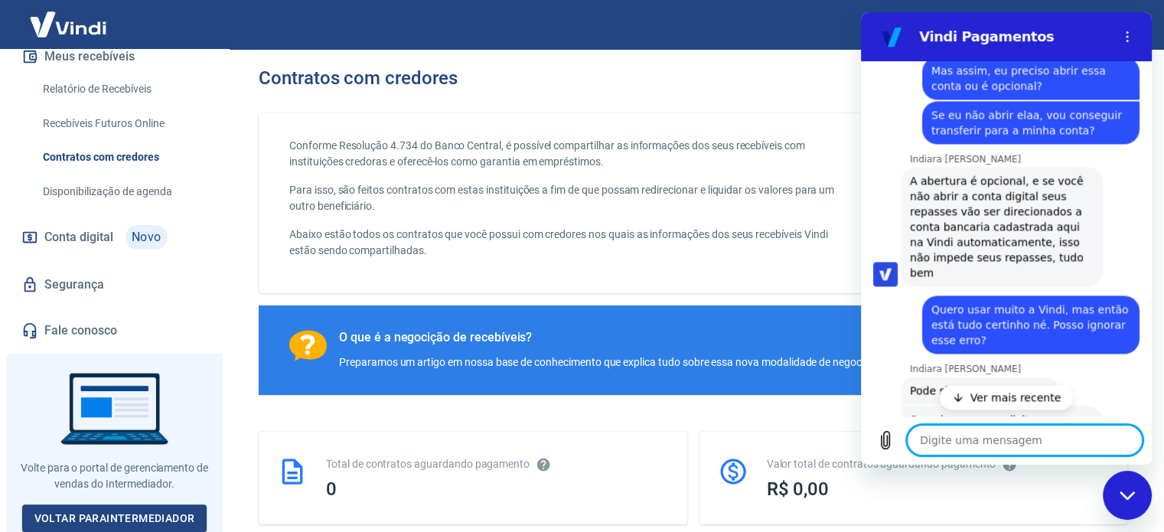
scroll to position [2214, 0]
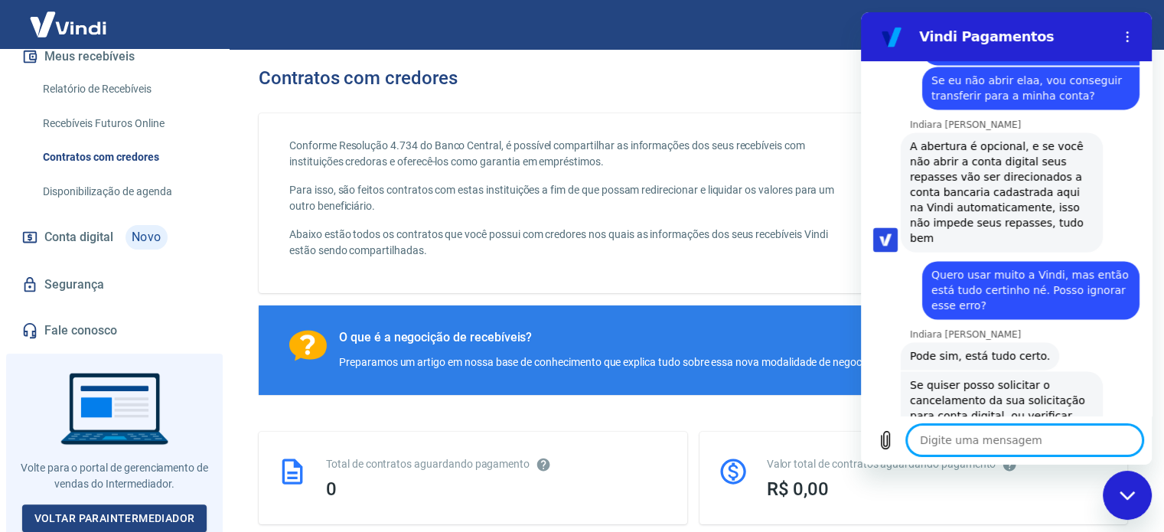
click at [958, 441] on textarea at bounding box center [1025, 440] width 236 height 31
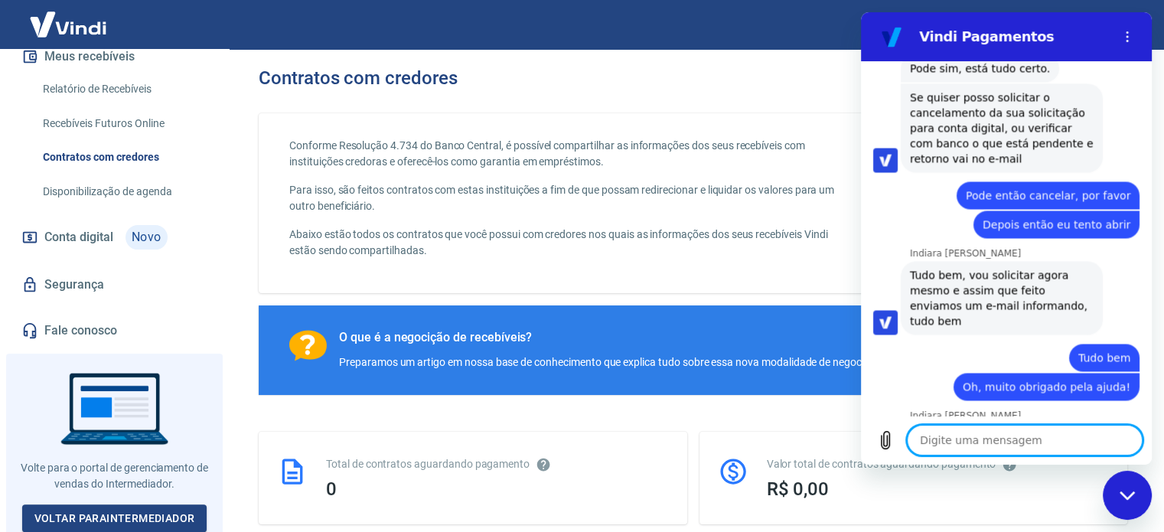
scroll to position [2500, 0]
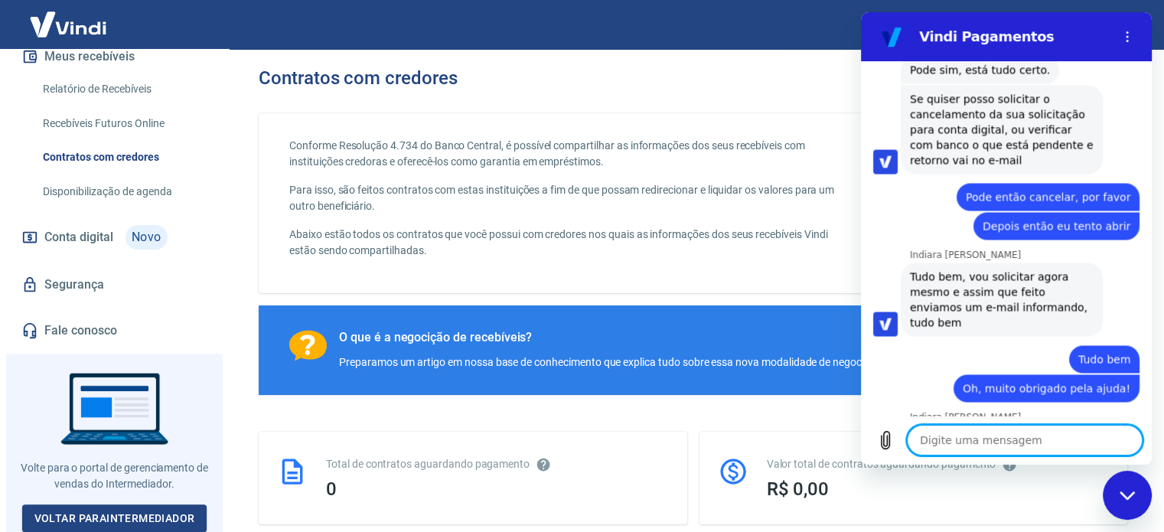
click at [996, 440] on textarea at bounding box center [1025, 440] width 236 height 31
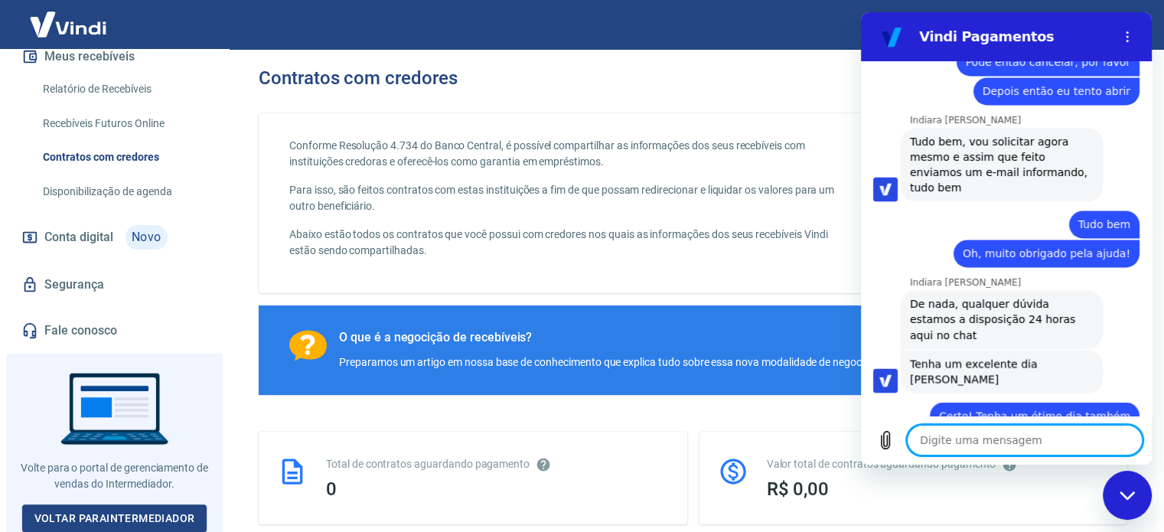
scroll to position [2638, 0]
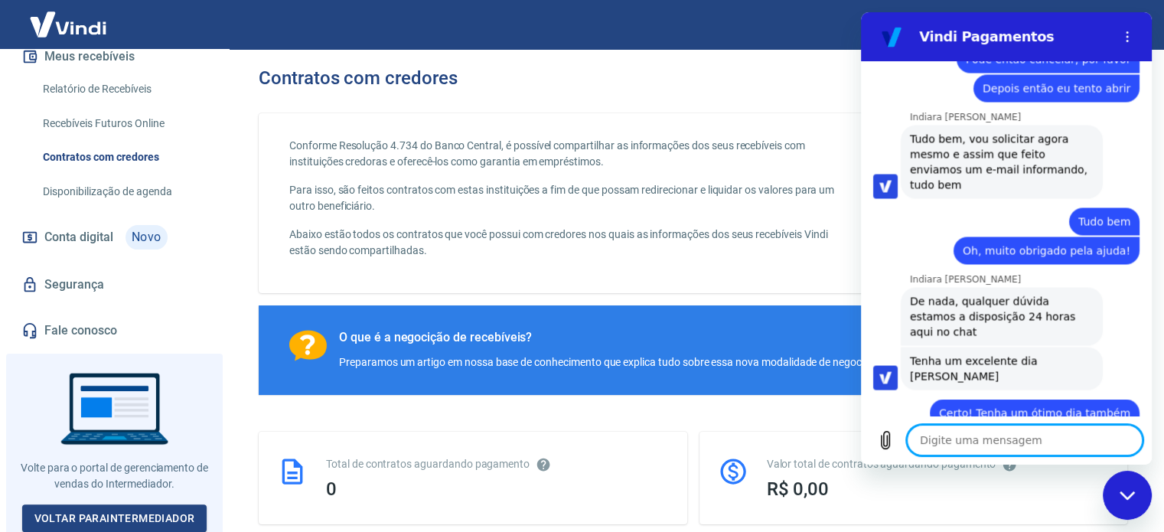
click at [1125, 491] on icon "Fechar janela de mensagens" at bounding box center [1128, 496] width 16 height 10
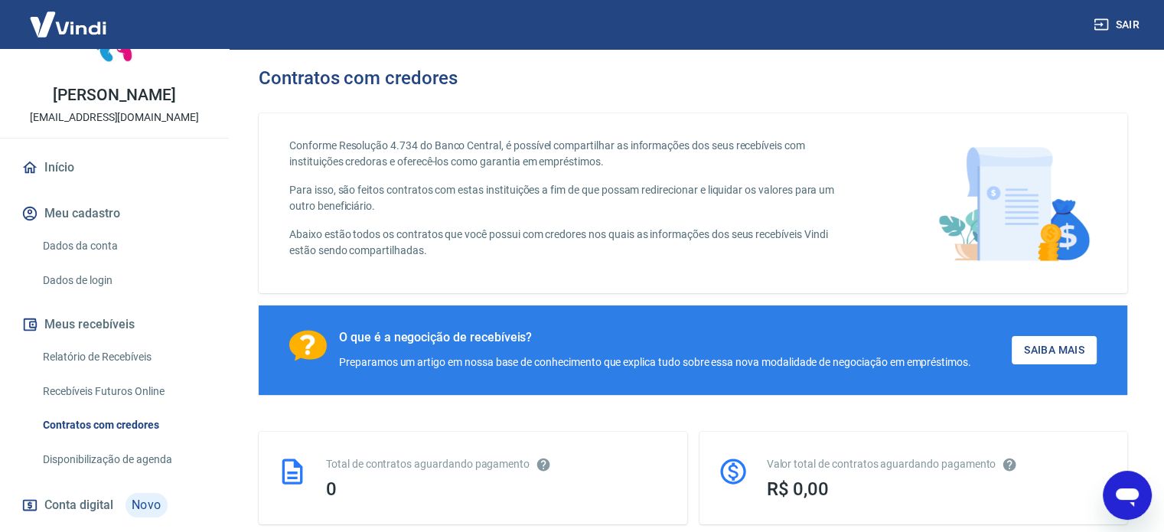
scroll to position [0, 0]
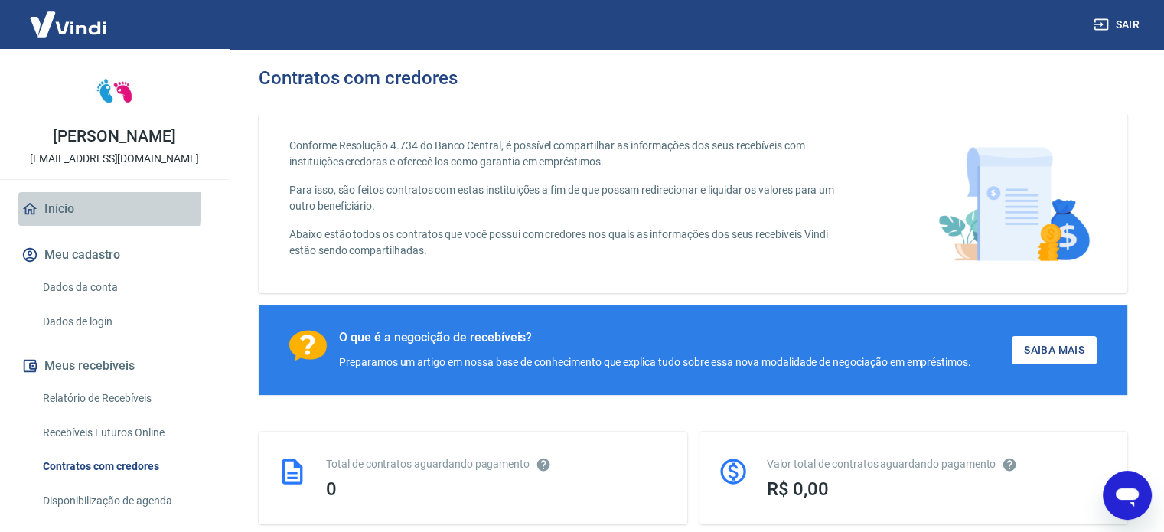
click at [75, 207] on link "Início" at bounding box center [114, 209] width 192 height 34
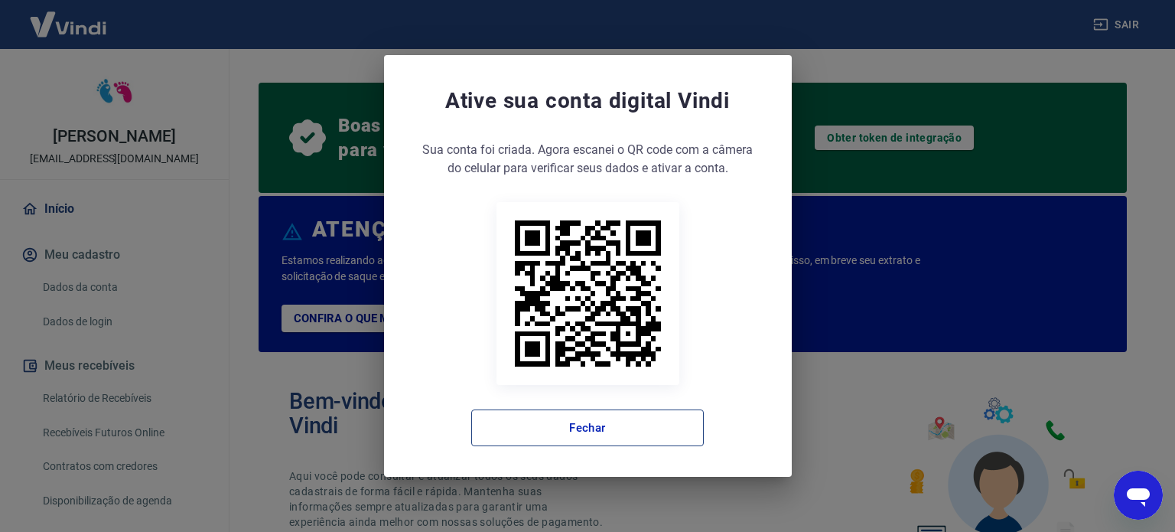
click at [642, 420] on button "Fechar" at bounding box center [587, 427] width 233 height 37
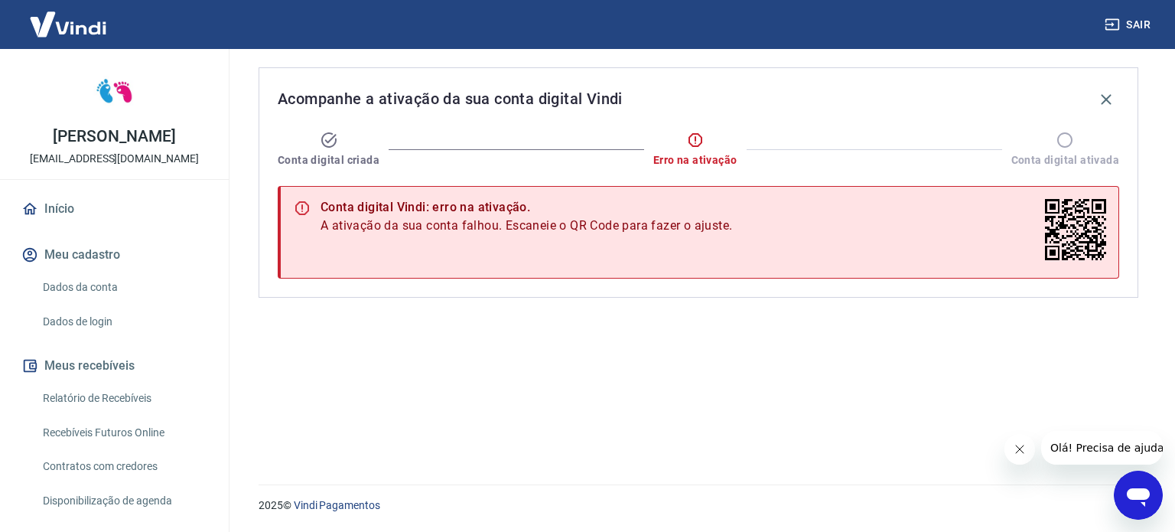
click at [410, 357] on div "Acompanhe a ativação da sua conta digital Vindi Conta digital criada Erro na at…" at bounding box center [698, 257] width 917 height 417
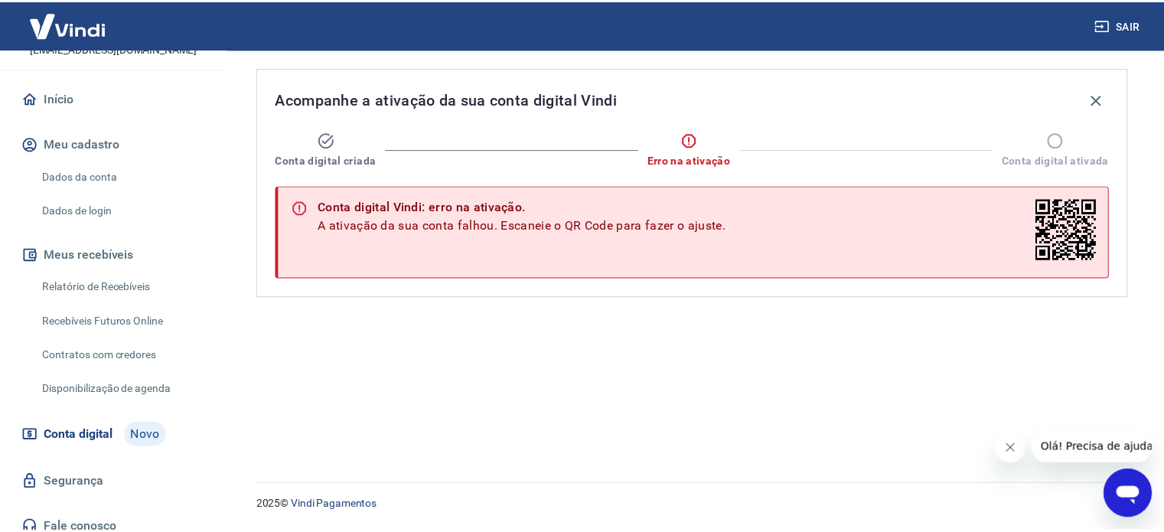
scroll to position [124, 0]
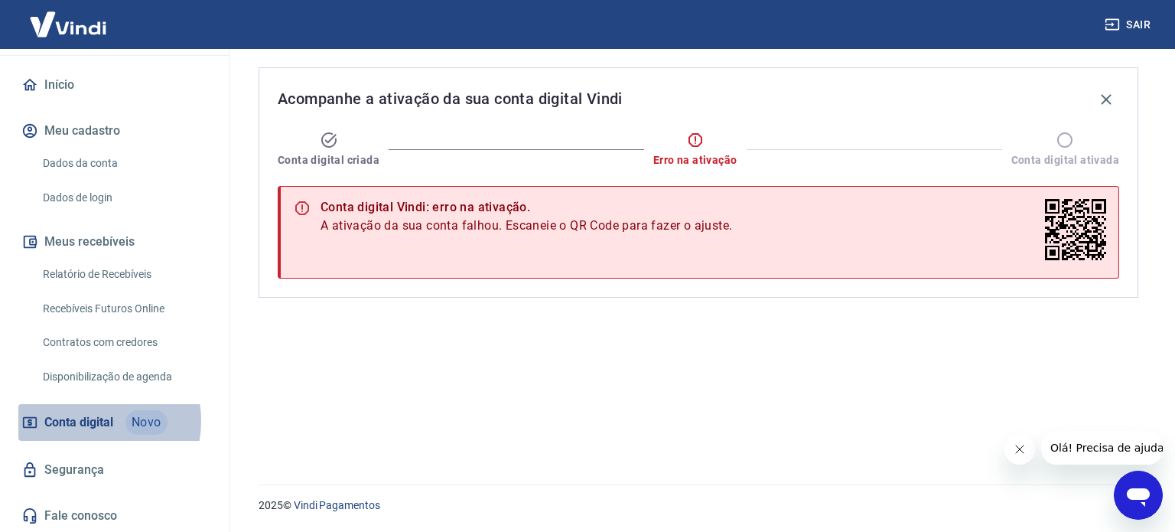
click at [85, 420] on span "Conta digital" at bounding box center [78, 422] width 69 height 21
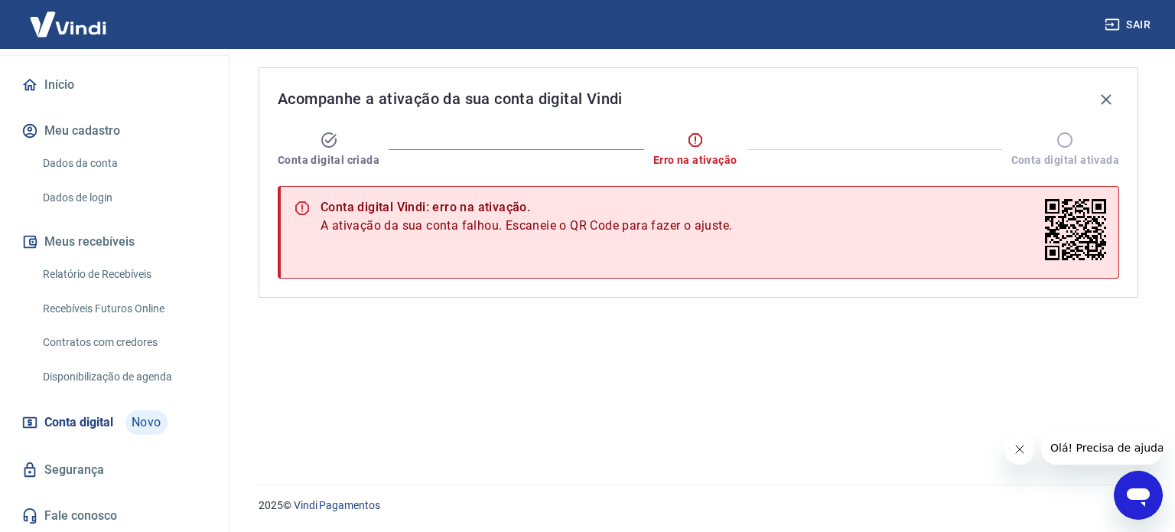
click at [68, 82] on link "Início" at bounding box center [114, 85] width 192 height 34
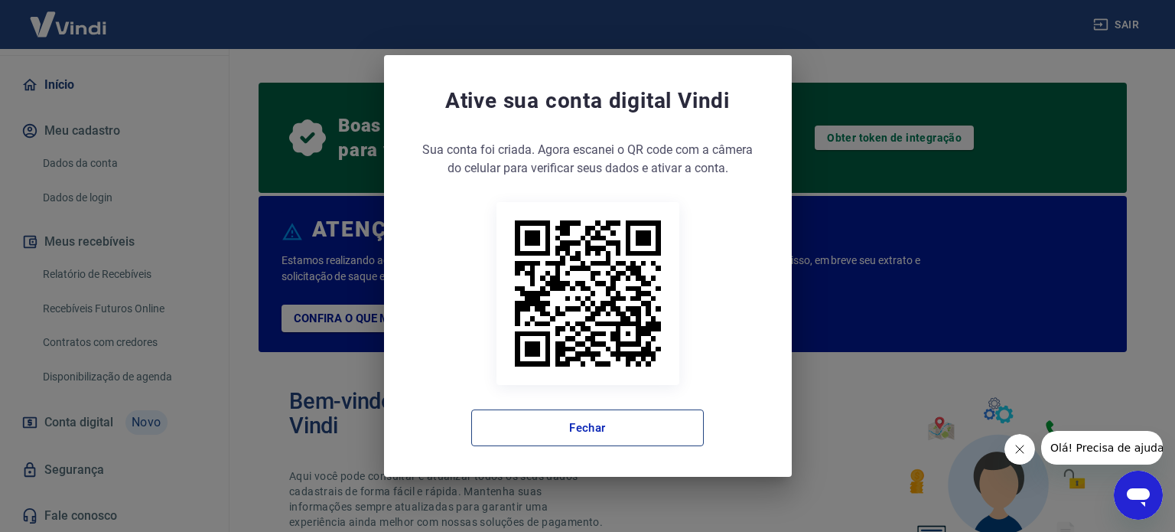
click at [581, 424] on button "Fechar" at bounding box center [587, 427] width 233 height 37
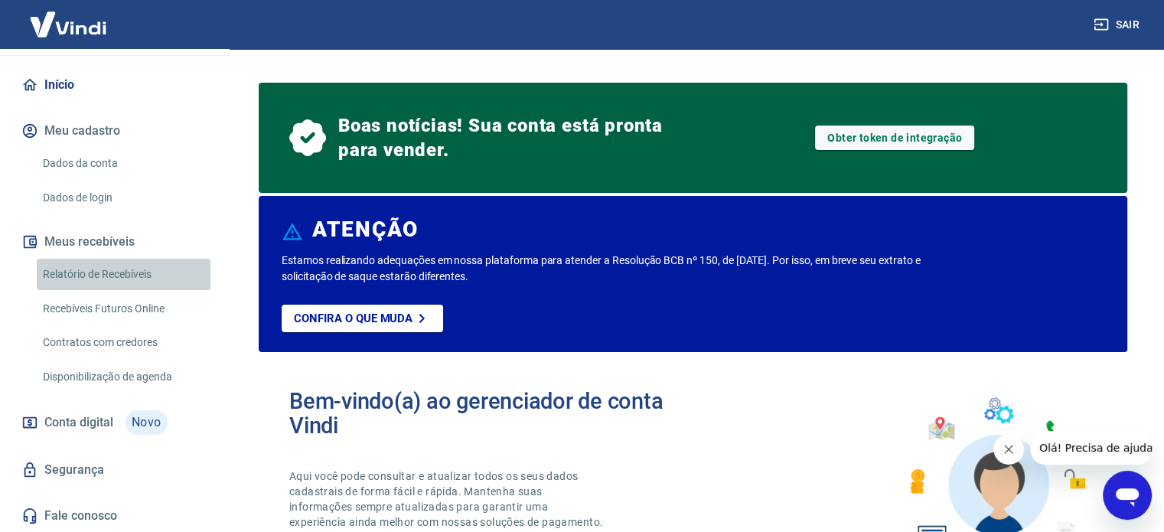
click at [124, 269] on link "Relatório de Recebíveis" at bounding box center [124, 274] width 174 height 31
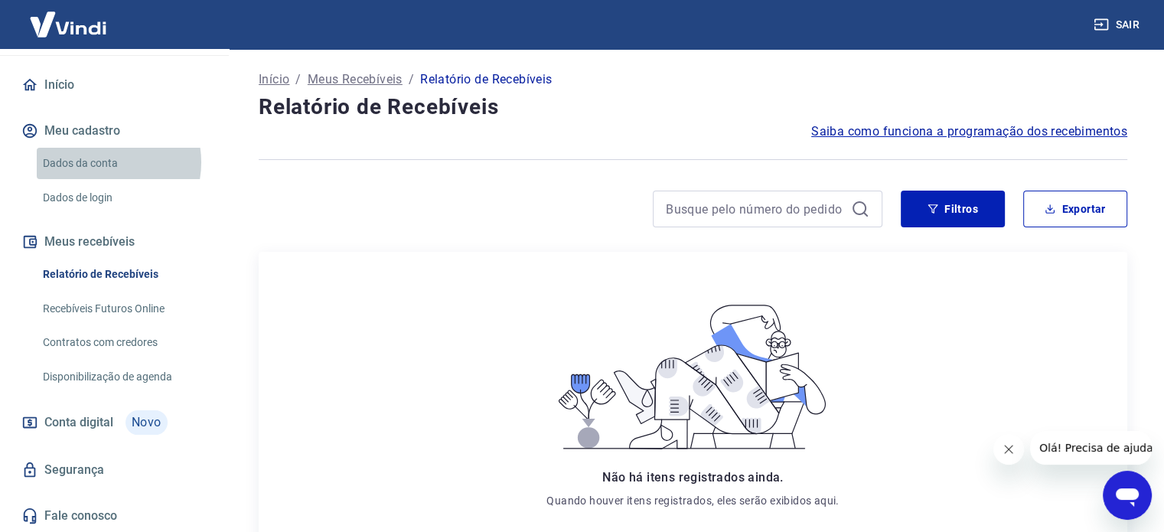
click at [101, 161] on link "Dados da conta" at bounding box center [124, 163] width 174 height 31
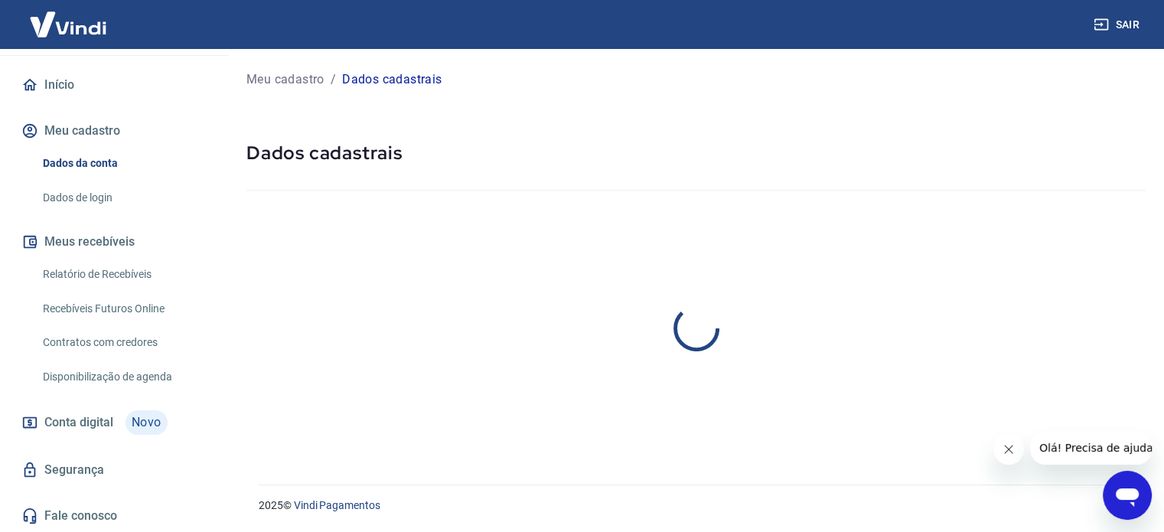
select select "GO"
select select "business"
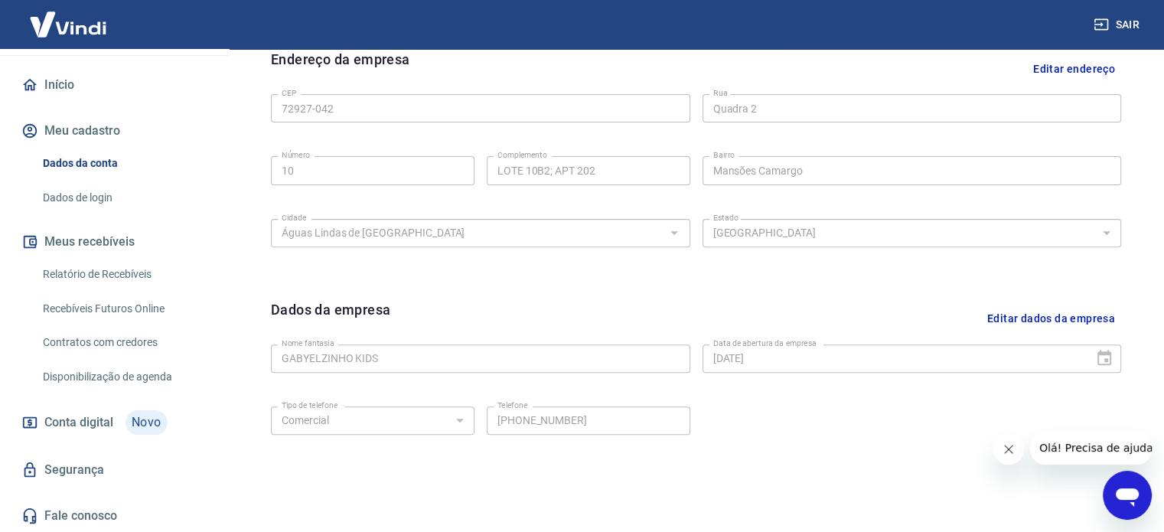
scroll to position [571, 0]
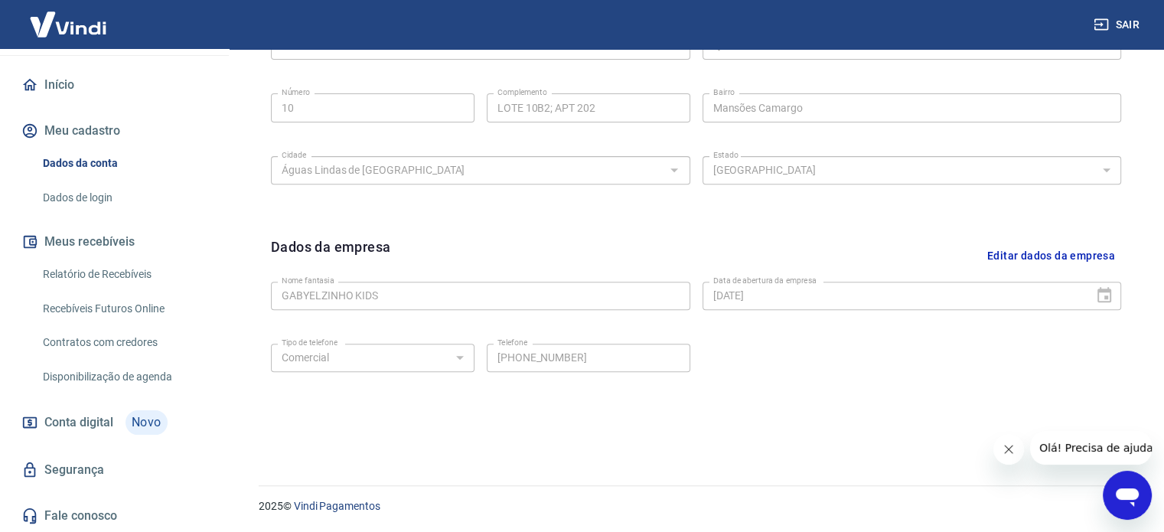
click at [90, 424] on span "Conta digital" at bounding box center [78, 422] width 69 height 21
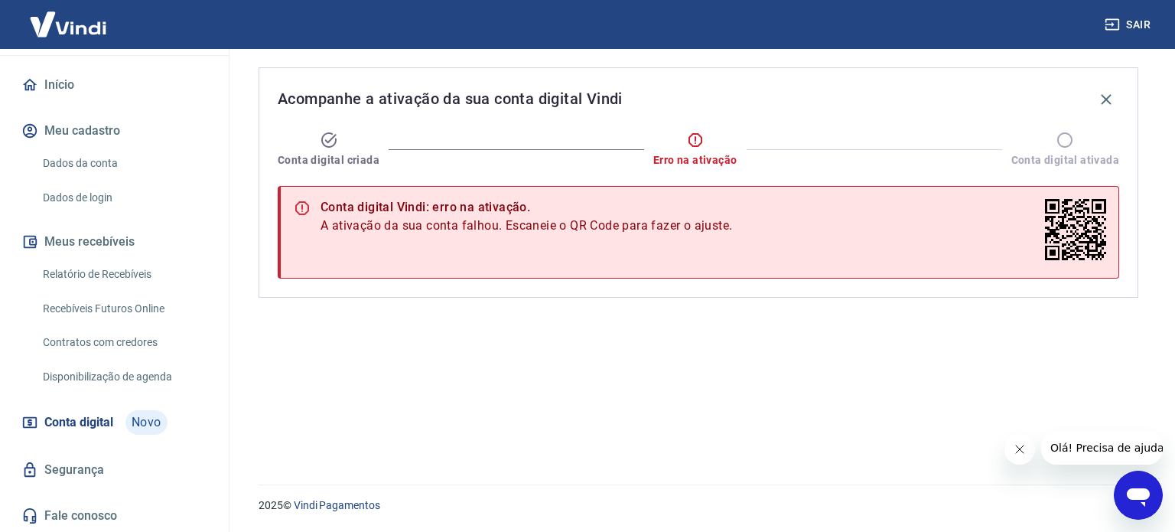
click at [332, 142] on icon at bounding box center [329, 140] width 18 height 18
click at [1020, 445] on icon "Fechar mensagem da empresa" at bounding box center [1019, 449] width 12 height 12
click at [1075, 213] on icon at bounding box center [1075, 229] width 61 height 61
click at [1070, 141] on icon at bounding box center [1065, 140] width 18 height 18
